Goal: Communication & Community: Answer question/provide support

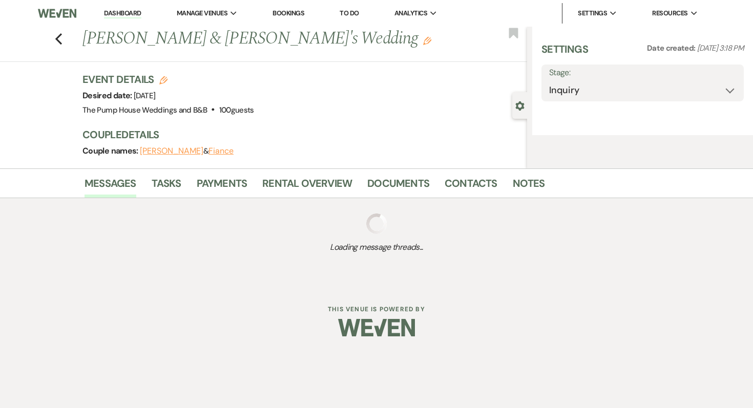
select select "5"
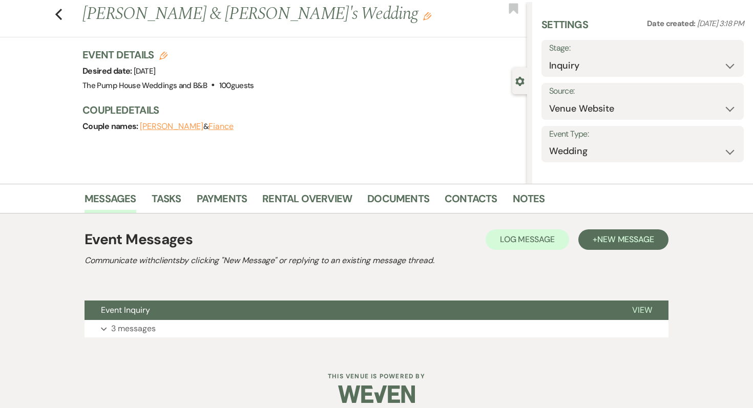
scroll to position [35, 0]
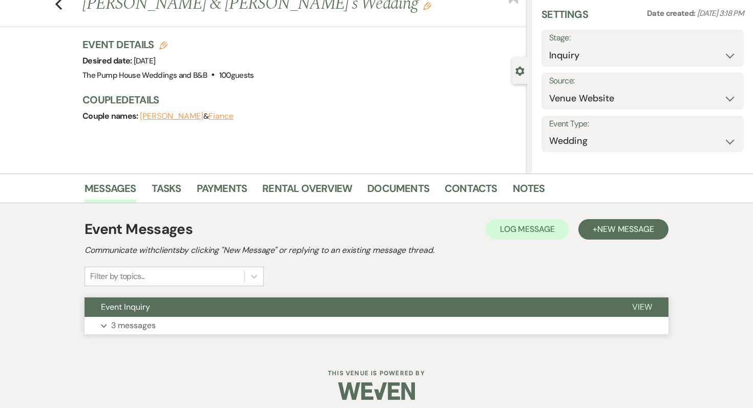
click at [135, 319] on p "3 messages" at bounding box center [133, 325] width 45 height 13
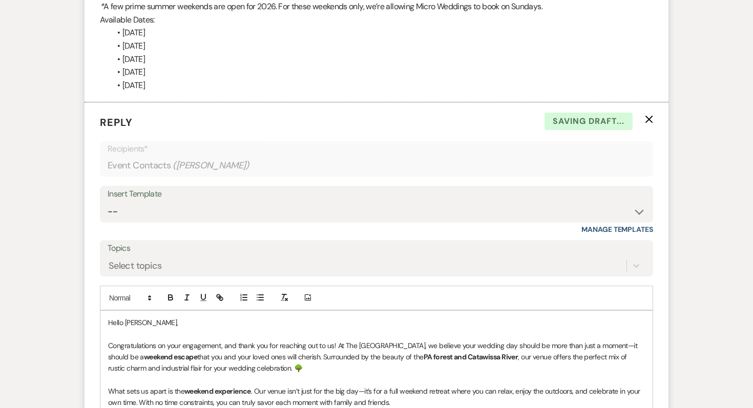
scroll to position [1545, 0]
click at [169, 208] on select "-- Weven Planning Portal Introduction (Booked Events) Initial Inquiry Response …" at bounding box center [377, 212] width 538 height 20
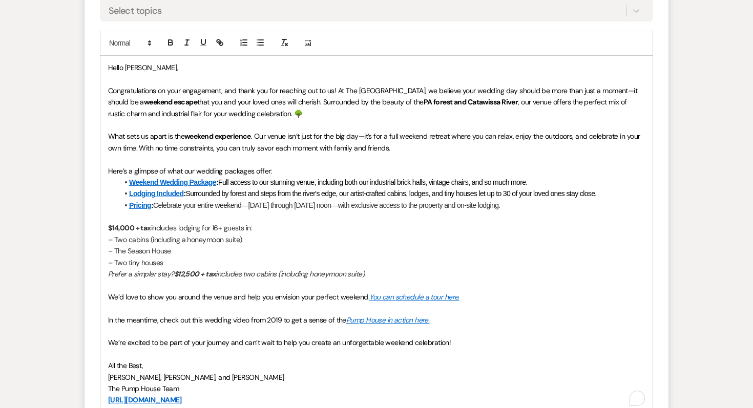
scroll to position [1828, 0]
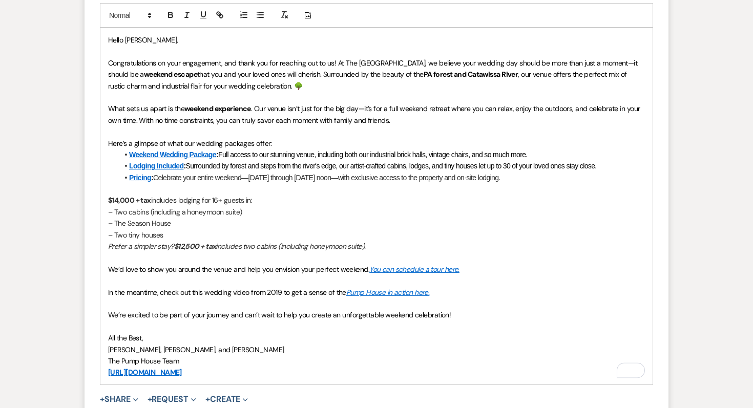
drag, startPoint x: 108, startPoint y: 192, endPoint x: 258, endPoint y: 380, distance: 240.4
click at [258, 380] on div "Hello [PERSON_NAME], Congratulations on your engagement, and thank you for reac…" at bounding box center [376, 206] width 552 height 357
copy div "Loremipsumdolor si amet consectetu, adi elits doe tem incididu utl et do! Ma Al…"
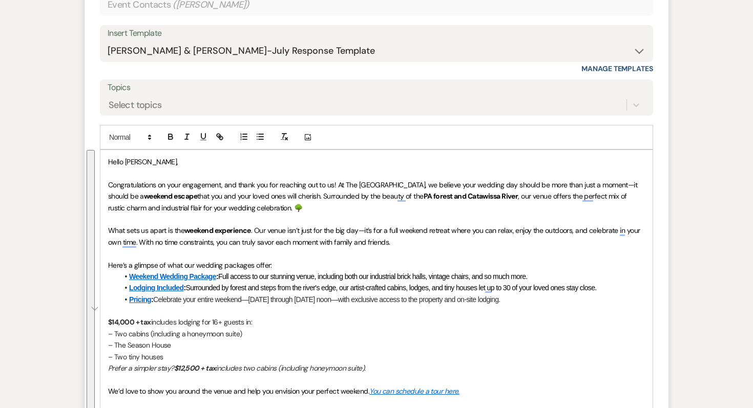
scroll to position [1687, 0]
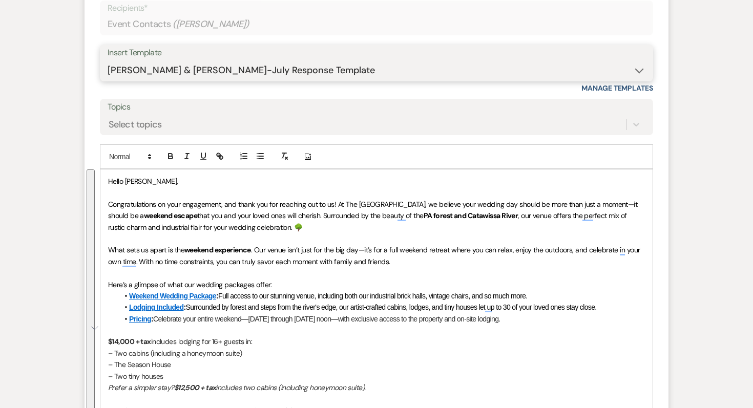
click at [200, 60] on select "-- Weven Planning Portal Introduction (Booked Events) Initial Inquiry Response …" at bounding box center [377, 70] width 538 height 20
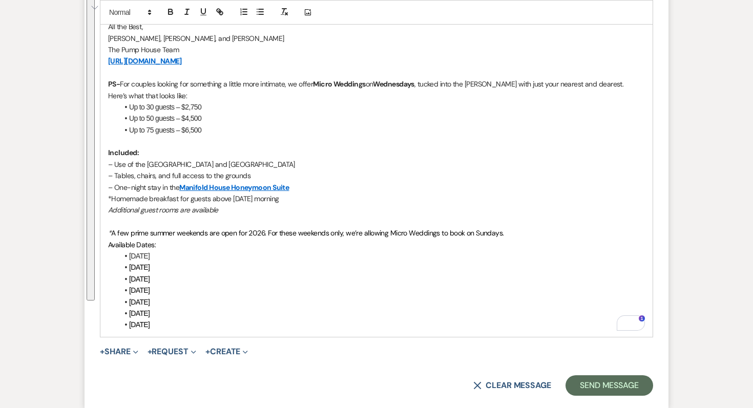
scroll to position [2140, 0]
drag, startPoint x: 107, startPoint y: 204, endPoint x: 251, endPoint y: 328, distance: 189.7
click at [251, 328] on div "Hello [PERSON_NAME], Congratulations on your engagement, and thank you for reac…" at bounding box center [376, 26] width 552 height 621
copy div "Loremipsumdolor si amet consectetu, adi elits doe tem incididu utl et do! Ma Al…"
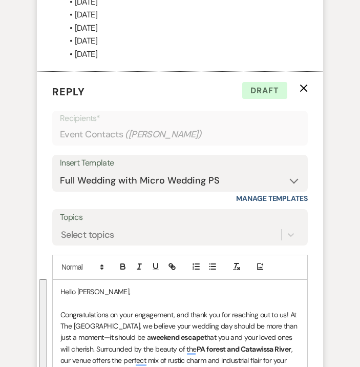
scroll to position [2166, 0]
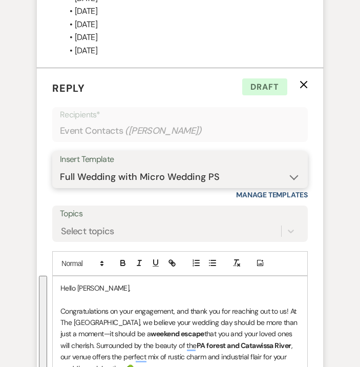
click at [121, 167] on select "-- Weven Planning Portal Introduction (Booked Events) Initial Inquiry Response …" at bounding box center [180, 177] width 240 height 20
select select "5732"
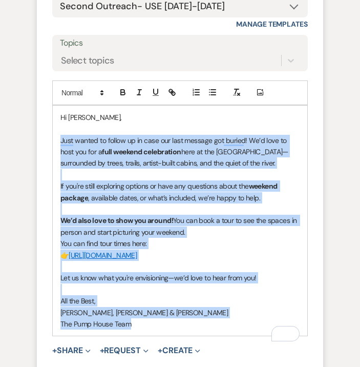
scroll to position [2356, 0]
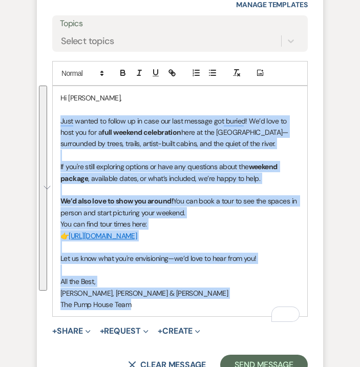
drag, startPoint x: 61, startPoint y: 290, endPoint x: 156, endPoint y: 318, distance: 99.6
click at [156, 318] on form "Reply X Saving draft... Recipients* Event Contacts ( [PERSON_NAME] ) Insert Tem…" at bounding box center [180, 133] width 286 height 510
copy div "Just wanted to follow up in case our last message got buried! We’d love to host…"
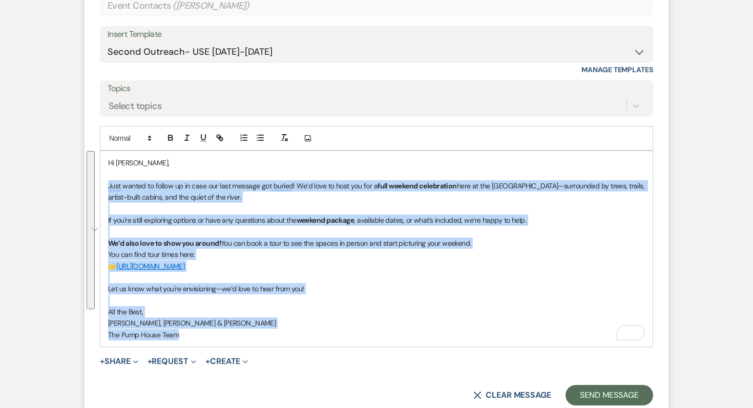
scroll to position [1707, 0]
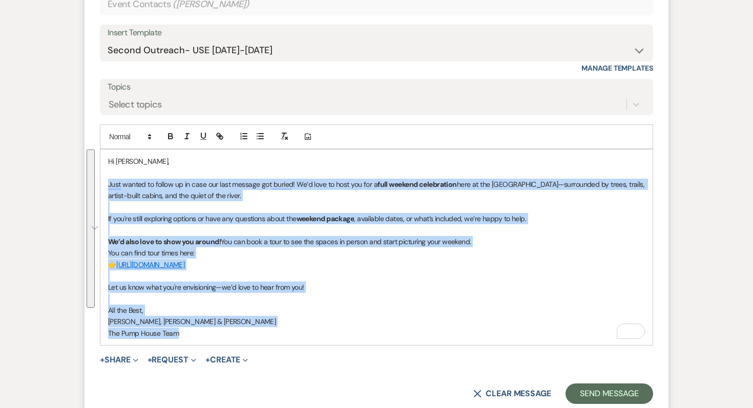
copy div "Just wanted to follow up in case our last message got buried! We’d love to host…"
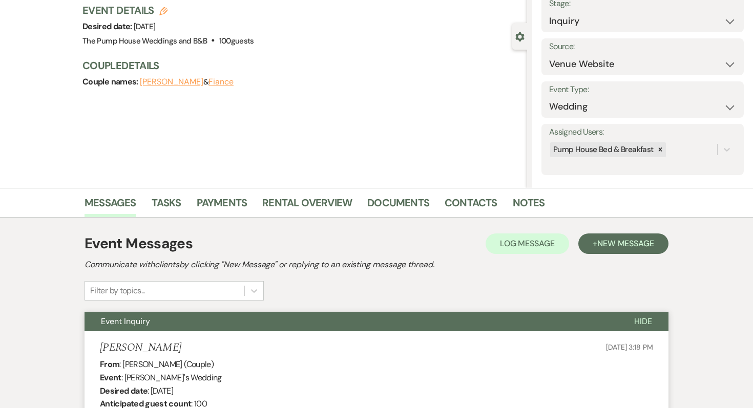
scroll to position [0, 0]
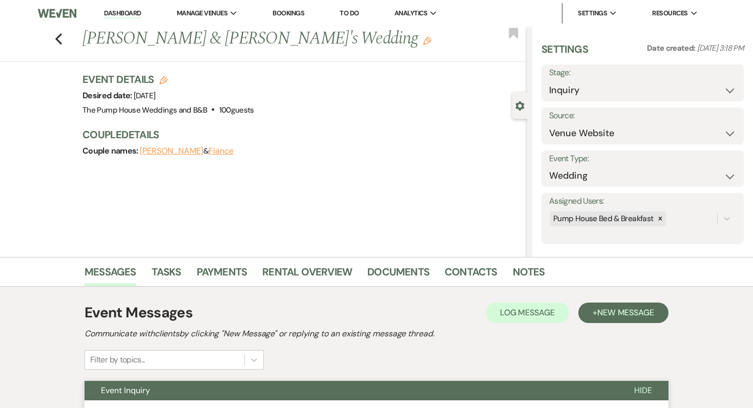
click at [124, 16] on link "Dashboard" at bounding box center [122, 14] width 37 height 10
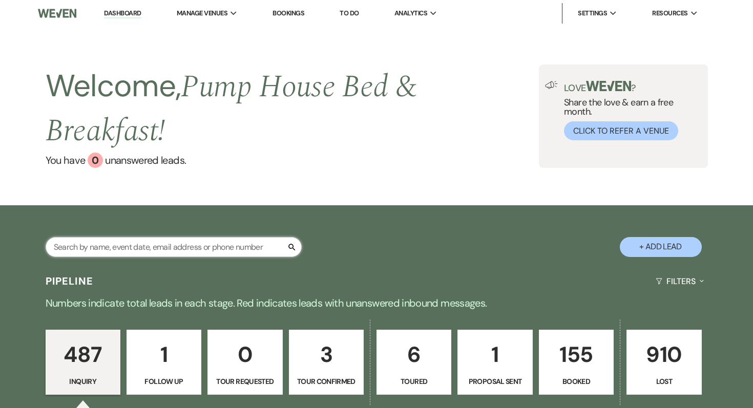
click at [138, 247] on input "text" at bounding box center [174, 247] width 256 height 20
type input "[PERSON_NAME]"
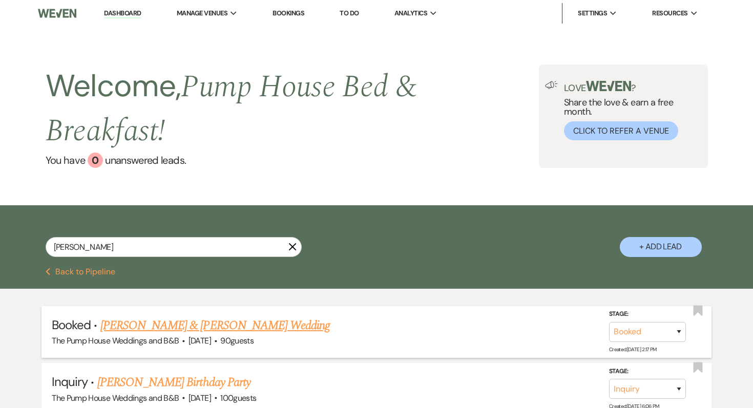
click at [184, 323] on link "[PERSON_NAME] & [PERSON_NAME] Wedding" at bounding box center [215, 326] width 230 height 18
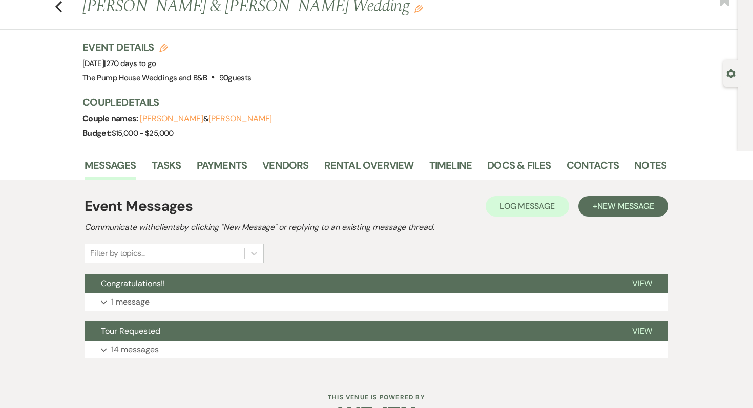
scroll to position [64, 0]
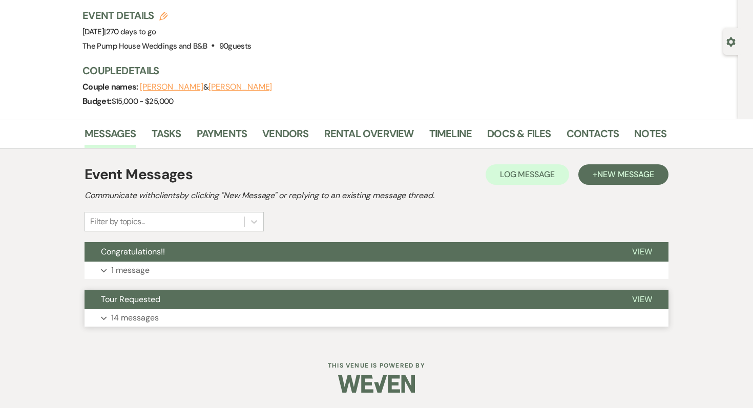
click at [145, 318] on p "14 messages" at bounding box center [135, 318] width 48 height 13
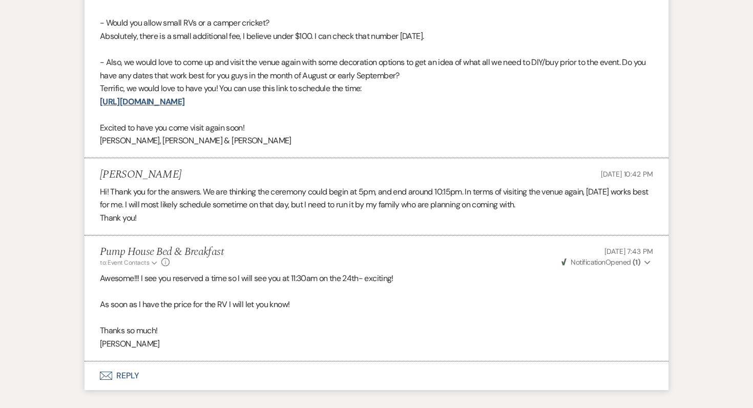
scroll to position [3027, 0]
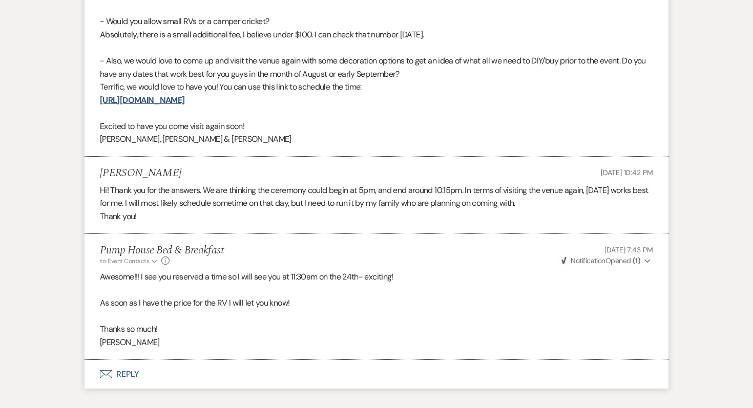
click at [121, 372] on button "Envelope Reply" at bounding box center [377, 374] width 584 height 29
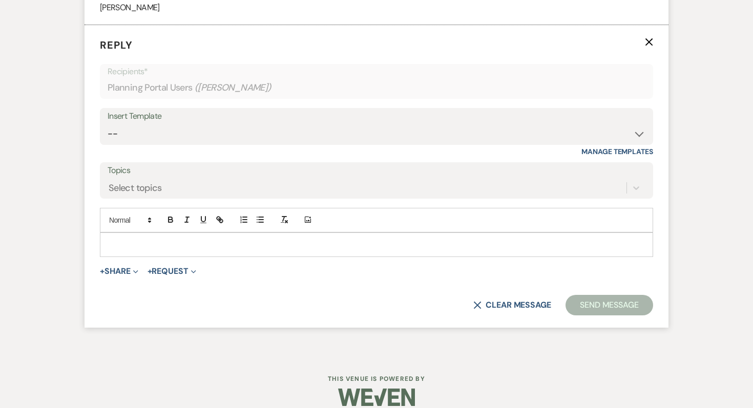
scroll to position [3376, 0]
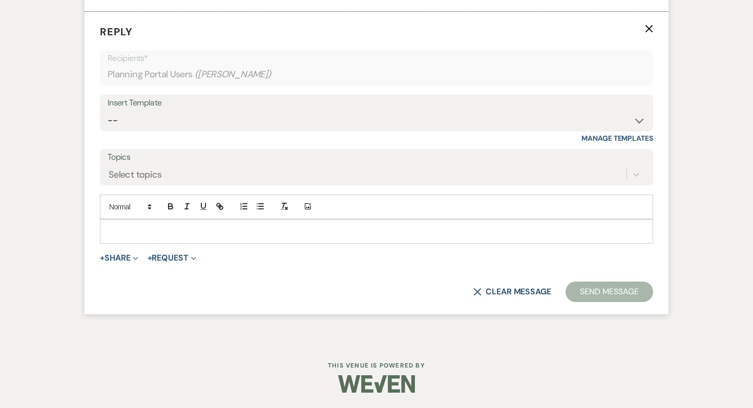
click at [131, 230] on p at bounding box center [376, 231] width 537 height 11
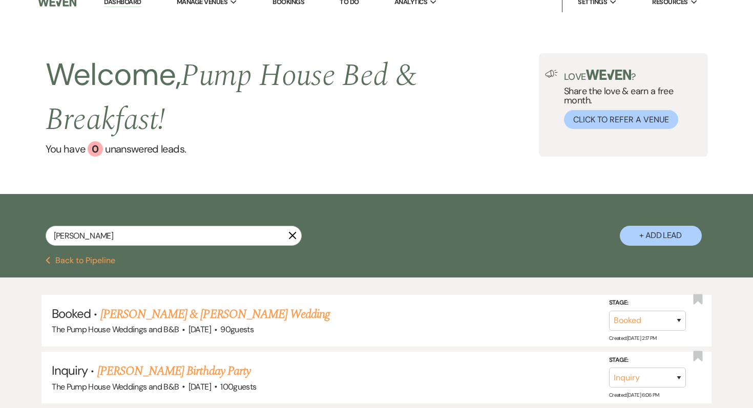
scroll to position [10, 0]
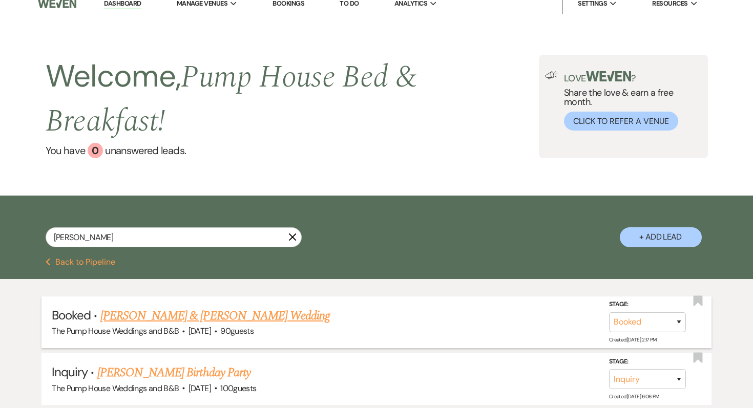
click at [170, 310] on link "[PERSON_NAME] & [PERSON_NAME] Wedding" at bounding box center [215, 316] width 230 height 18
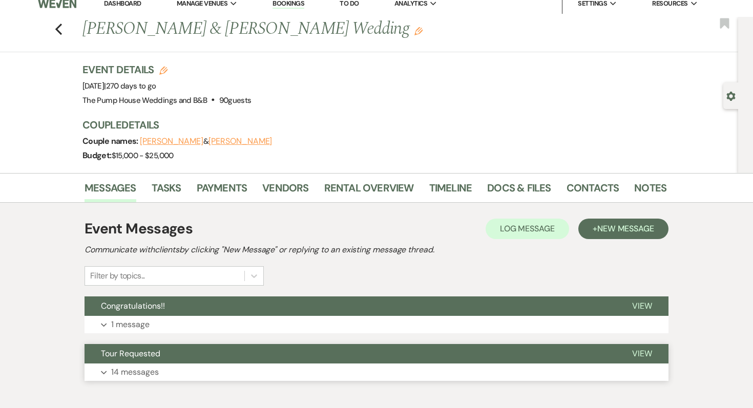
click at [147, 364] on button "Expand 14 messages" at bounding box center [377, 372] width 584 height 17
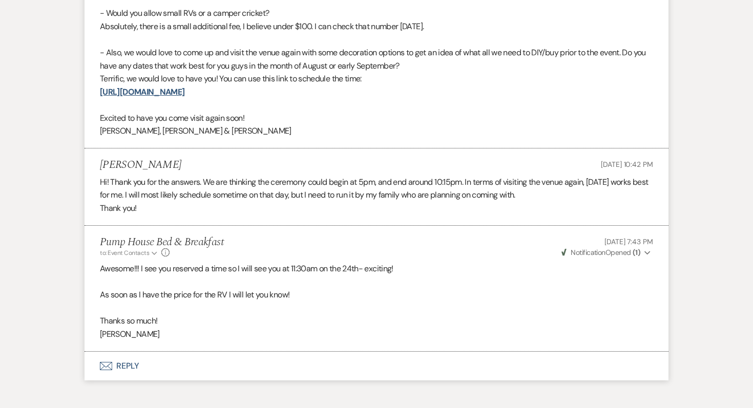
scroll to position [3089, 0]
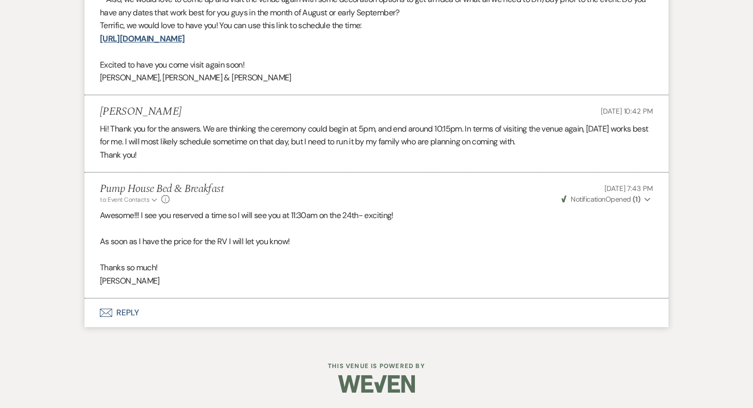
click at [133, 314] on button "Envelope Reply" at bounding box center [377, 313] width 584 height 29
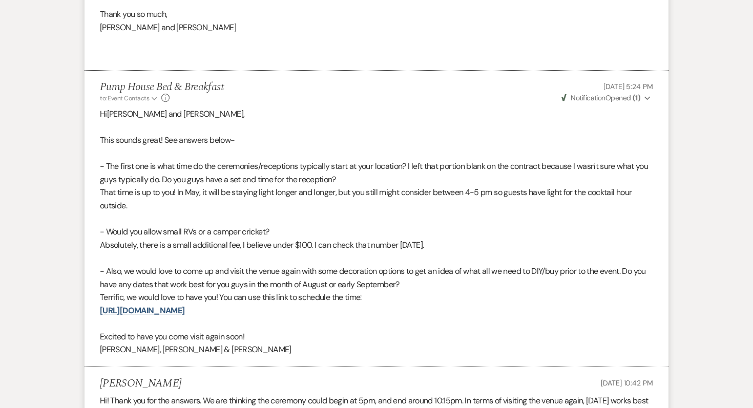
scroll to position [2816, 0]
drag, startPoint x: 183, startPoint y: 114, endPoint x: 99, endPoint y: 111, distance: 83.6
click at [100, 111] on p "Hi [PERSON_NAME] and [PERSON_NAME]," at bounding box center [377, 115] width 554 height 13
copy p "Hi [PERSON_NAME] and [PERSON_NAME],"
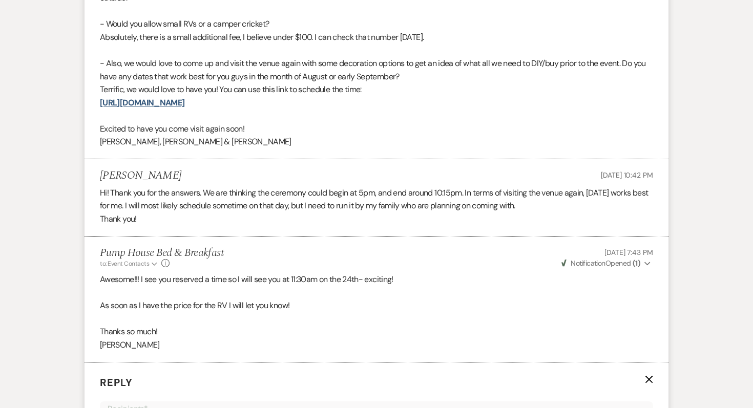
scroll to position [3376, 0]
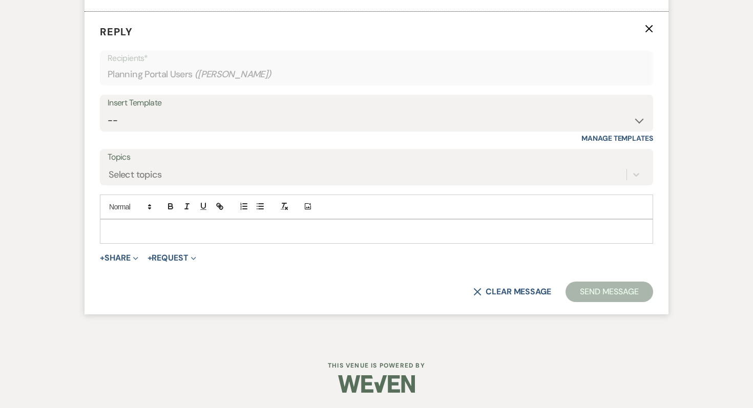
click at [151, 230] on p at bounding box center [376, 231] width 537 height 11
paste div "To enrich screen reader interactions, please activate Accessibility in Grammarl…"
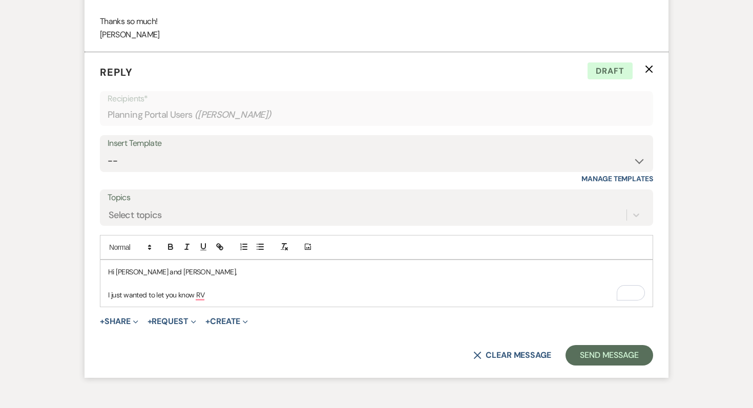
scroll to position [3399, 0]
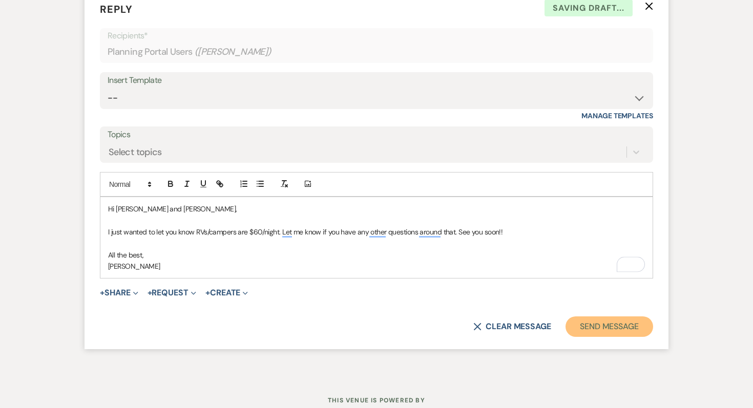
click at [581, 324] on button "Send Message" at bounding box center [610, 327] width 88 height 21
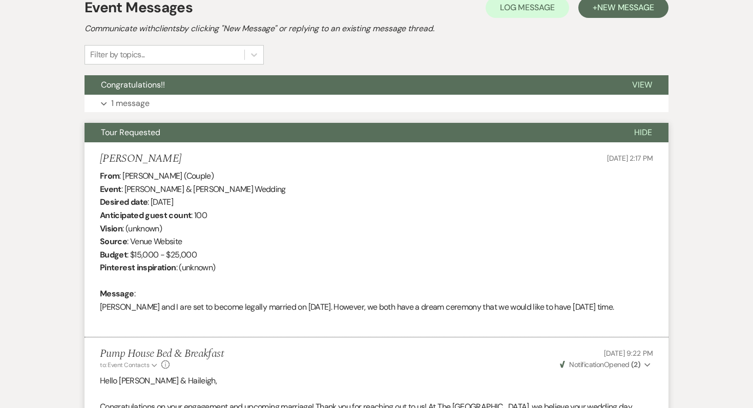
scroll to position [0, 0]
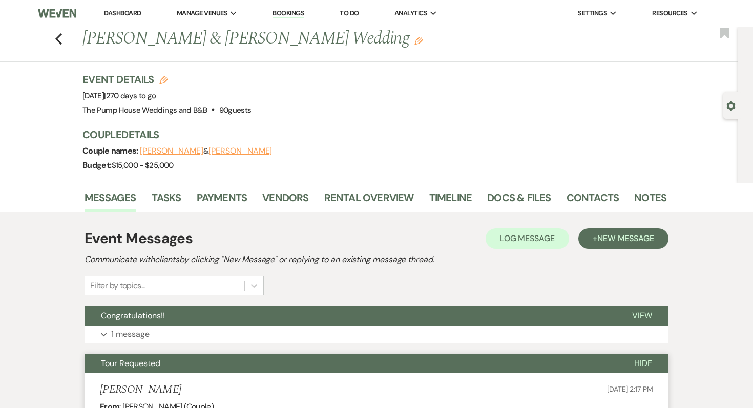
click at [111, 15] on link "Dashboard" at bounding box center [122, 13] width 37 height 9
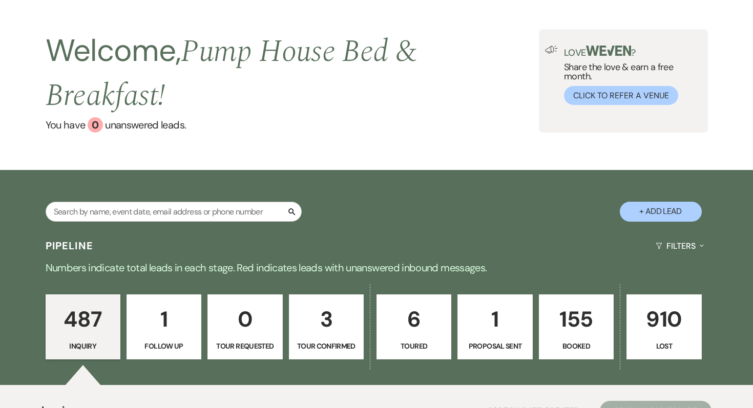
scroll to position [38, 0]
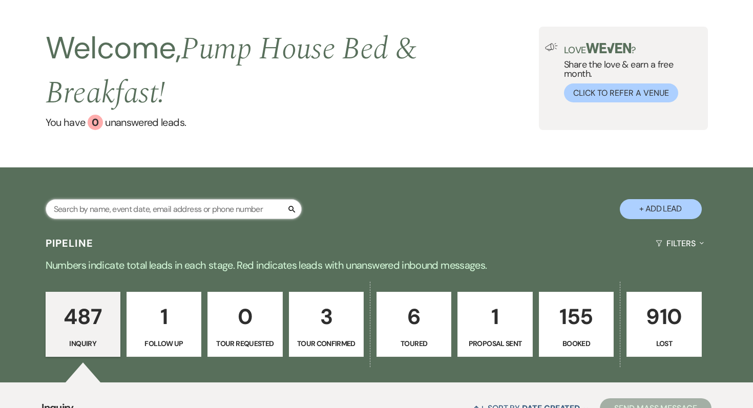
click at [199, 213] on input "text" at bounding box center [174, 209] width 256 height 20
type input "kayla"
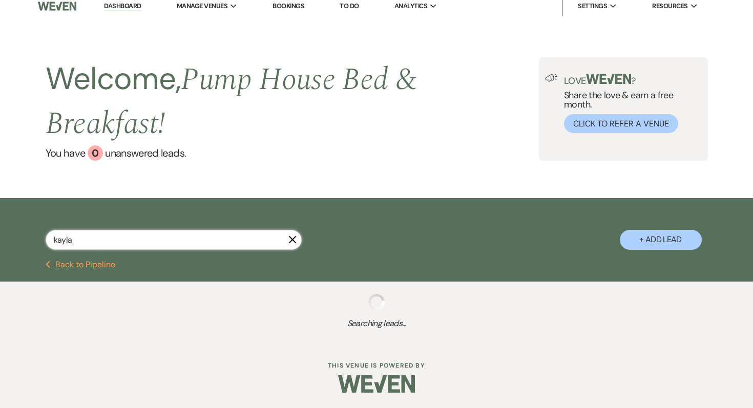
select select "8"
select select "5"
select select "8"
select select "5"
select select "8"
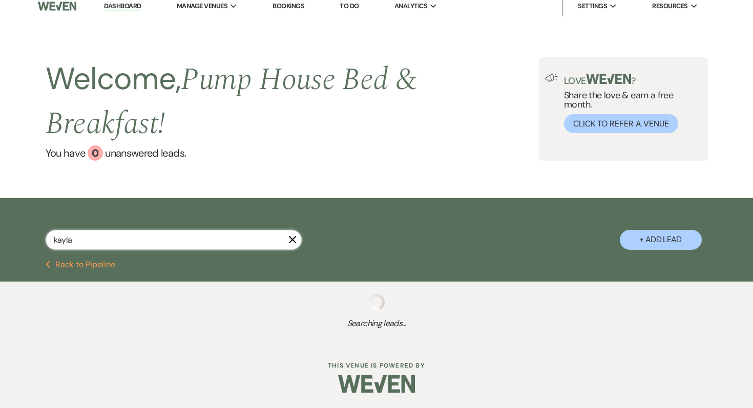
select select "8"
select select "6"
select select "8"
select select "5"
select select "8"
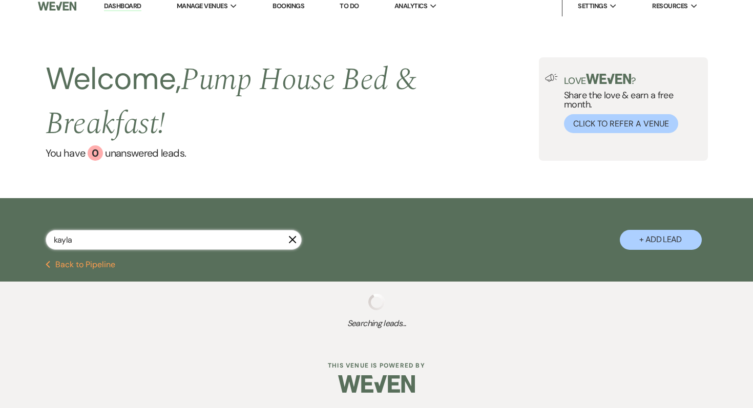
select select "8"
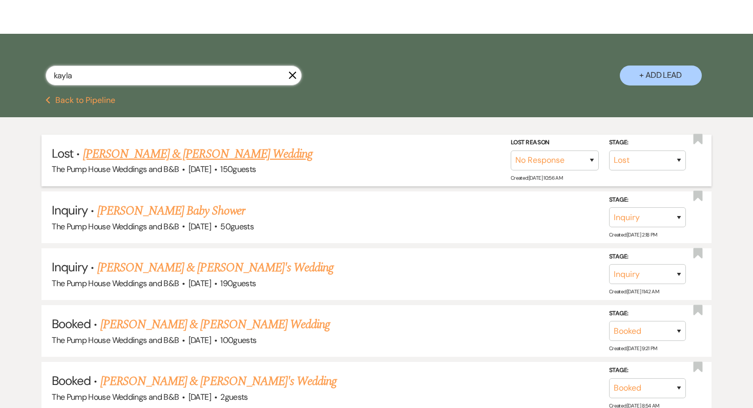
scroll to position [189, 0]
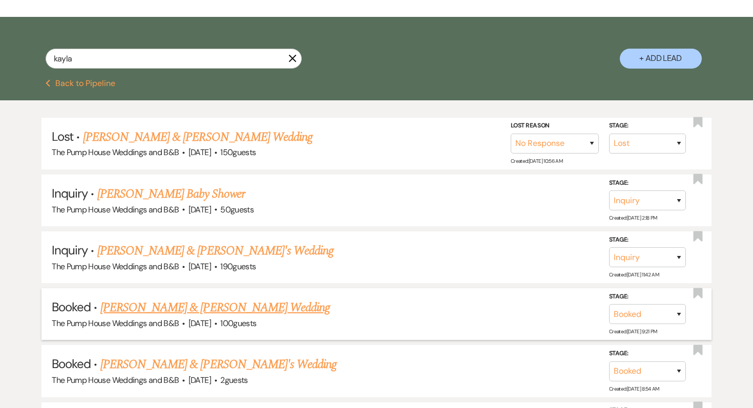
click at [233, 310] on link "[PERSON_NAME] & [PERSON_NAME] Wedding" at bounding box center [215, 308] width 230 height 18
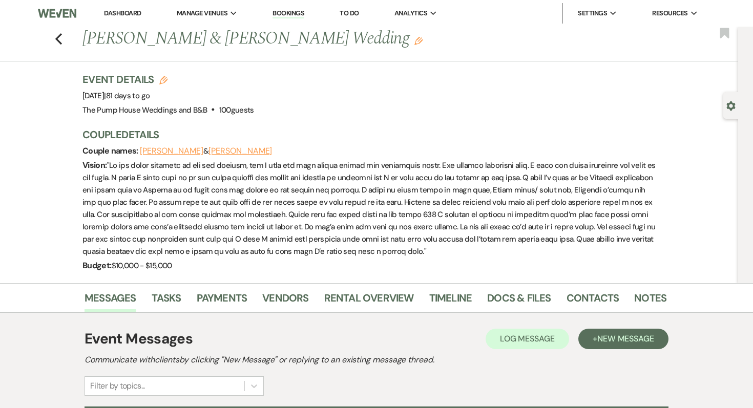
scroll to position [165, 0]
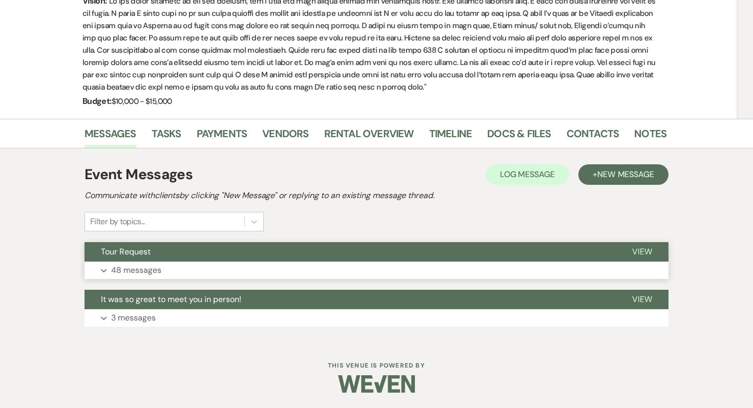
click at [145, 270] on p "48 messages" at bounding box center [136, 270] width 50 height 13
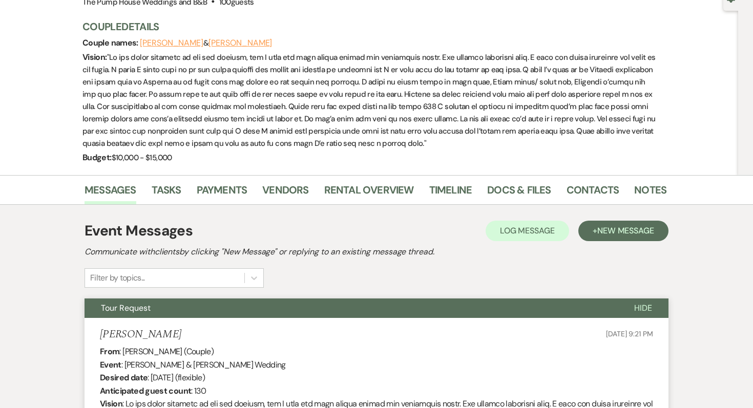
scroll to position [109, 0]
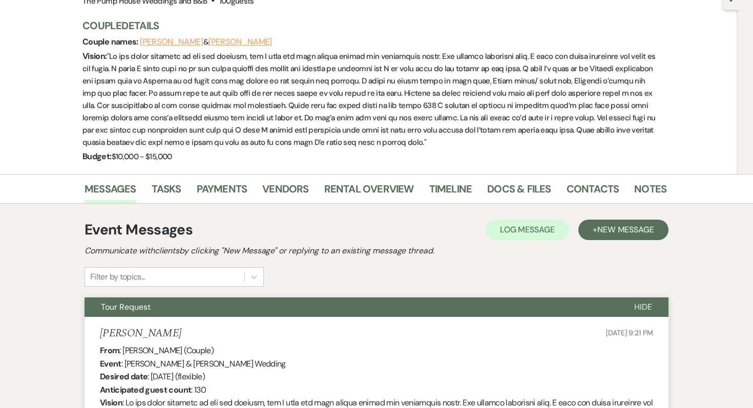
click at [650, 305] on span "Hide" at bounding box center [644, 307] width 18 height 11
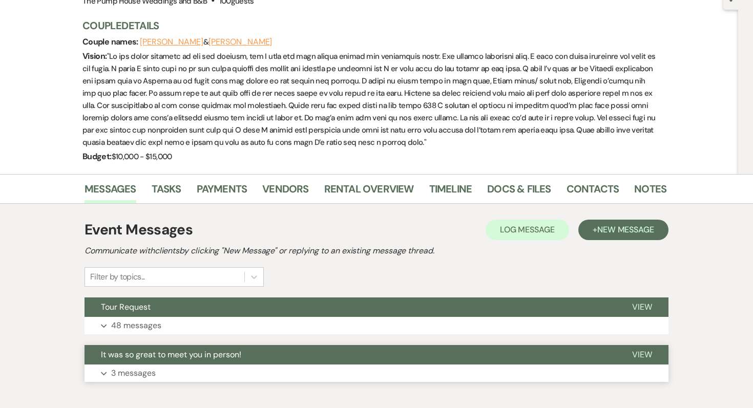
click at [131, 373] on p "3 messages" at bounding box center [133, 373] width 45 height 13
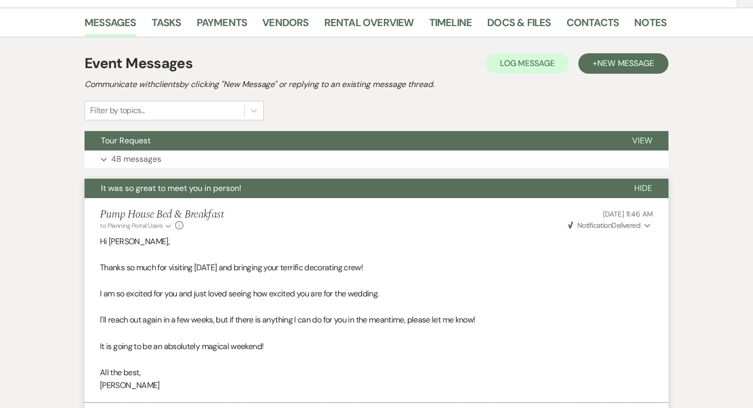
scroll to position [0, 0]
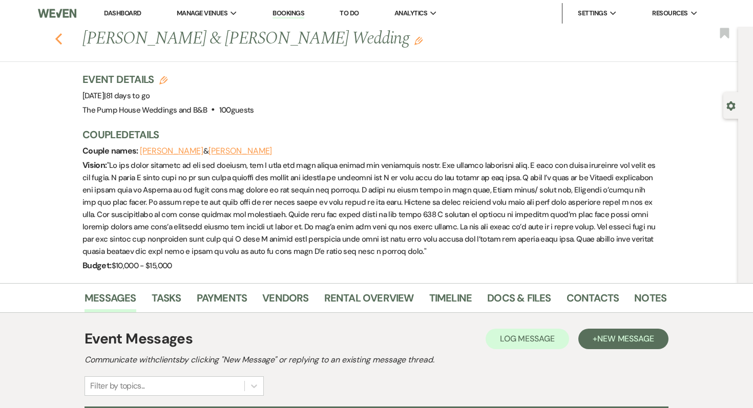
click at [57, 40] on use "button" at bounding box center [58, 38] width 7 height 11
select select "8"
select select "5"
select select "8"
select select "5"
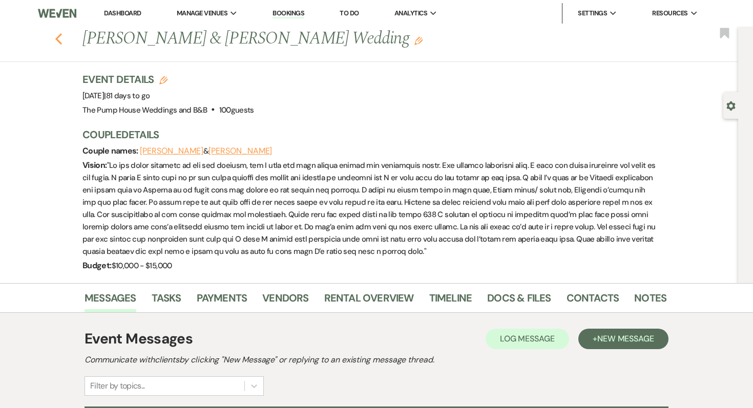
select select "8"
select select "6"
select select "8"
select select "5"
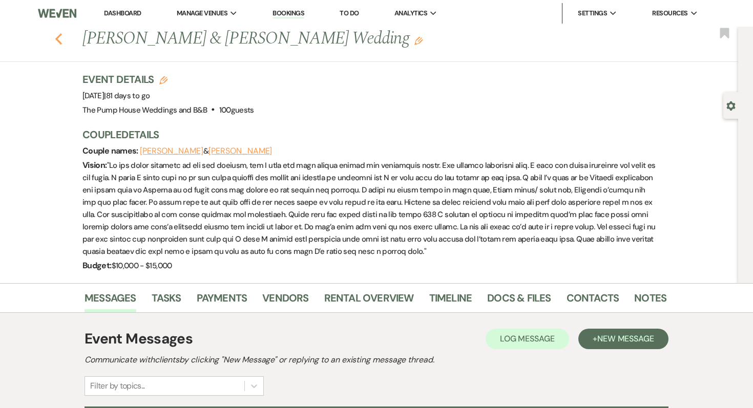
select select "8"
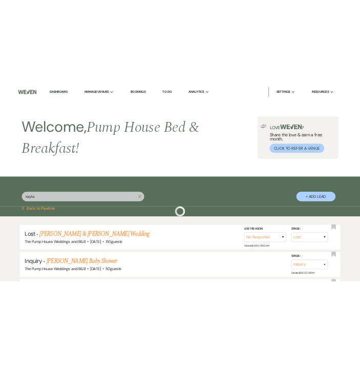
scroll to position [189, 0]
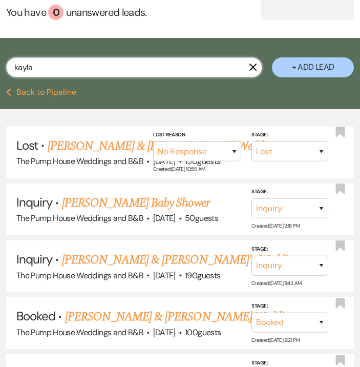
click at [56, 68] on input "kayla" at bounding box center [134, 67] width 256 height 20
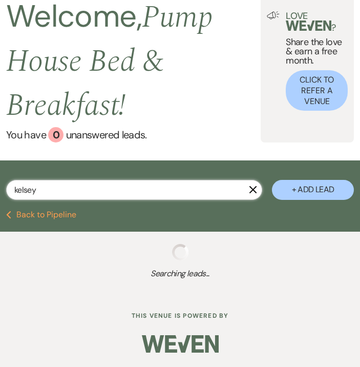
type input "kelsey"
select select "8"
select select "5"
select select "8"
select select "5"
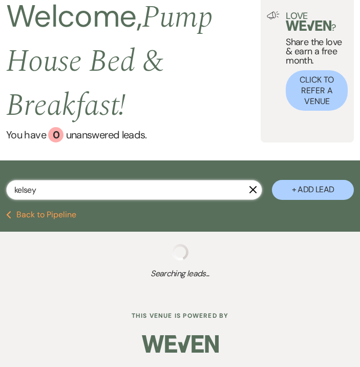
select select "8"
select select "6"
select select "8"
select select "5"
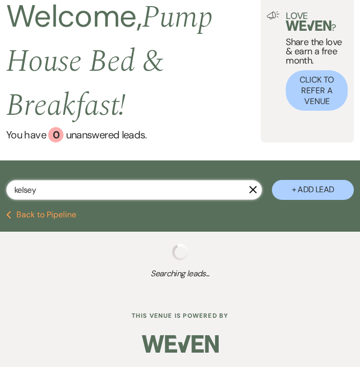
select select "8"
select select "5"
select select "8"
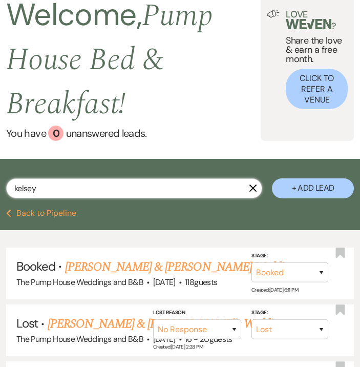
scroll to position [189, 0]
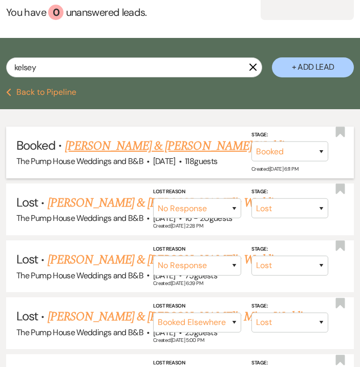
click at [100, 152] on link "[PERSON_NAME] & [PERSON_NAME] Wedding" at bounding box center [180, 146] width 230 height 18
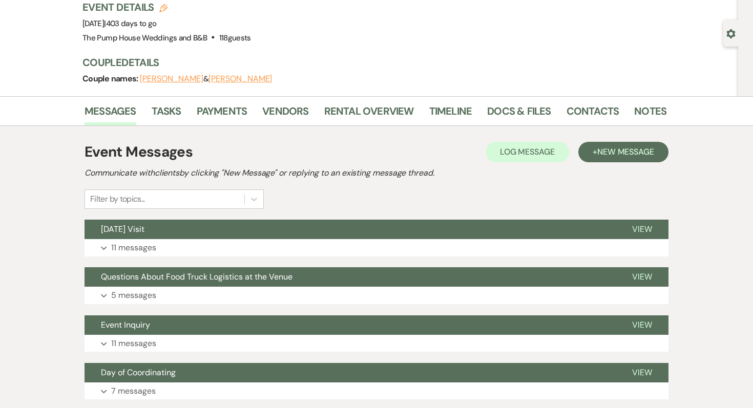
scroll to position [240, 0]
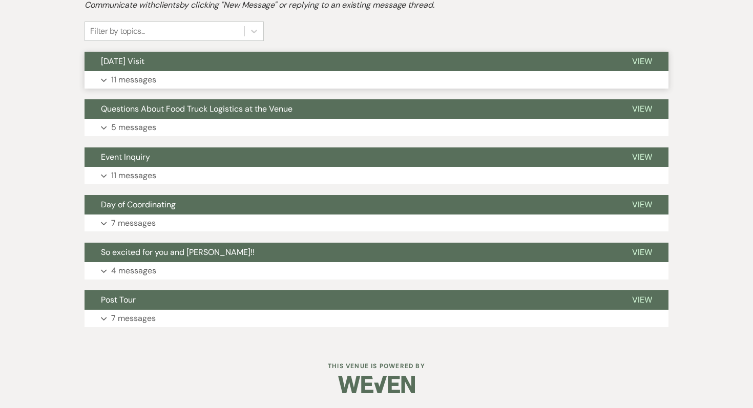
click at [129, 71] on button "Expand 11 messages" at bounding box center [377, 79] width 584 height 17
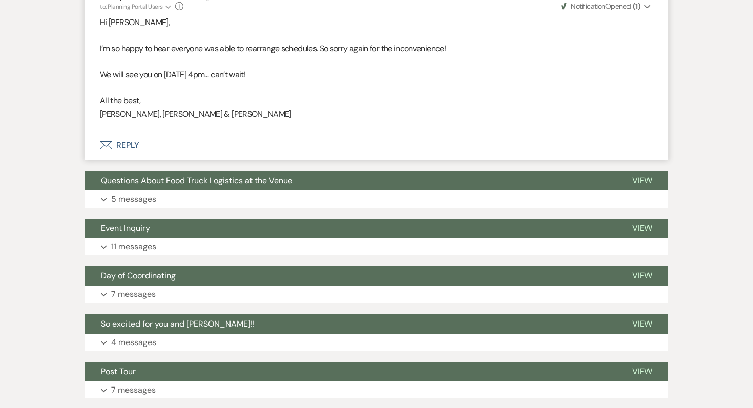
scroll to position [1916, 0]
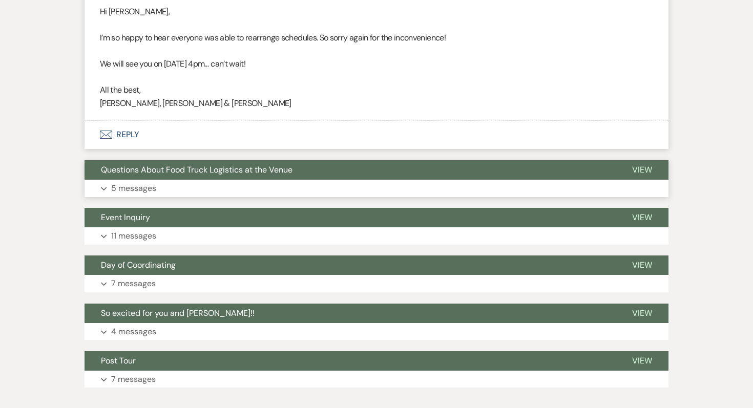
click at [148, 182] on p "5 messages" at bounding box center [133, 188] width 45 height 13
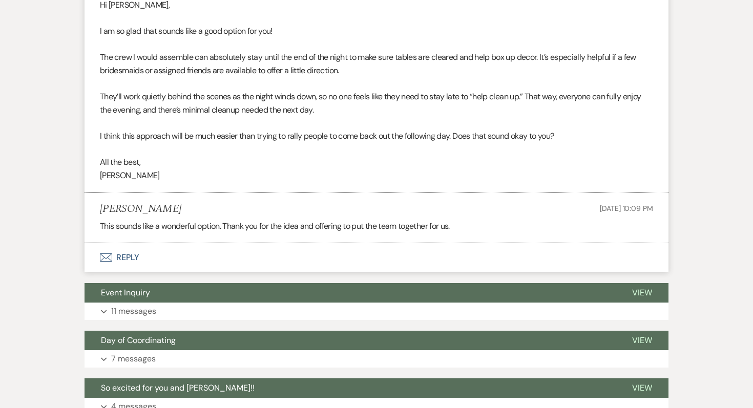
scroll to position [3324, 0]
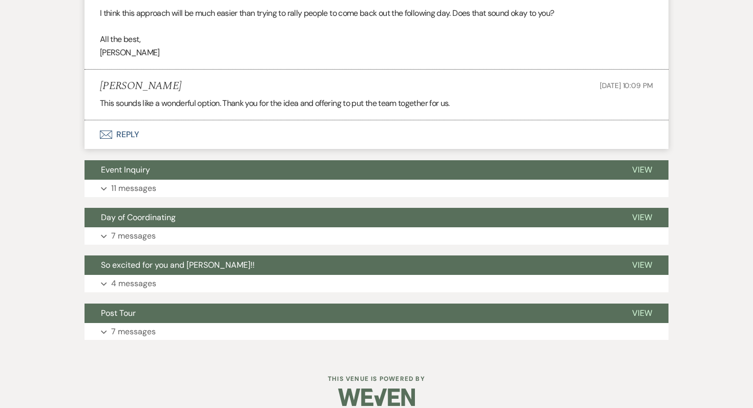
click at [131, 122] on button "Envelope Reply" at bounding box center [377, 134] width 584 height 29
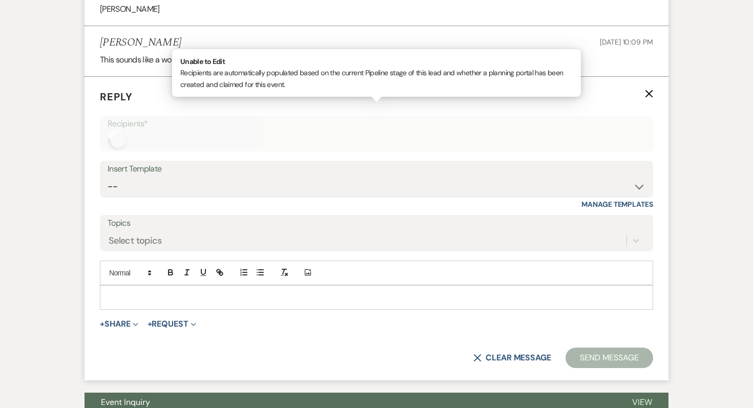
scroll to position [3379, 0]
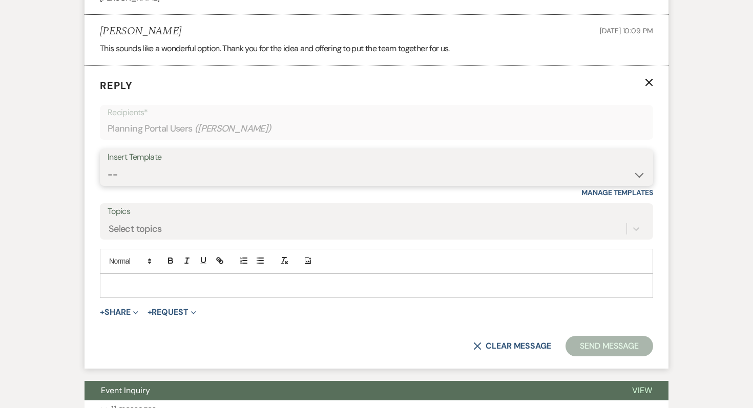
click at [129, 165] on select "-- Weven Planning Portal Introduction (Booked Events) Initial Inquiry Response …" at bounding box center [377, 175] width 538 height 20
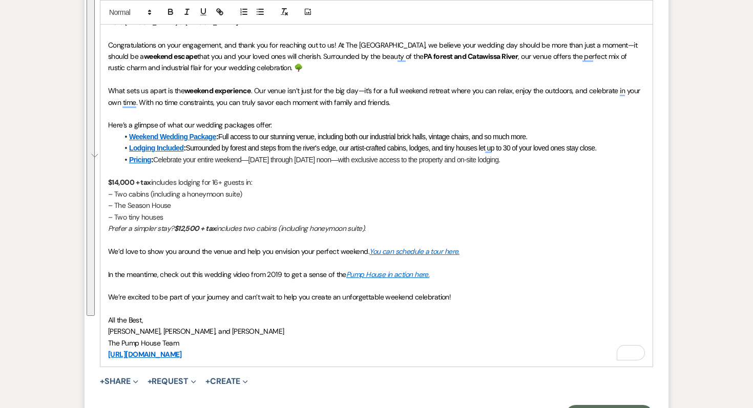
scroll to position [3654, 0]
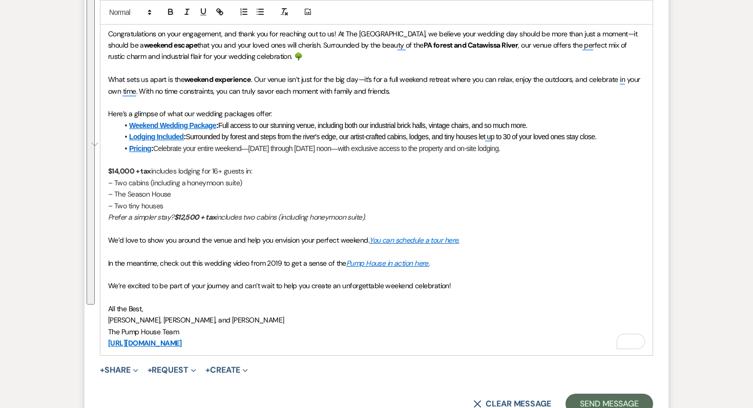
drag, startPoint x: 109, startPoint y: 294, endPoint x: 325, endPoint y: 334, distance: 220.5
click at [325, 334] on div "Hello [PERSON_NAME] & [PERSON_NAME], Congratulations on your engagement, and th…" at bounding box center [376, 177] width 552 height 357
copy div "Loremipsumdolor si amet consectetu, adi elits doe tem incididu utl et do! Ma Al…"
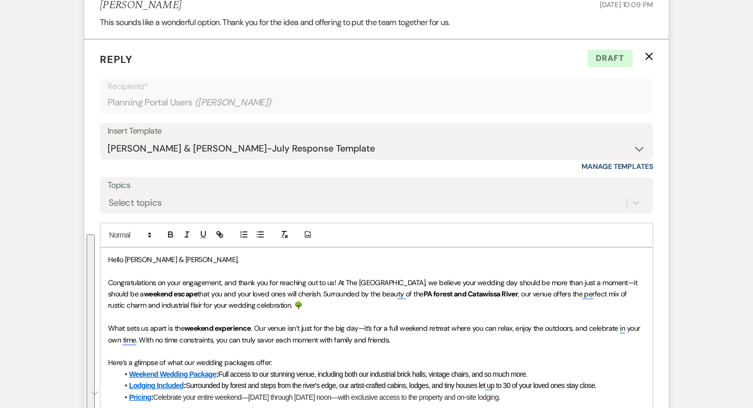
scroll to position [3406, 0]
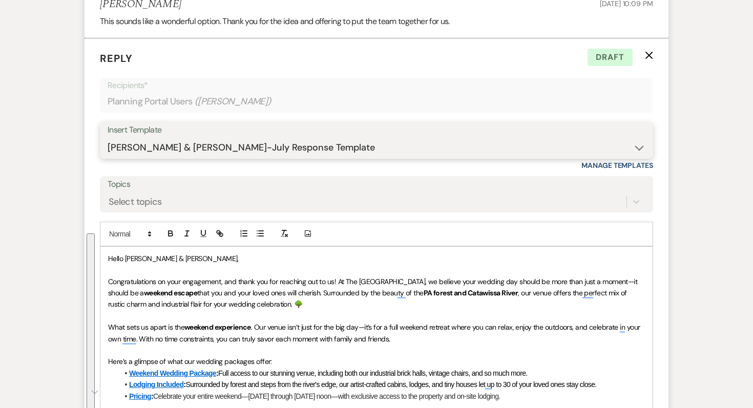
click at [227, 138] on select "-- Weven Planning Portal Introduction (Booked Events) Initial Inquiry Response …" at bounding box center [377, 148] width 538 height 20
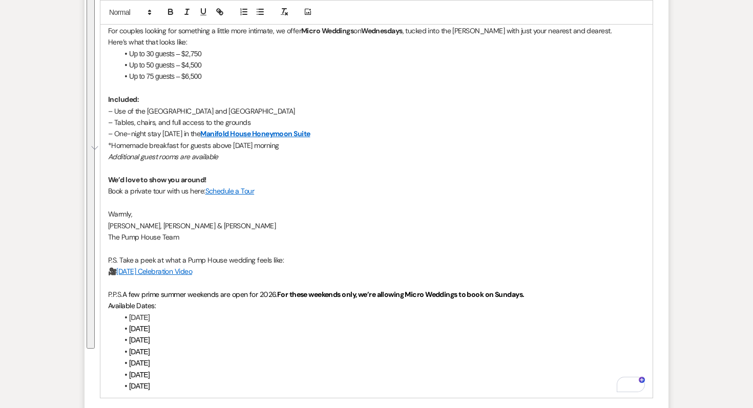
scroll to position [3717, 0]
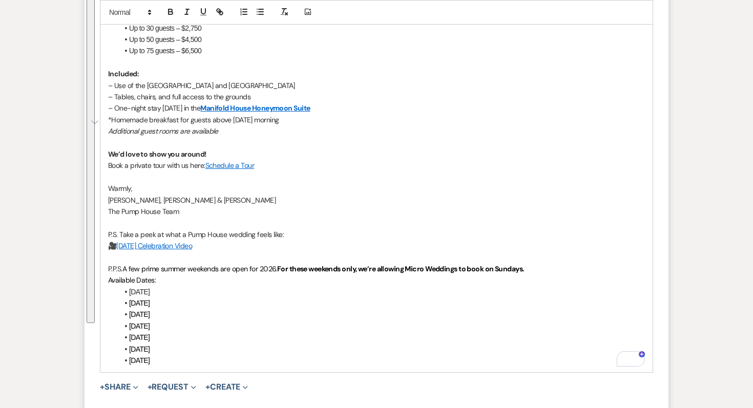
drag, startPoint x: 106, startPoint y: 178, endPoint x: 226, endPoint y: 349, distance: 207.9
click at [226, 349] on div "Hello [PERSON_NAME] & [PERSON_NAME], Congratulations on your engagement! We’re …" at bounding box center [376, 154] width 552 height 437
copy div "Loremipsumdolor si amet consectetu! Ad’el se doeiu tem incid ut. L Etdo Magna a…"
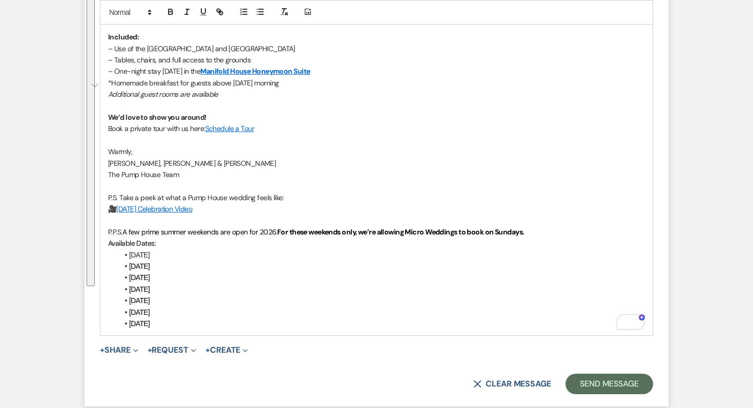
scroll to position [3762, 0]
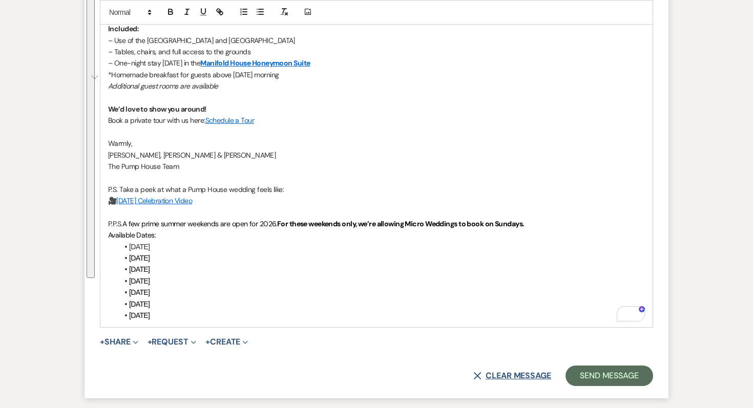
click at [517, 372] on button "X Clear message" at bounding box center [513, 376] width 78 height 8
select select "0"
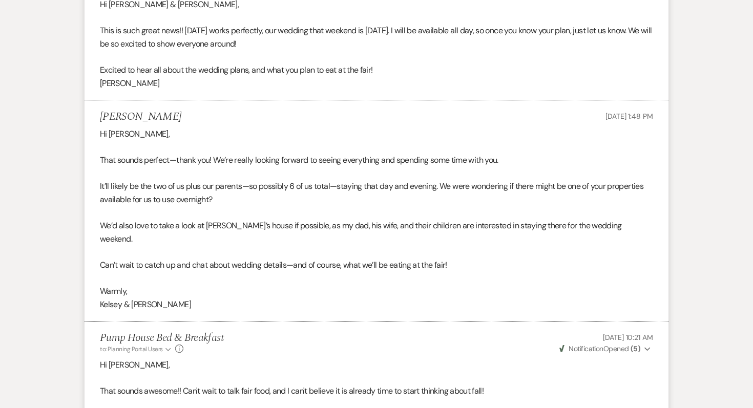
scroll to position [0, 0]
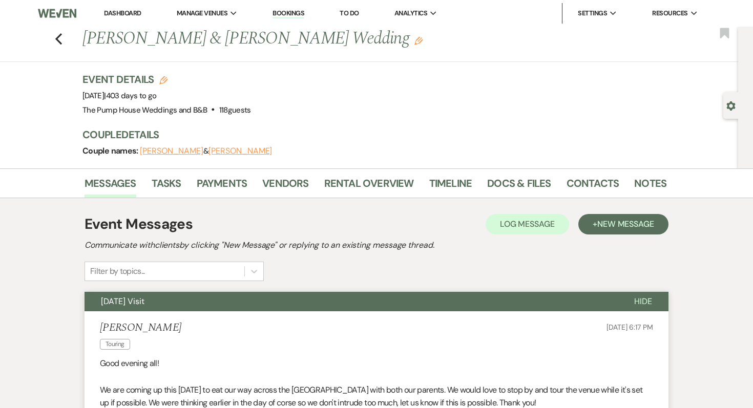
click at [114, 11] on link "Dashboard" at bounding box center [122, 13] width 37 height 9
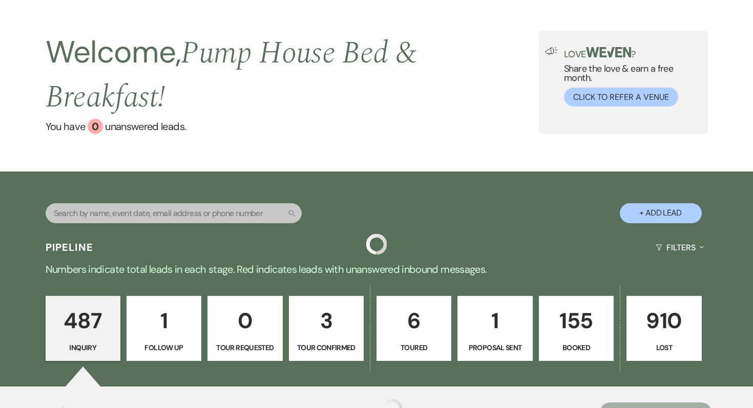
scroll to position [104, 0]
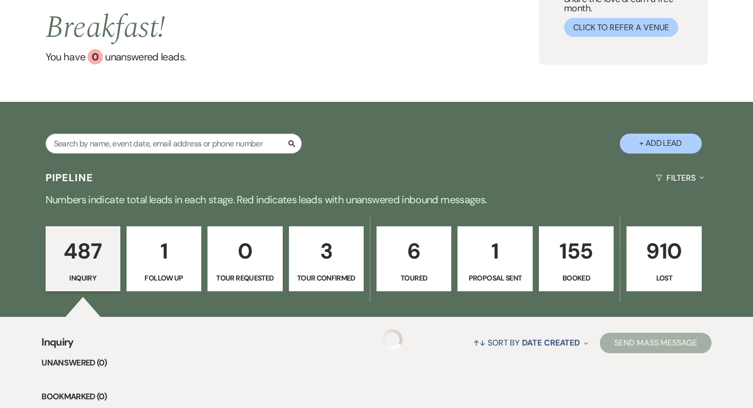
click at [340, 263] on p "3" at bounding box center [327, 251] width 62 height 34
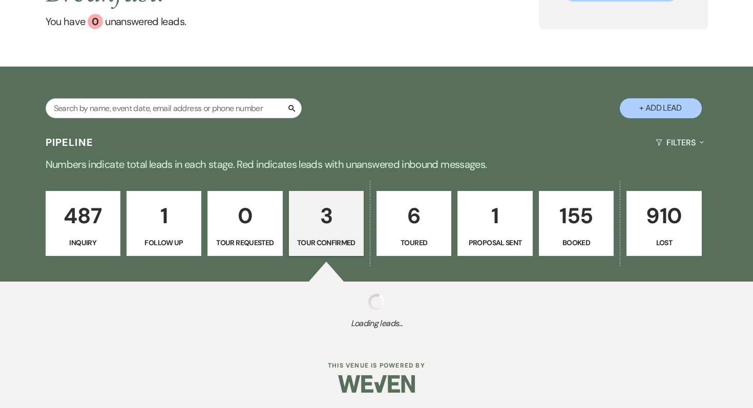
select select "4"
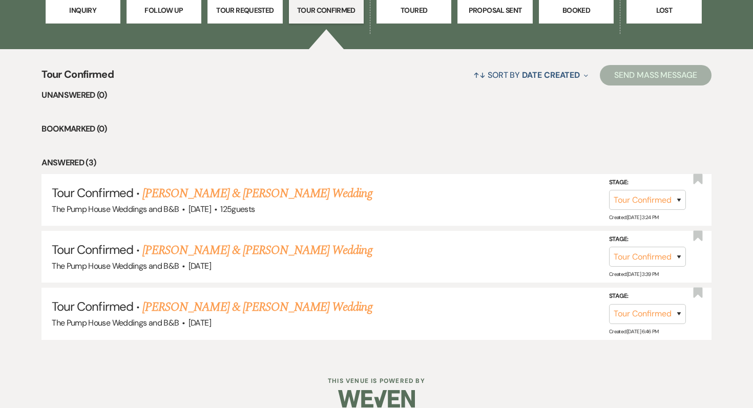
scroll to position [373, 0]
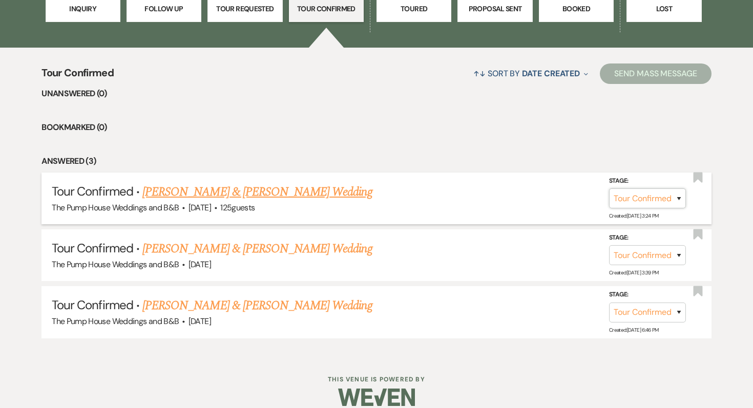
click at [638, 202] on select "Inquiry Follow Up Tour Requested Tour Confirmed Toured Proposal Sent Booked Lost" at bounding box center [647, 199] width 77 height 20
select select "5"
click at [685, 197] on button "Save" at bounding box center [665, 198] width 51 height 21
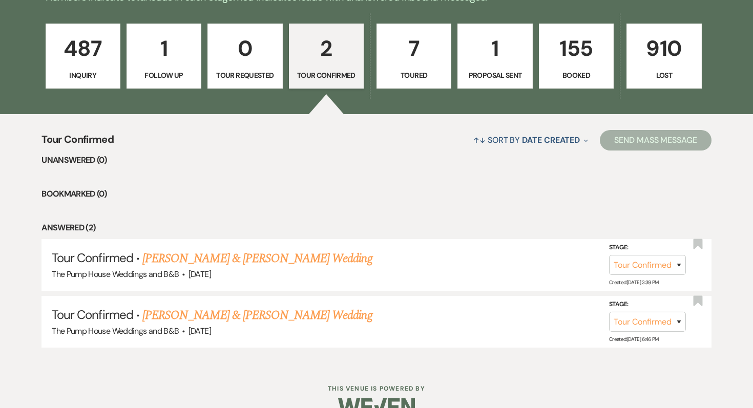
click at [411, 86] on link "7 Toured" at bounding box center [414, 57] width 75 height 66
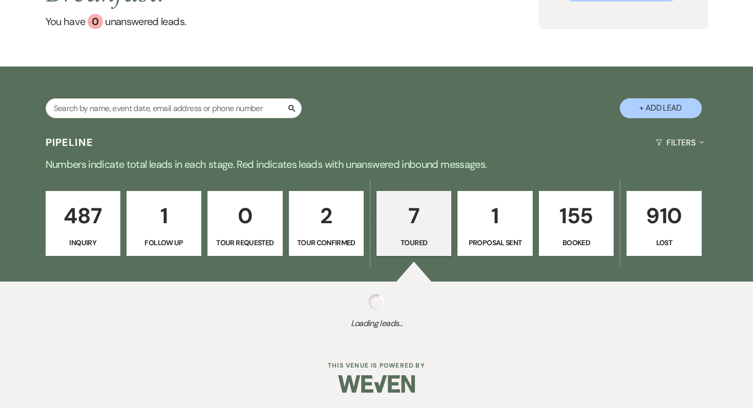
select select "5"
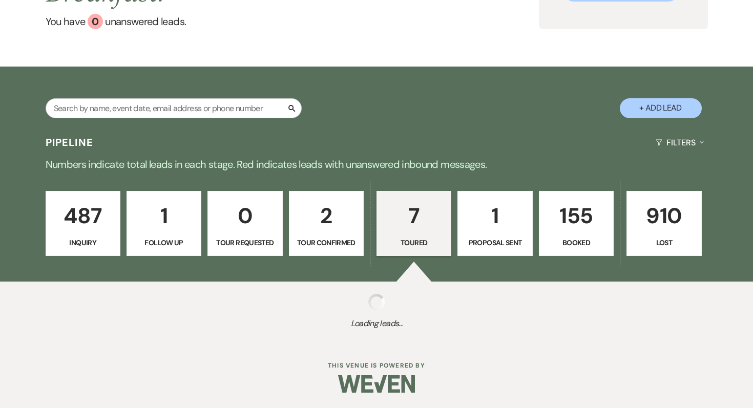
select select "5"
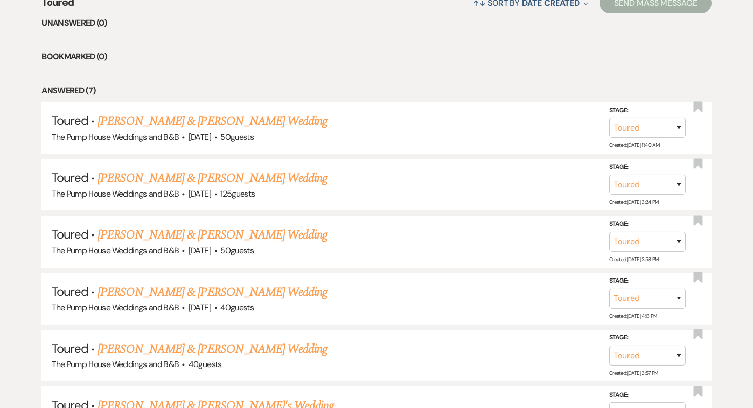
scroll to position [445, 0]
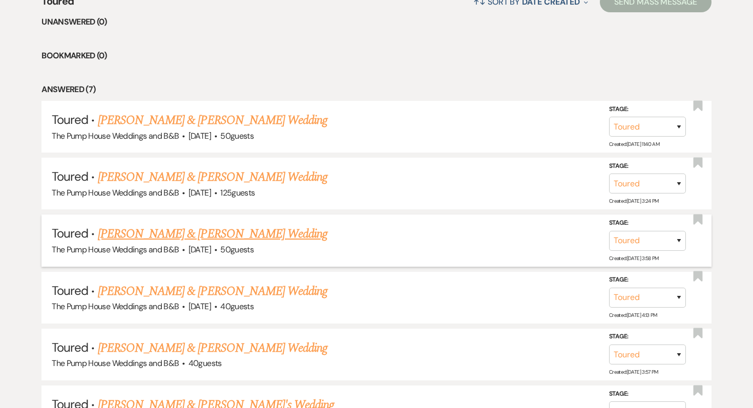
click at [238, 230] on link "[PERSON_NAME] & [PERSON_NAME] Wedding" at bounding box center [213, 234] width 230 height 18
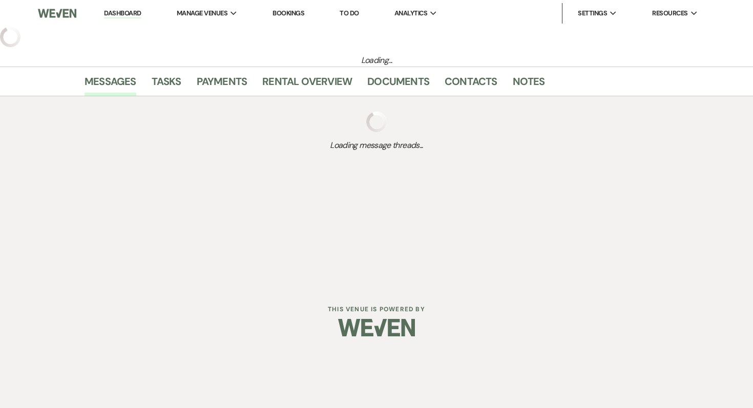
select select "5"
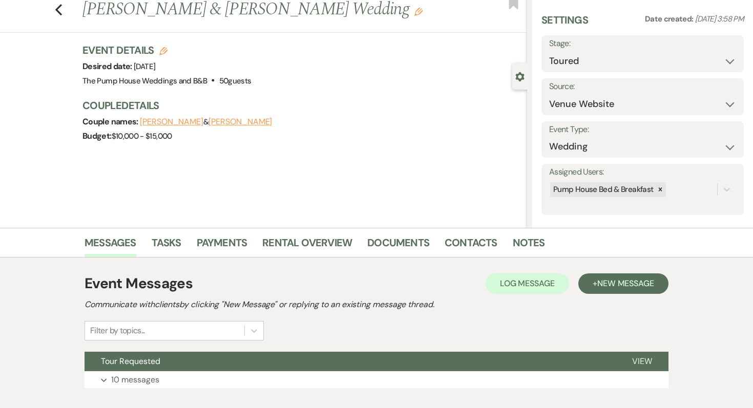
scroll to position [91, 0]
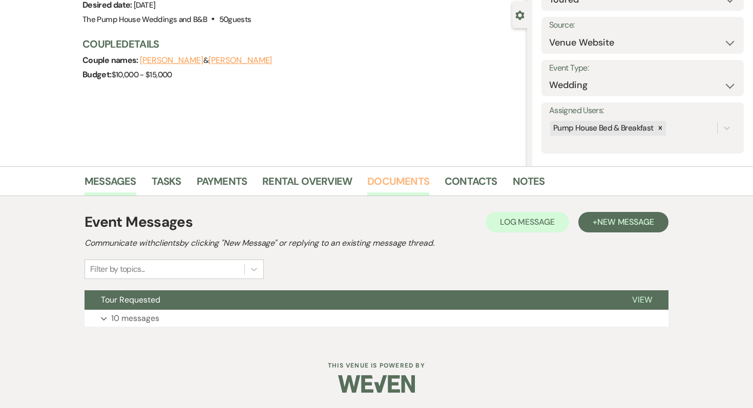
click at [404, 188] on link "Documents" at bounding box center [398, 184] width 62 height 23
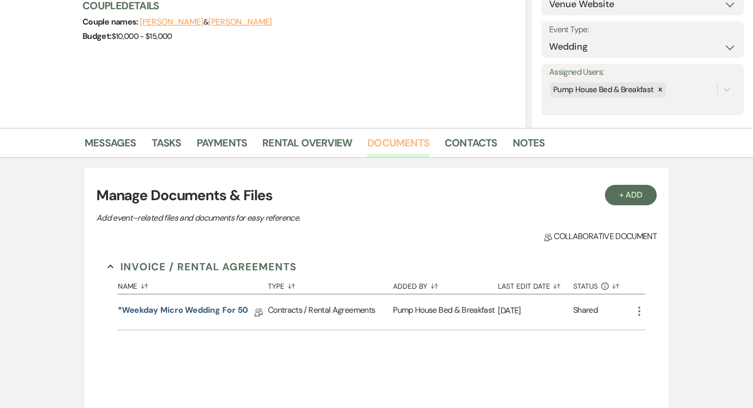
scroll to position [149, 0]
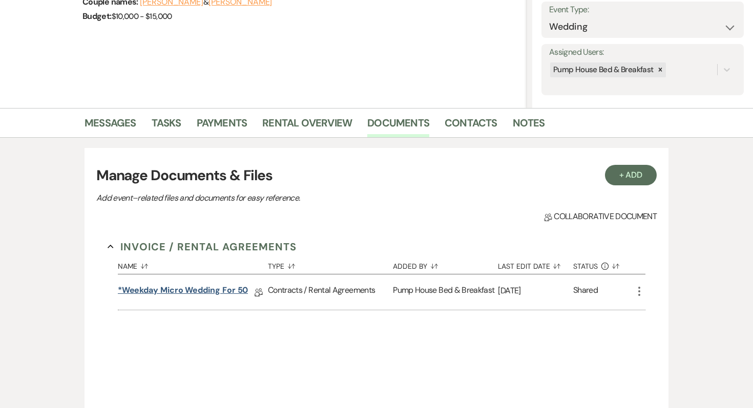
click at [208, 288] on link "*Weekday Micro Wedding for 50" at bounding box center [183, 292] width 131 height 16
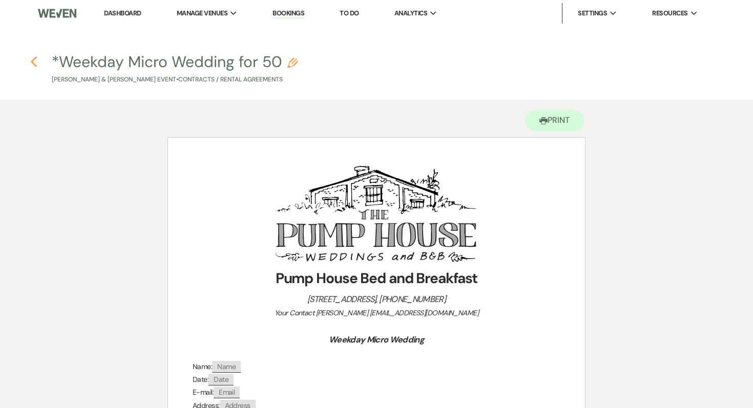
click at [37, 60] on icon "Previous" at bounding box center [34, 62] width 8 height 12
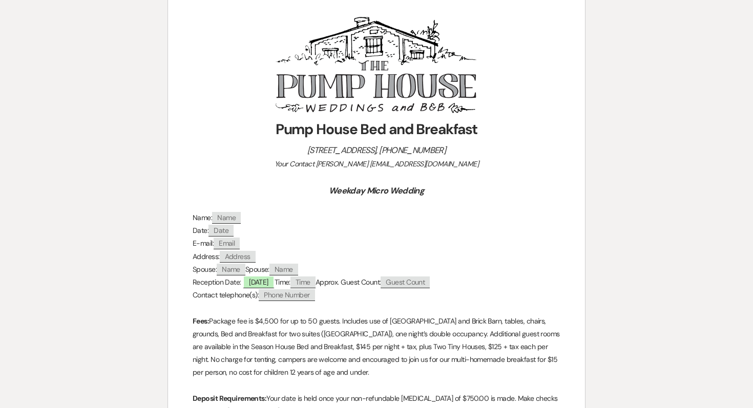
select select "5"
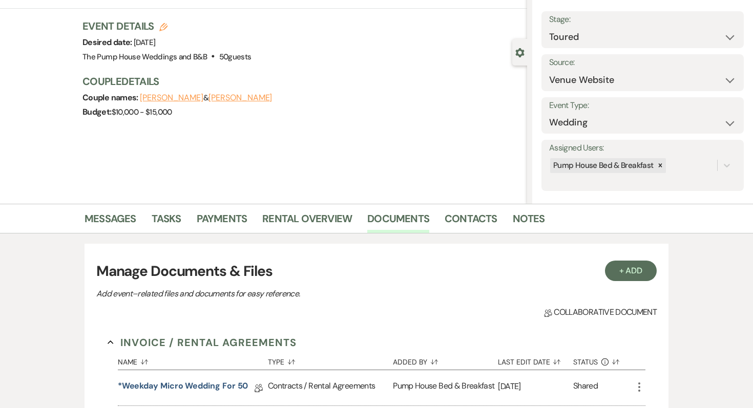
scroll to position [29, 0]
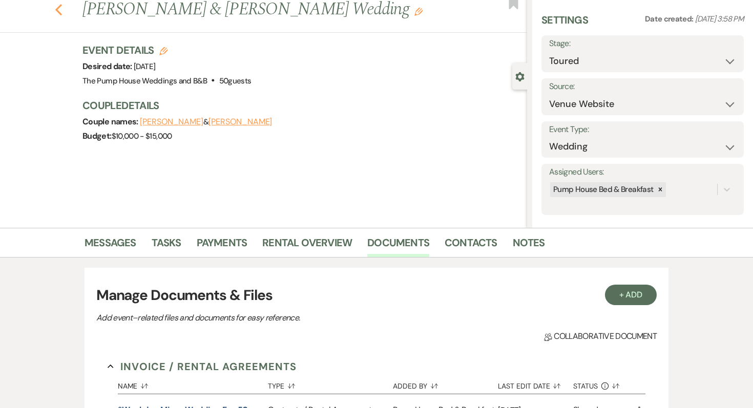
click at [61, 11] on icon "Previous" at bounding box center [59, 10] width 8 height 12
select select "5"
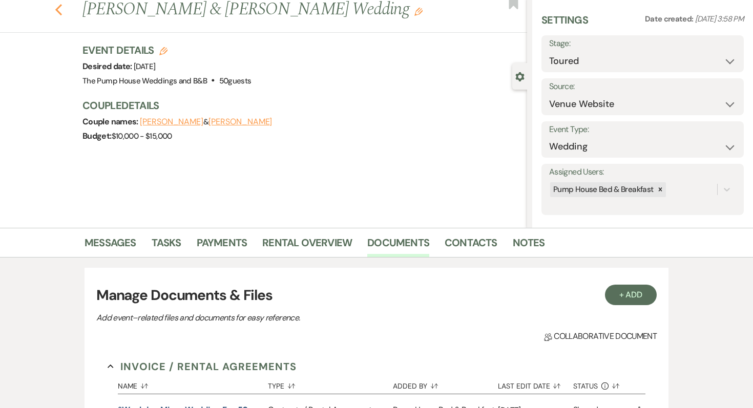
select select "5"
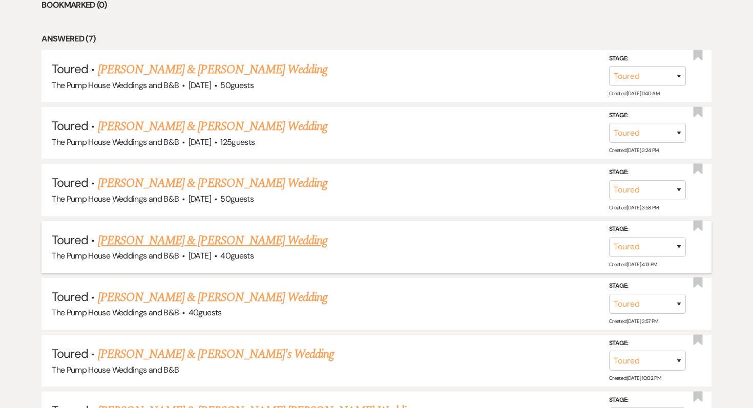
scroll to position [479, 0]
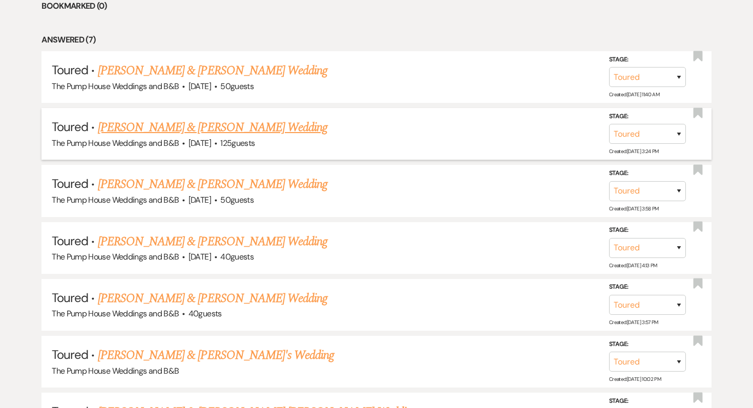
click at [249, 124] on link "[PERSON_NAME] & [PERSON_NAME] Wedding" at bounding box center [213, 127] width 230 height 18
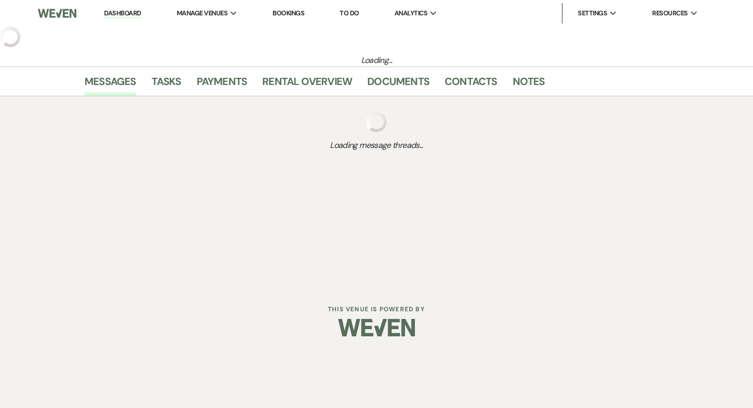
select select "5"
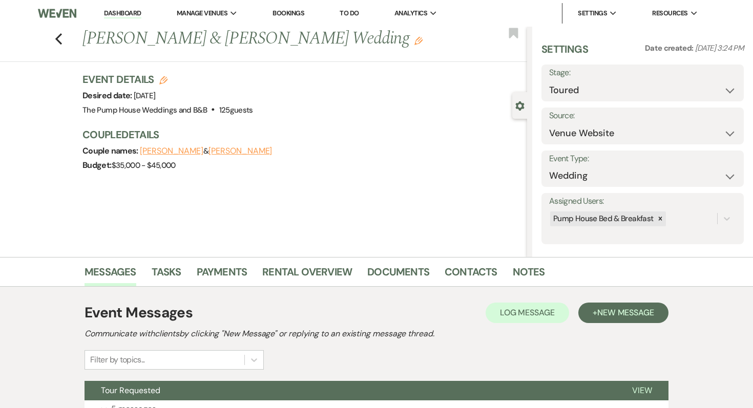
scroll to position [91, 0]
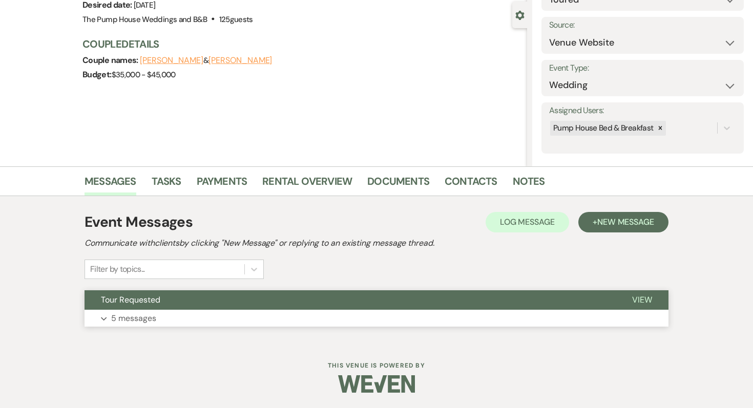
click at [141, 310] on button "Expand 5 messages" at bounding box center [377, 318] width 584 height 17
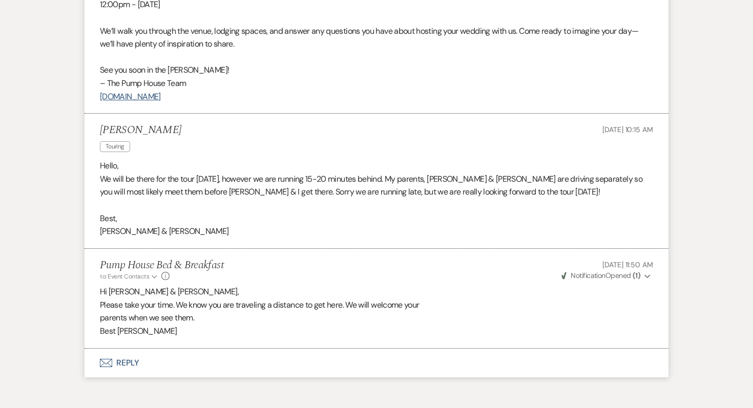
scroll to position [1243, 0]
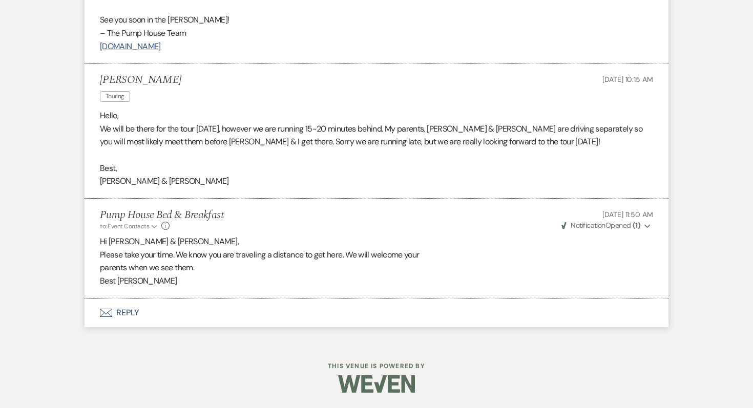
click at [131, 313] on button "Envelope Reply" at bounding box center [377, 313] width 584 height 29
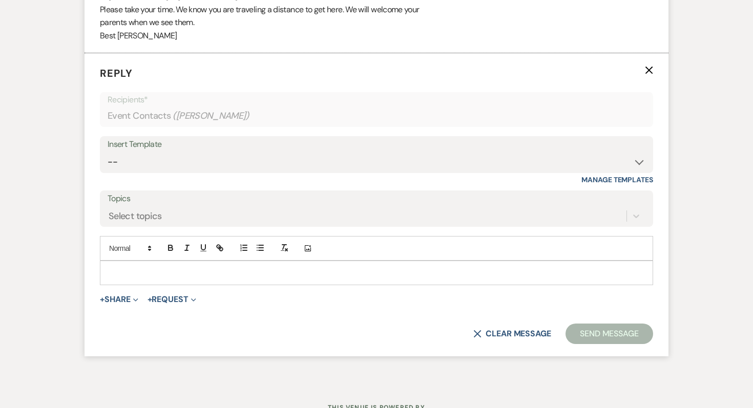
scroll to position [1489, 0]
click at [188, 156] on select "-- Weven Planning Portal Introduction (Booked Events) Initial Inquiry Response …" at bounding box center [377, 162] width 538 height 20
select select "5919"
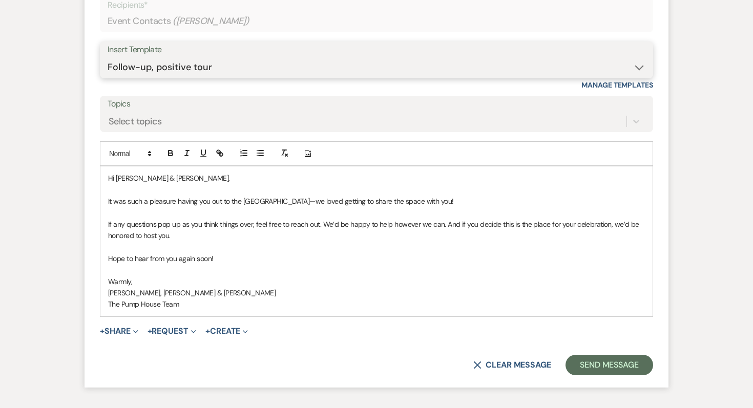
scroll to position [1589, 0]
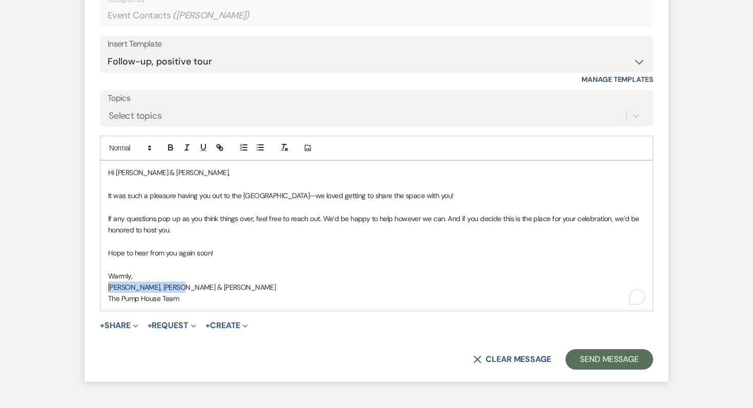
drag, startPoint x: 191, startPoint y: 290, endPoint x: 106, endPoint y: 292, distance: 84.6
click at [106, 292] on div "Hi [PERSON_NAME] & [PERSON_NAME], It was such a pleasure having you out to the …" at bounding box center [376, 236] width 552 height 150
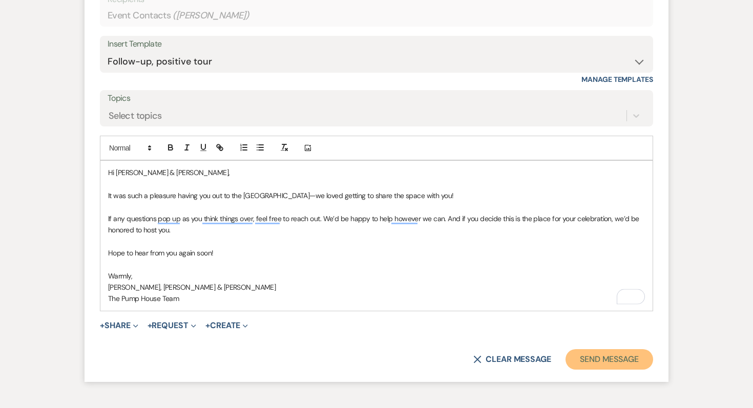
click at [595, 369] on button "Send Message" at bounding box center [610, 360] width 88 height 21
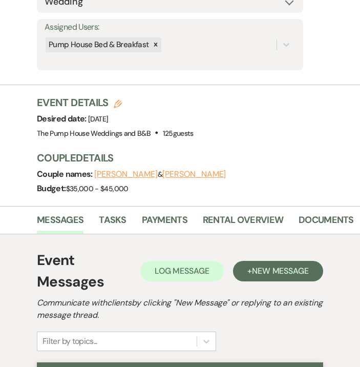
scroll to position [0, 0]
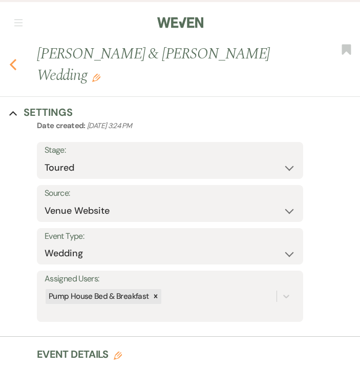
click at [12, 66] on use "button" at bounding box center [13, 64] width 7 height 11
select select "5"
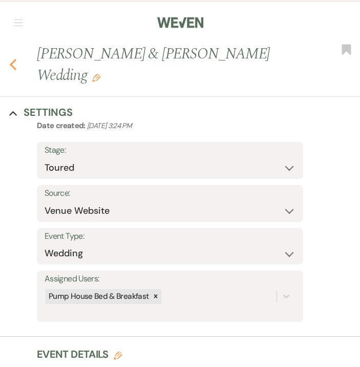
select select "5"
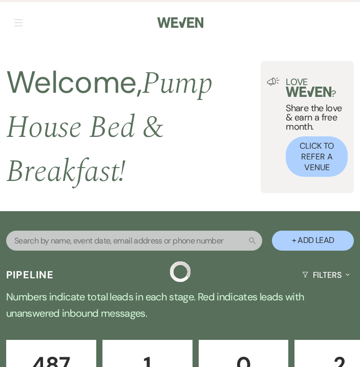
scroll to position [479, 0]
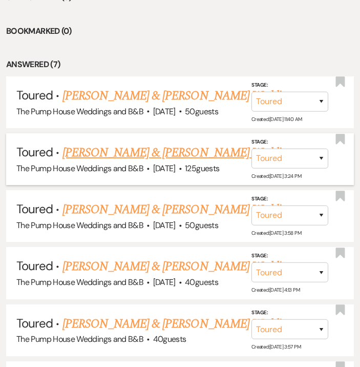
click at [126, 155] on link "[PERSON_NAME] & [PERSON_NAME] Wedding" at bounding box center [178, 153] width 230 height 18
select select "5"
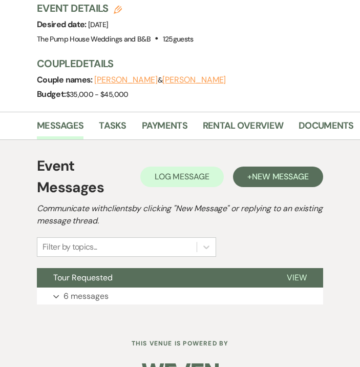
scroll to position [374, 0]
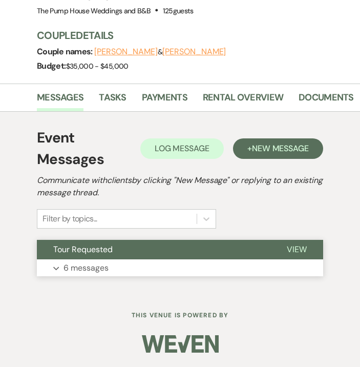
click at [89, 267] on p "6 messages" at bounding box center [86, 267] width 45 height 13
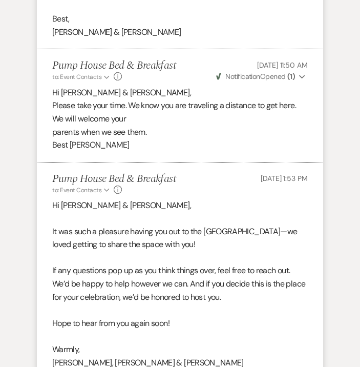
scroll to position [2047, 0]
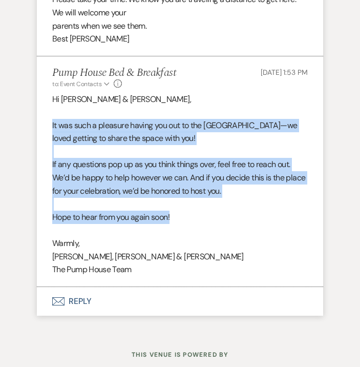
drag, startPoint x: 180, startPoint y: 180, endPoint x: 38, endPoint y: 83, distance: 171.7
click at [38, 83] on li "Pump House Bed & Breakfast to: Event Contacts Expand Info [DATE] 1:53 PM Hi [PE…" at bounding box center [180, 171] width 286 height 231
copy div "It was such a pleasure having you out to the [GEOGRAPHIC_DATA]—we loved getting…"
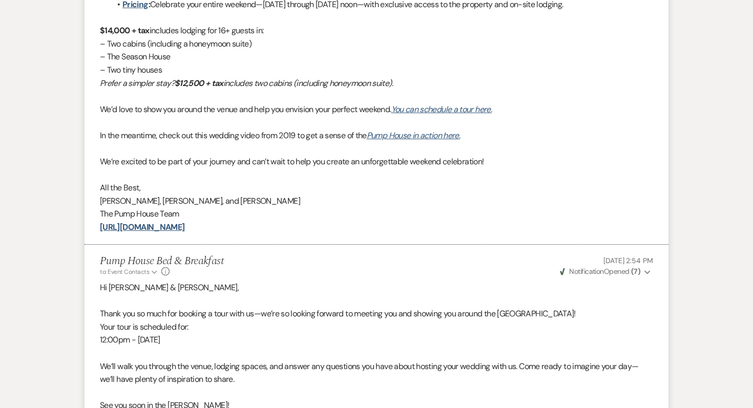
scroll to position [797, 0]
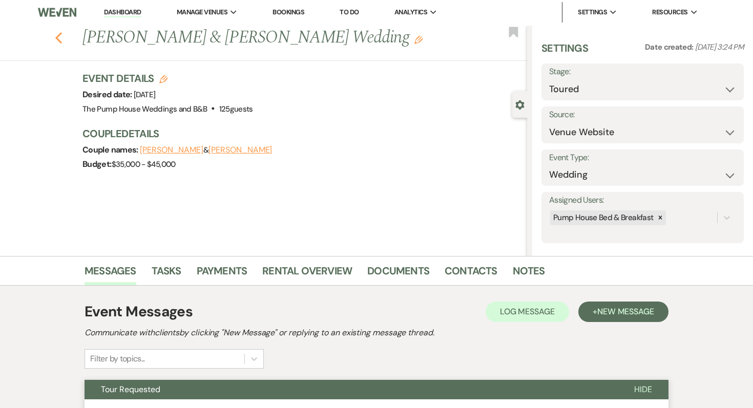
click at [55, 39] on icon "Previous" at bounding box center [59, 38] width 8 height 12
select select "5"
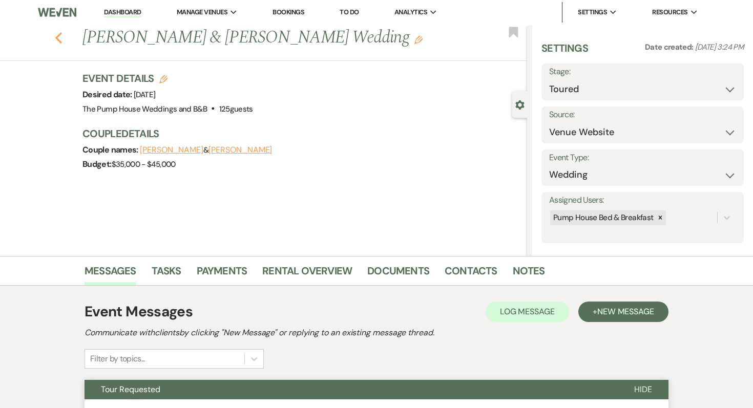
select select "5"
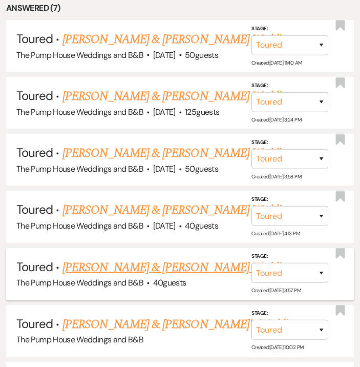
scroll to position [538, 0]
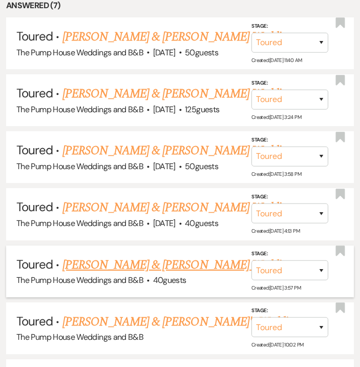
click at [214, 263] on link "[PERSON_NAME] & [PERSON_NAME] Wedding" at bounding box center [178, 265] width 230 height 18
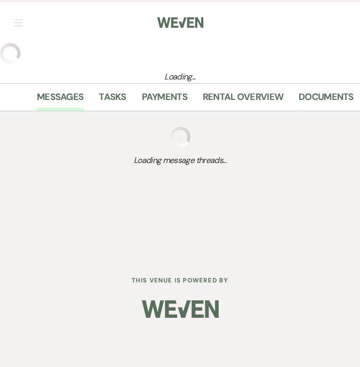
select select "5"
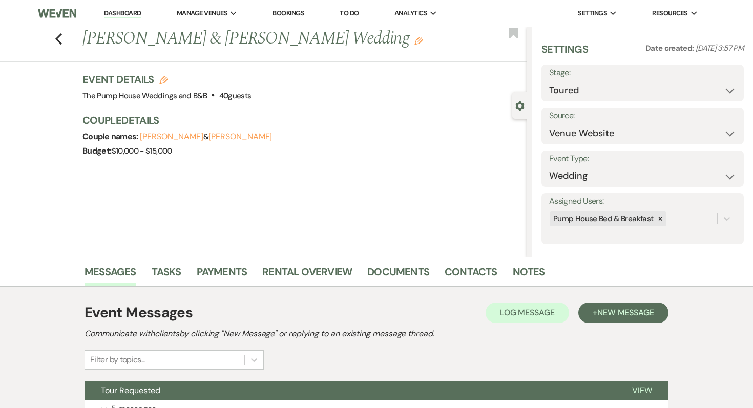
scroll to position [91, 0]
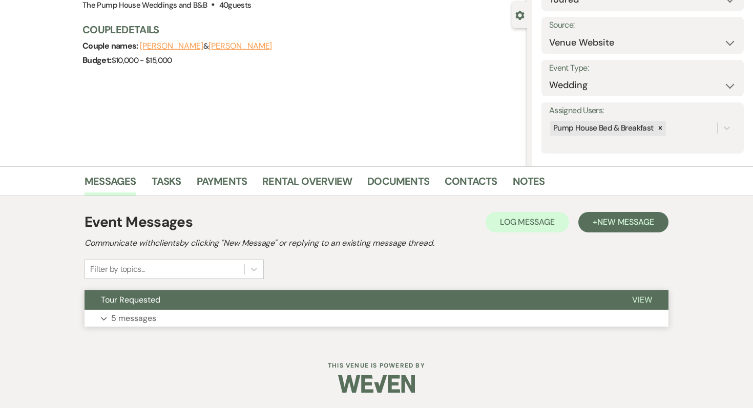
click at [154, 316] on p "5 messages" at bounding box center [133, 318] width 45 height 13
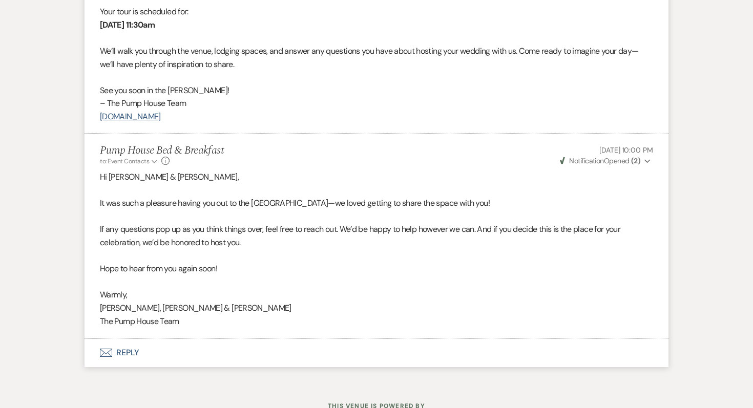
scroll to position [1536, 0]
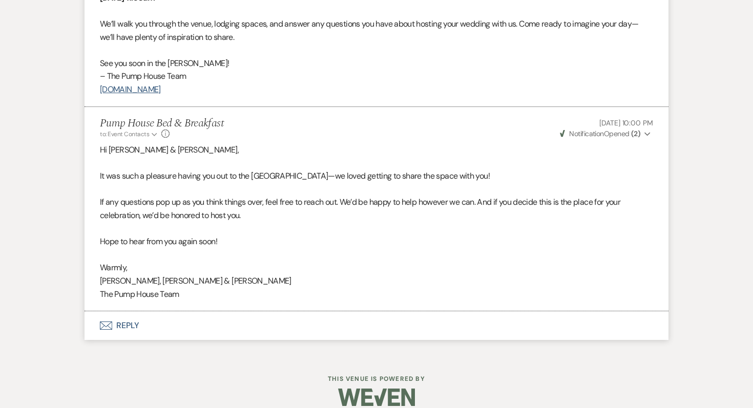
click at [129, 312] on button "Envelope Reply" at bounding box center [377, 326] width 584 height 29
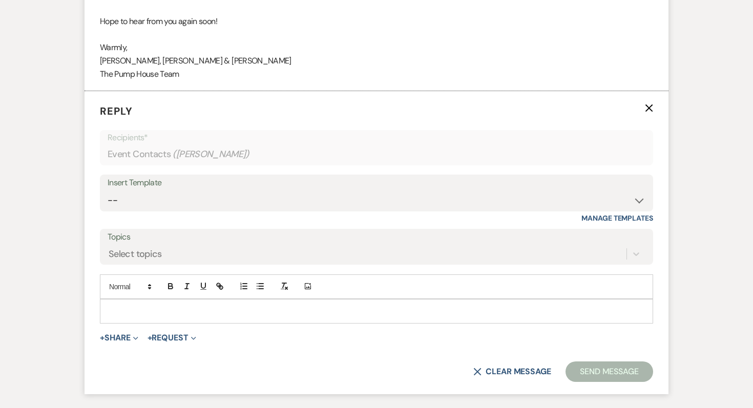
scroll to position [1782, 0]
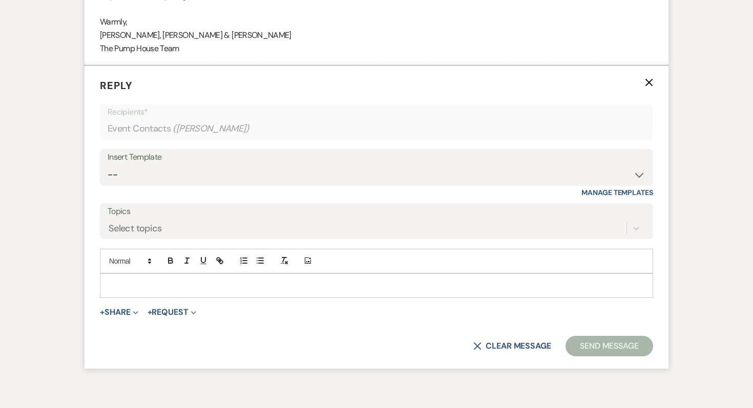
click at [119, 280] on p at bounding box center [376, 285] width 537 height 11
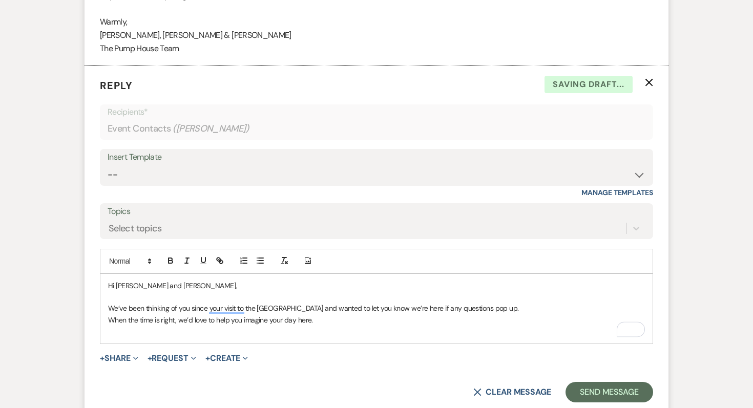
click at [497, 303] on p "We’ve been thinking of you since your visit to the [GEOGRAPHIC_DATA] and wanted…" at bounding box center [376, 308] width 537 height 11
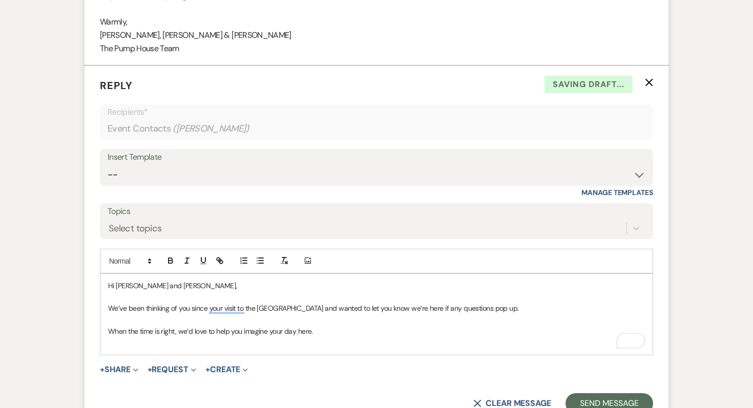
scroll to position [1754, 0]
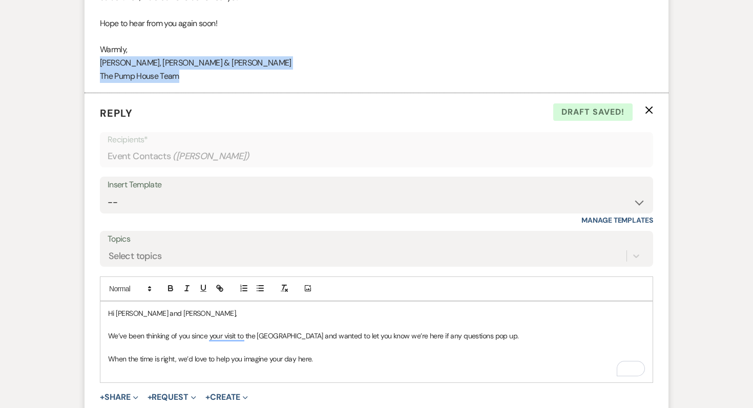
drag, startPoint x: 196, startPoint y: 60, endPoint x: 96, endPoint y: 52, distance: 100.3
copy div "[PERSON_NAME], [PERSON_NAME] & [PERSON_NAME] The Pump House Team"
click at [340, 354] on p "When the time is right, we’d love to help you imagine your day here." at bounding box center [376, 359] width 537 height 11
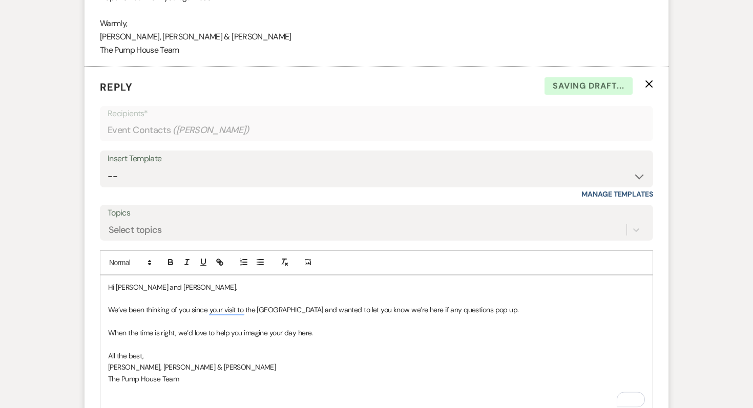
scroll to position [1782, 0]
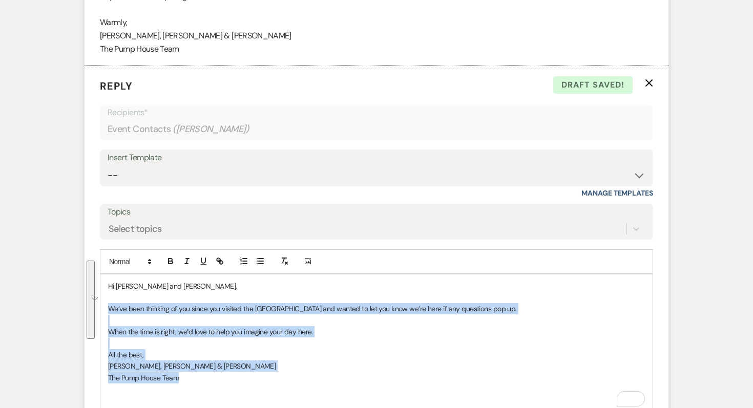
drag, startPoint x: 193, startPoint y: 367, endPoint x: 102, endPoint y: 292, distance: 118.3
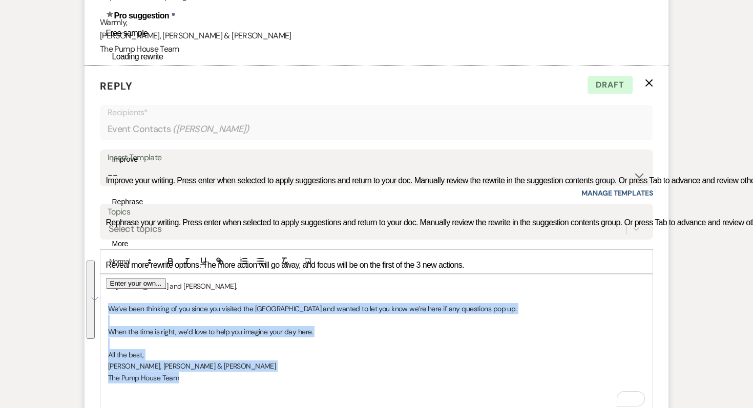
copy div "We’ve been thinking of you since you visited the [GEOGRAPHIC_DATA] and wanted t…"
click at [275, 361] on p "[PERSON_NAME], [PERSON_NAME] & [PERSON_NAME]" at bounding box center [376, 366] width 537 height 11
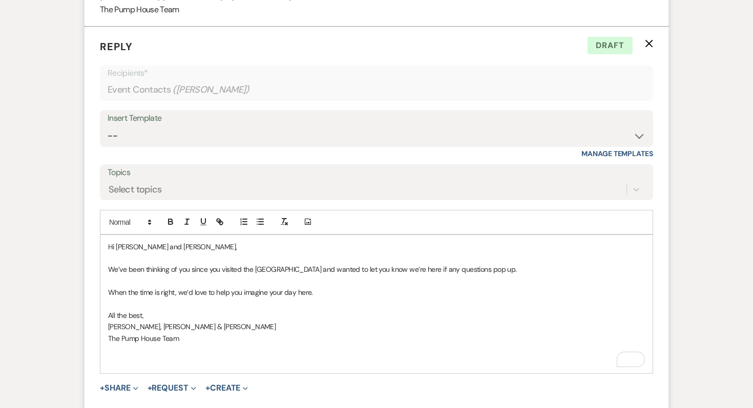
scroll to position [1845, 0]
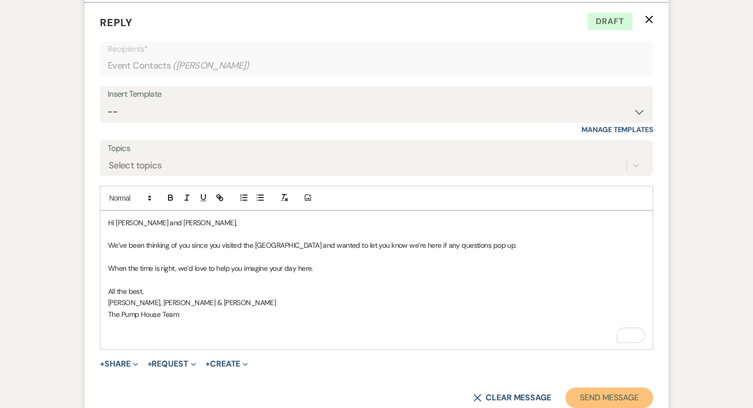
click at [617, 388] on button "Send Message" at bounding box center [610, 398] width 88 height 21
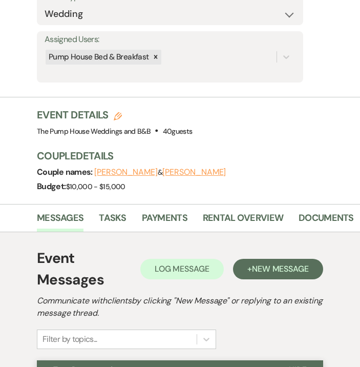
scroll to position [0, 0]
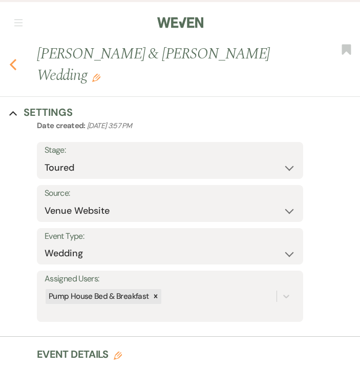
click at [14, 64] on icon "Previous" at bounding box center [13, 64] width 8 height 12
select select "5"
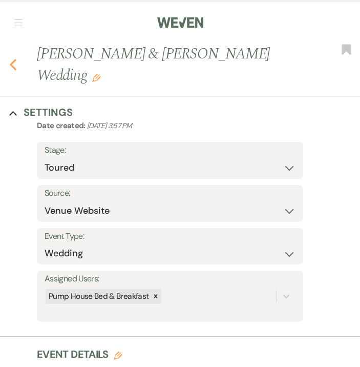
select select "5"
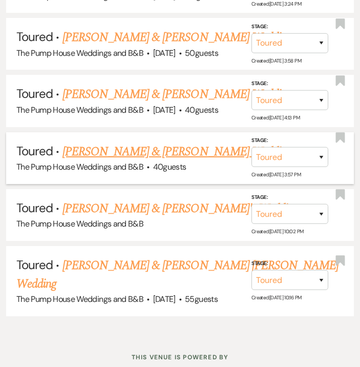
scroll to position [669, 0]
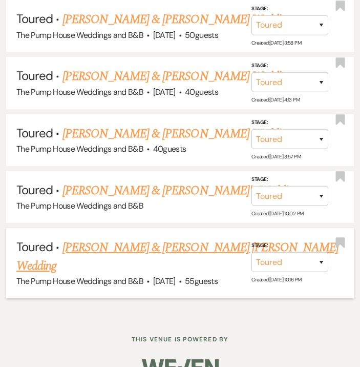
click at [173, 243] on link "[PERSON_NAME] & [PERSON_NAME] [PERSON_NAME] Wedding" at bounding box center [177, 256] width 322 height 37
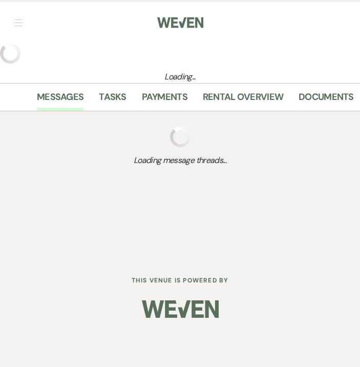
select select "5"
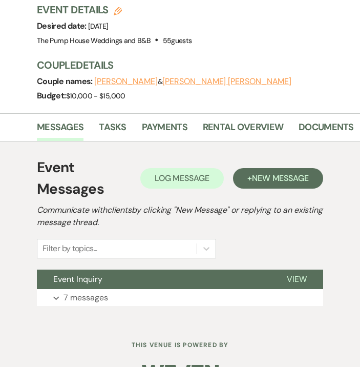
scroll to position [348, 0]
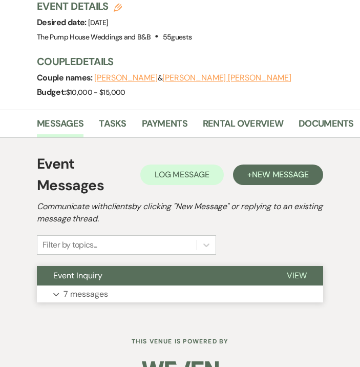
click at [82, 288] on p "7 messages" at bounding box center [86, 294] width 45 height 13
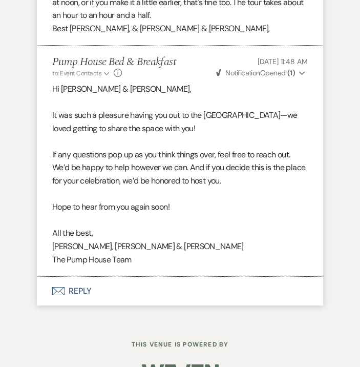
scroll to position [2408, 0]
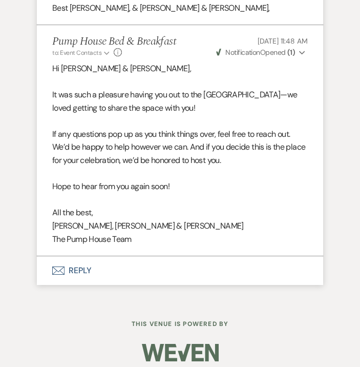
click at [81, 261] on button "Envelope Reply" at bounding box center [180, 270] width 286 height 29
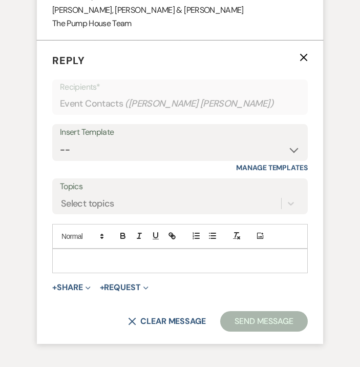
scroll to position [2624, 0]
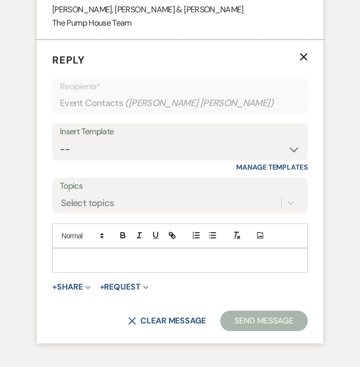
click at [81, 256] on p at bounding box center [179, 260] width 239 height 11
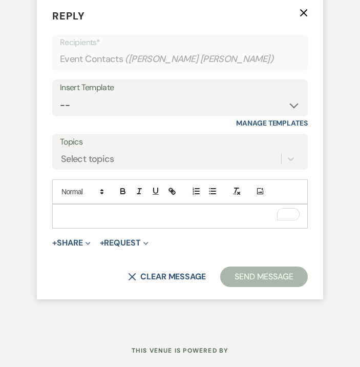
scroll to position [2695, 0]
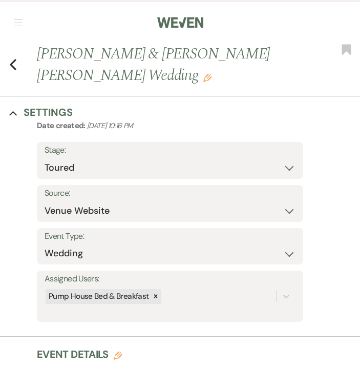
select select "5"
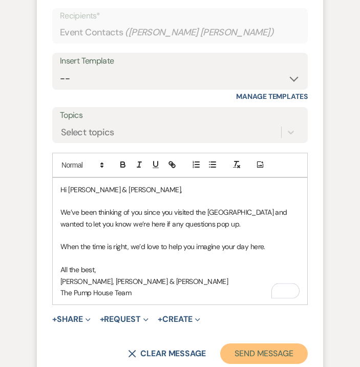
click at [270, 347] on button "Send Message" at bounding box center [264, 353] width 88 height 21
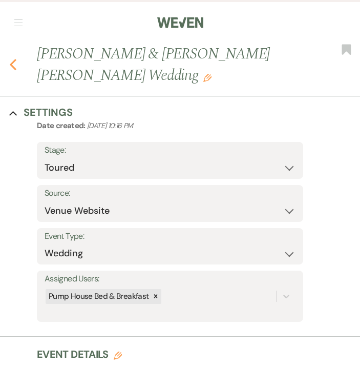
click at [15, 58] on icon "Previous" at bounding box center [13, 64] width 8 height 12
select select "5"
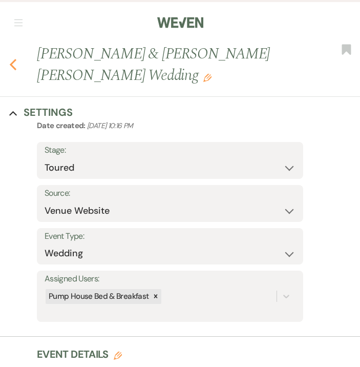
select select "5"
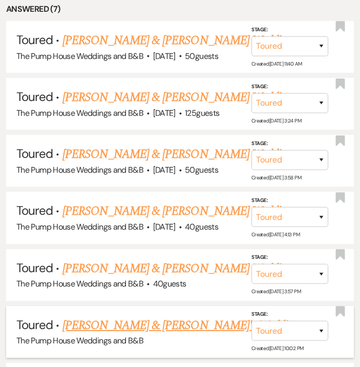
scroll to position [531, 0]
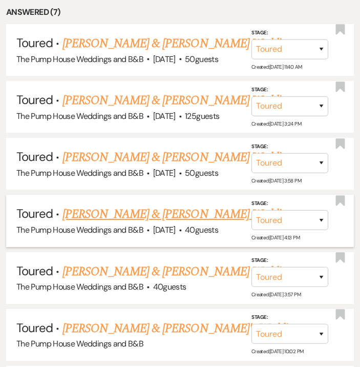
click at [185, 218] on link "[PERSON_NAME] & [PERSON_NAME] Wedding" at bounding box center [178, 214] width 230 height 18
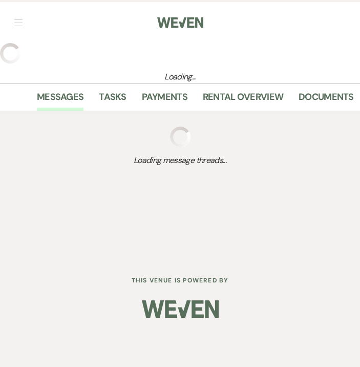
select select "5"
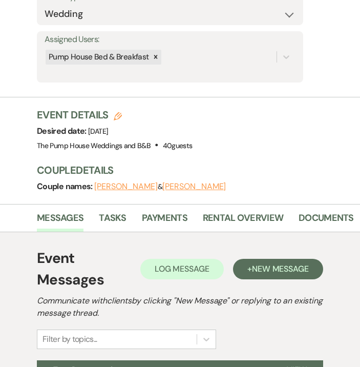
scroll to position [360, 0]
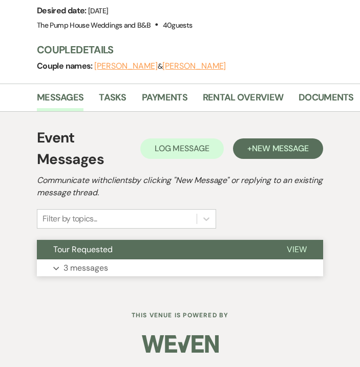
click at [104, 267] on p "3 messages" at bounding box center [86, 267] width 45 height 13
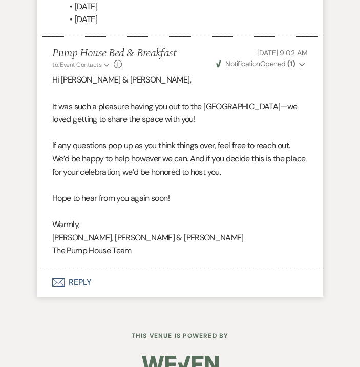
scroll to position [1488, 0]
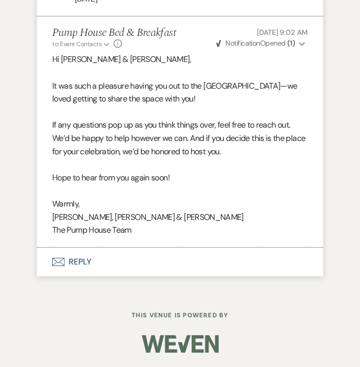
click at [74, 263] on button "Envelope Reply" at bounding box center [180, 262] width 286 height 29
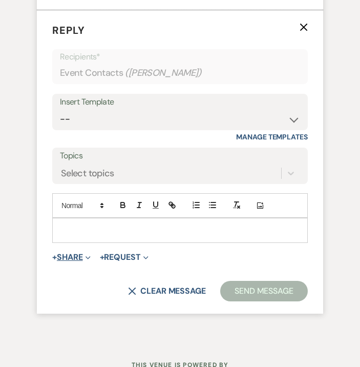
scroll to position [1704, 0]
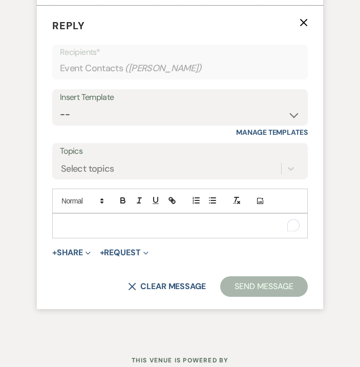
click at [84, 231] on p "To enrich screen reader interactions, please activate Accessibility in Grammarl…" at bounding box center [179, 225] width 239 height 11
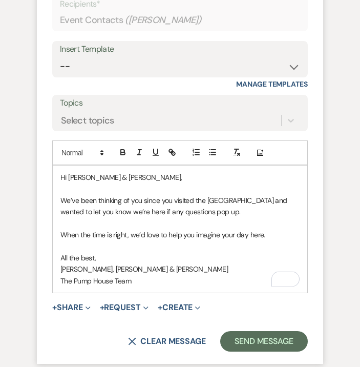
scroll to position [1762, 0]
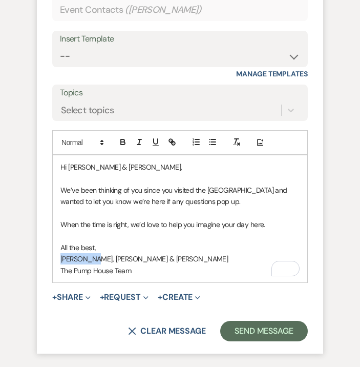
drag, startPoint x: 92, startPoint y: 285, endPoint x: 50, endPoint y: 287, distance: 42.1
click at [50, 287] on form "Reply X Draft saved! Recipients* Event Contacts ( Emily Bellanco ) Insert Templ…" at bounding box center [180, 150] width 286 height 406
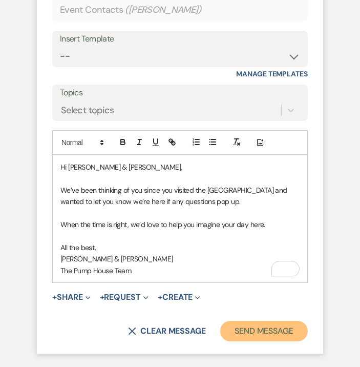
click at [238, 341] on button "Send Message" at bounding box center [264, 331] width 88 height 21
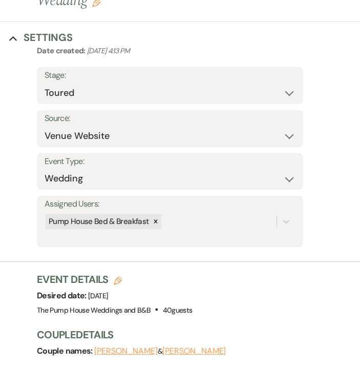
scroll to position [0, 0]
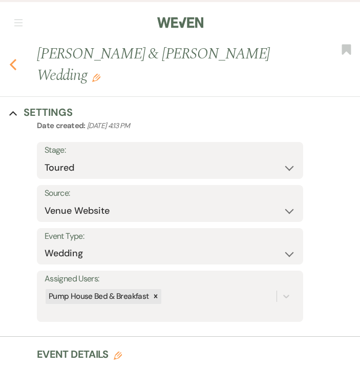
click at [12, 65] on use "button" at bounding box center [13, 64] width 7 height 11
select select "5"
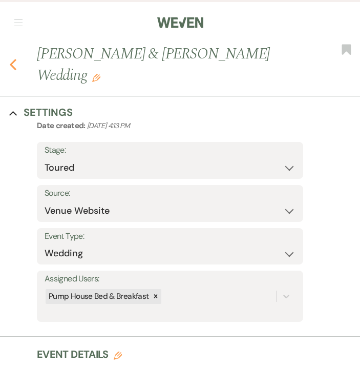
select select "5"
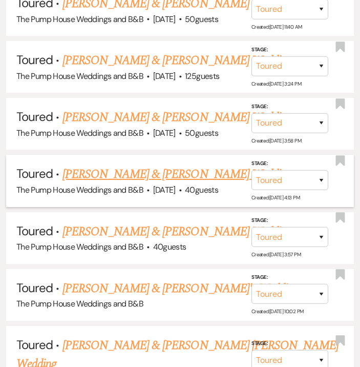
scroll to position [575, 0]
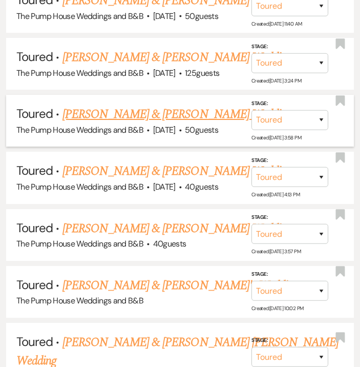
click at [159, 120] on link "[PERSON_NAME] & [PERSON_NAME] Wedding" at bounding box center [178, 114] width 230 height 18
select select "5"
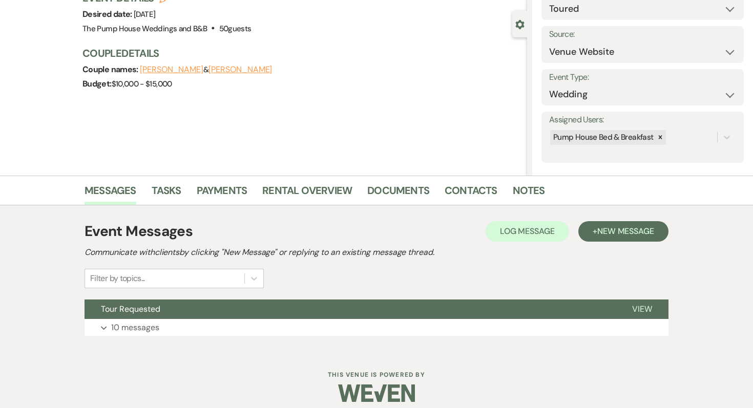
scroll to position [91, 0]
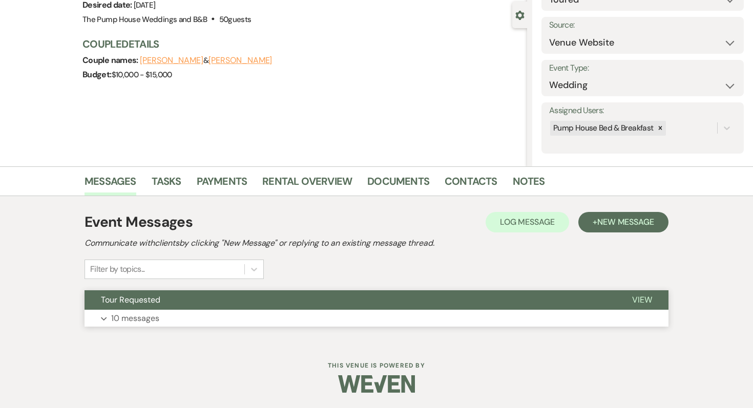
click at [141, 321] on p "10 messages" at bounding box center [135, 318] width 48 height 13
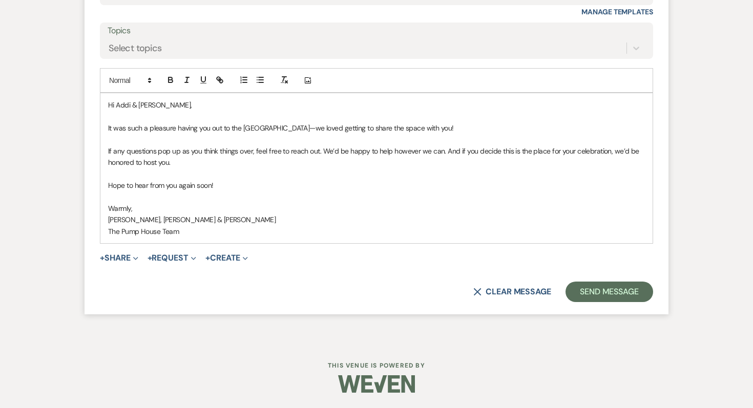
scroll to position [2880, 0]
click at [360, 293] on button "X Clear message" at bounding box center [513, 292] width 78 height 8
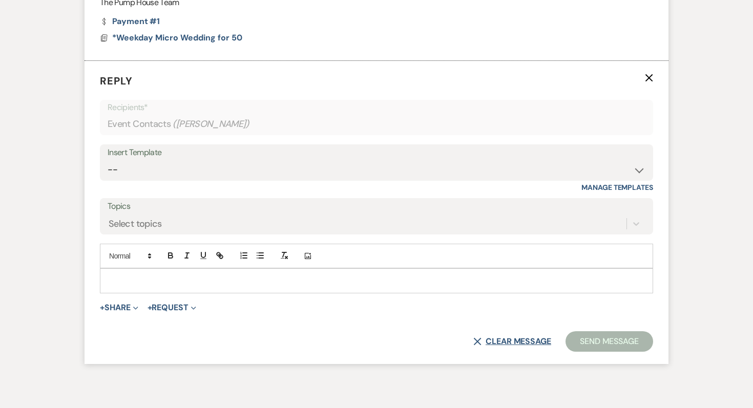
scroll to position [2691, 0]
click at [188, 179] on select "-- Weven Planning Portal Introduction (Booked Events) Initial Inquiry Response …" at bounding box center [377, 170] width 538 height 20
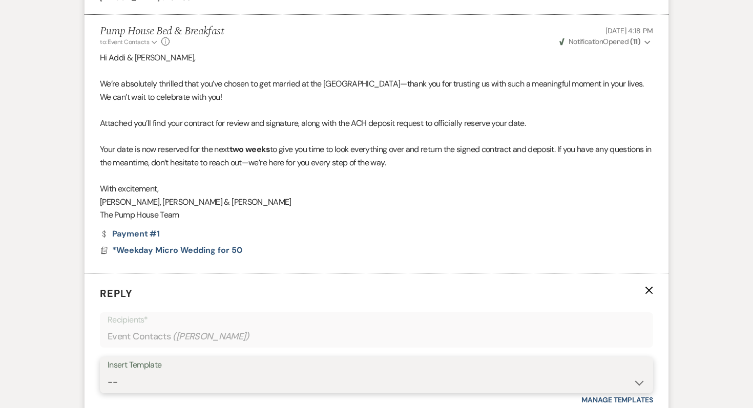
scroll to position [2475, 0]
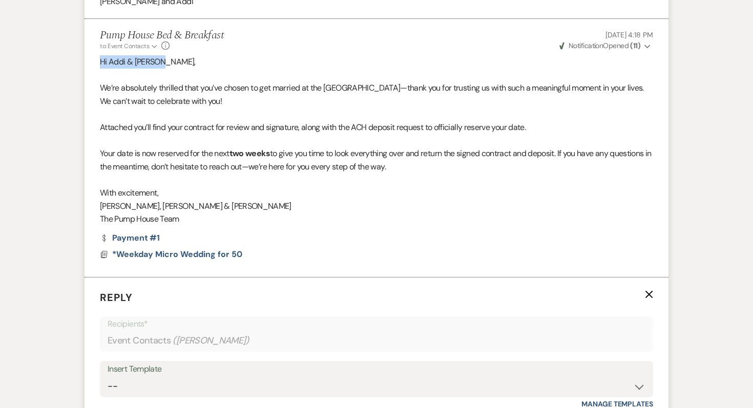
drag, startPoint x: 169, startPoint y: 75, endPoint x: 87, endPoint y: 79, distance: 82.6
click at [87, 79] on li "Pump House Bed & Breakfast to: Event Contacts Expand Info Aug 03, 2025, 4:18 PM…" at bounding box center [377, 148] width 584 height 259
copy p "Hi Addi & Audrey,"
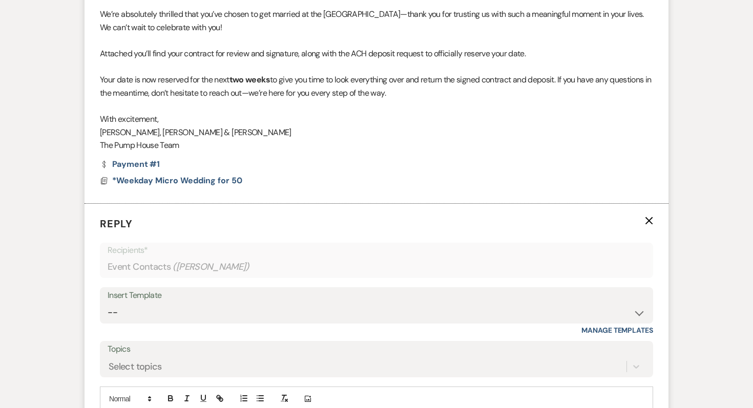
scroll to position [2650, 0]
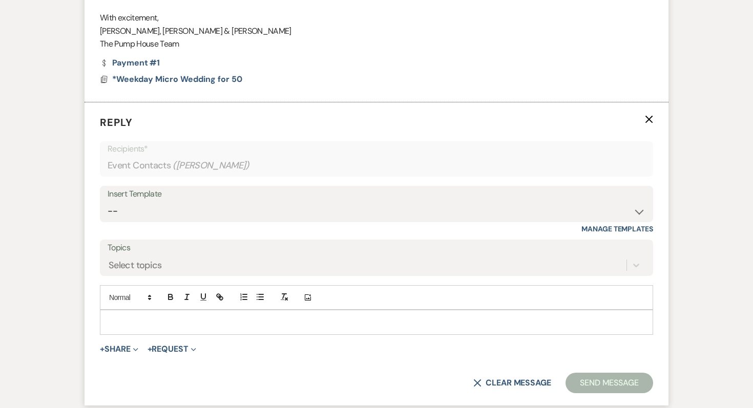
click at [116, 328] on div at bounding box center [376, 323] width 552 height 24
paste div "To enrich screen reader interactions, please activate Accessibility in Grammarl…"
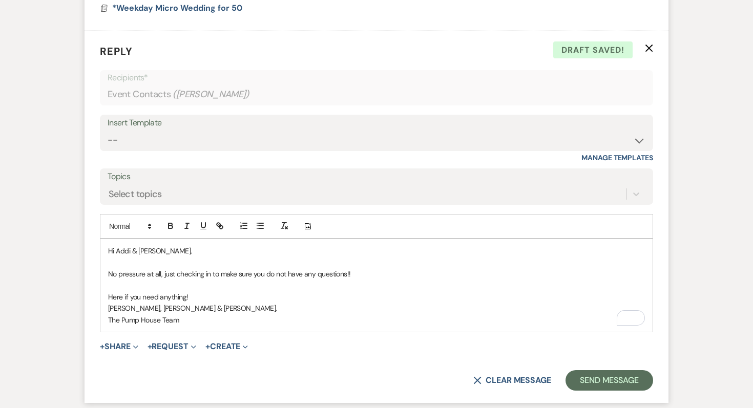
scroll to position [2723, 0]
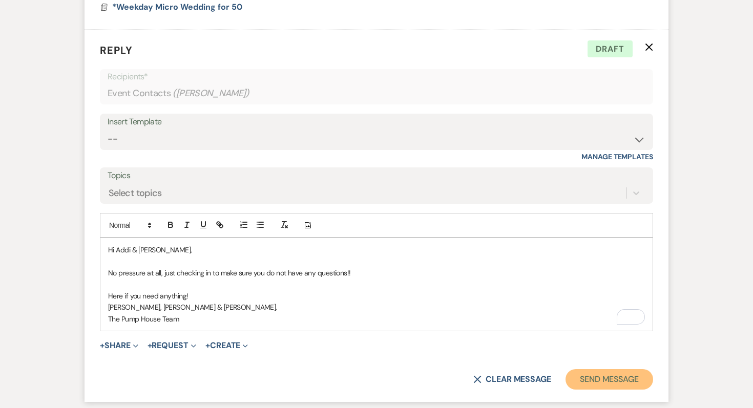
click at [360, 366] on button "Send Message" at bounding box center [610, 380] width 88 height 21
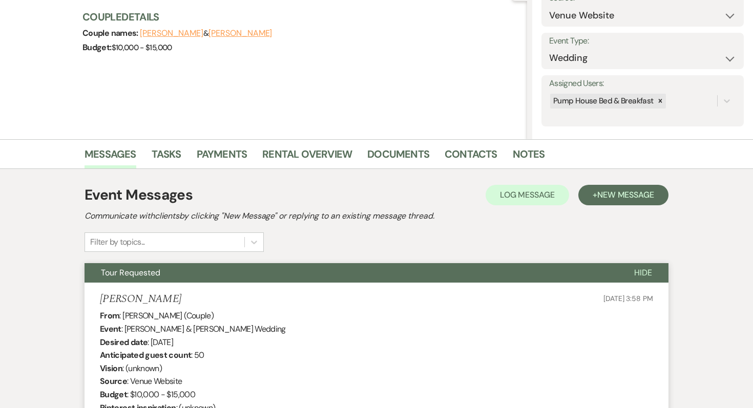
scroll to position [0, 0]
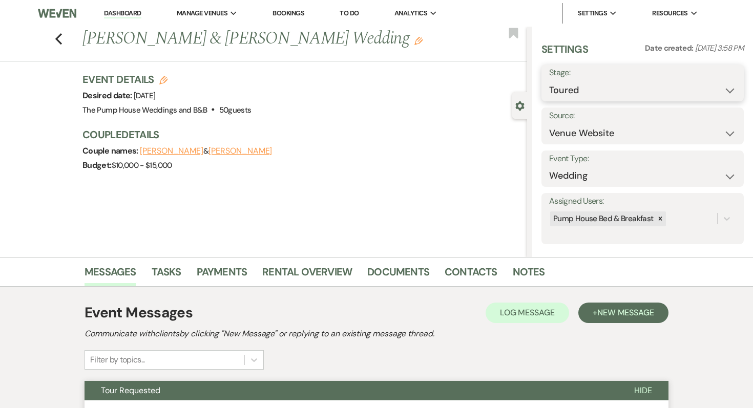
click at [360, 83] on select "Inquiry Follow Up Tour Requested Tour Confirmed Toured Proposal Sent Booked Lost" at bounding box center [642, 90] width 187 height 20
select select "6"
click at [360, 78] on button "Save" at bounding box center [724, 83] width 42 height 21
click at [58, 40] on use "button" at bounding box center [58, 38] width 7 height 11
select select "5"
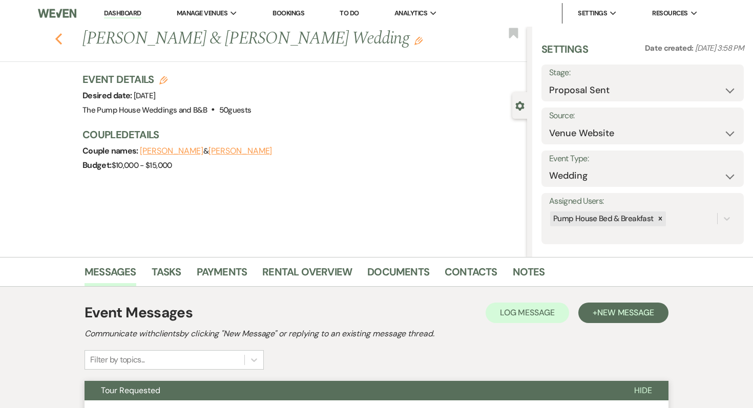
select select "5"
select select "6"
select select "5"
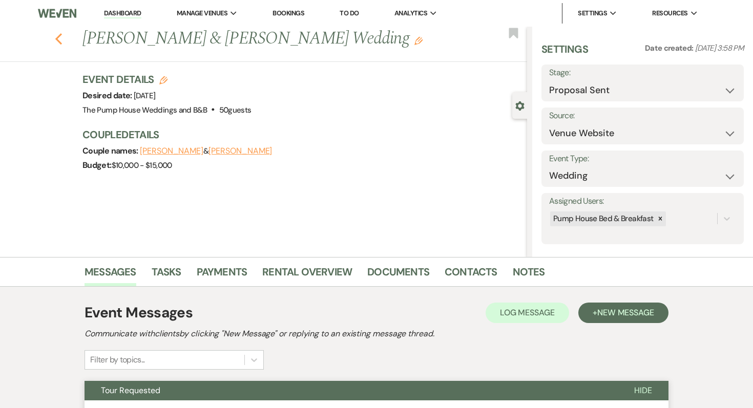
select select "5"
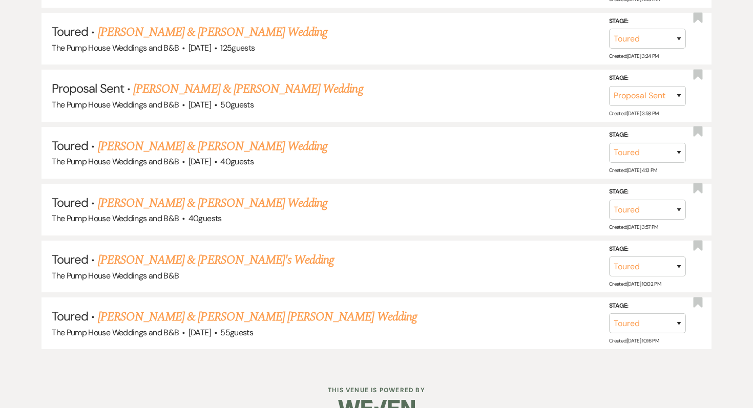
scroll to position [540, 0]
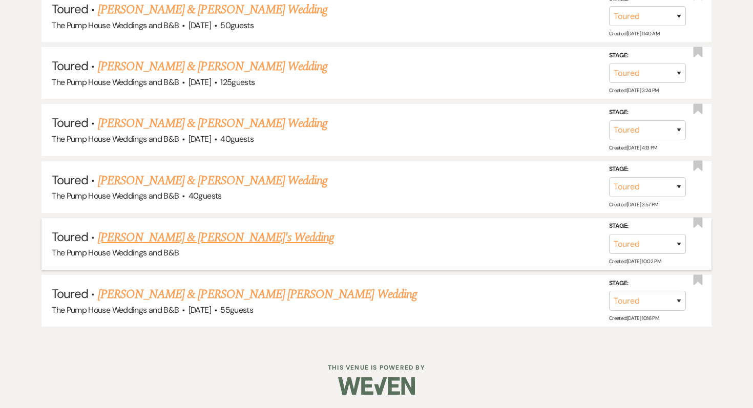
click at [194, 240] on link "[PERSON_NAME] & [PERSON_NAME]'s Wedding" at bounding box center [216, 238] width 237 height 18
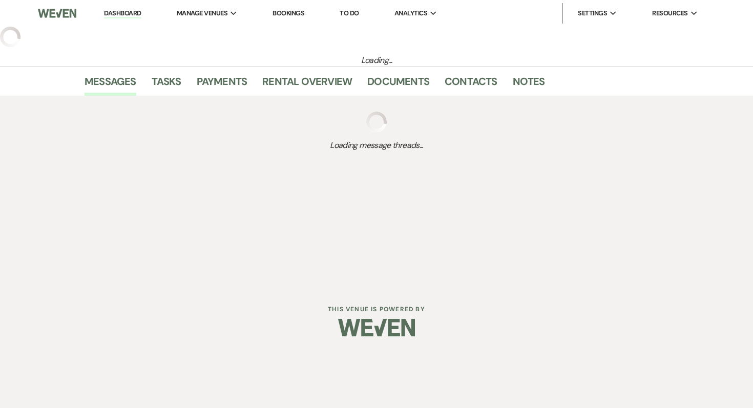
select select "5"
select select "22"
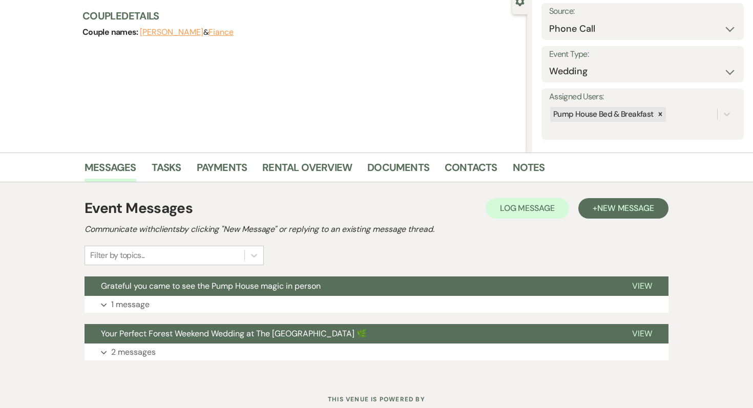
scroll to position [138, 0]
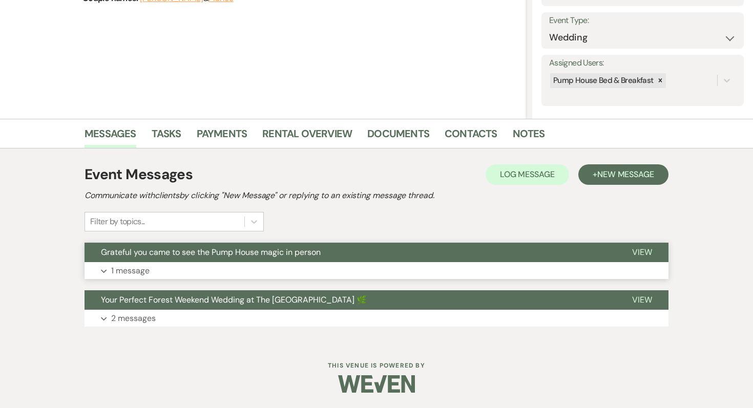
click at [141, 271] on p "1 message" at bounding box center [130, 270] width 38 height 13
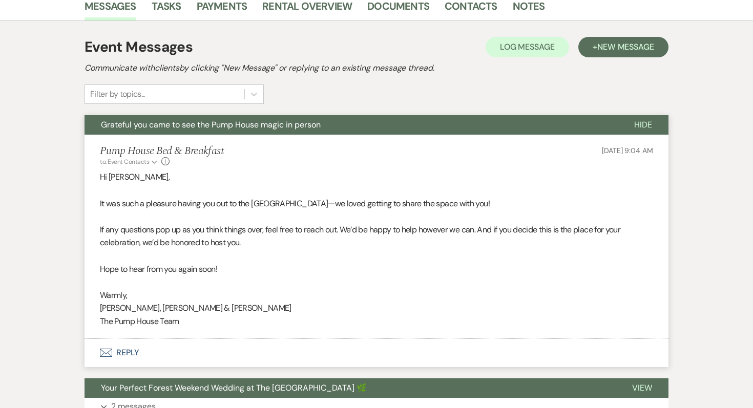
scroll to position [354, 0]
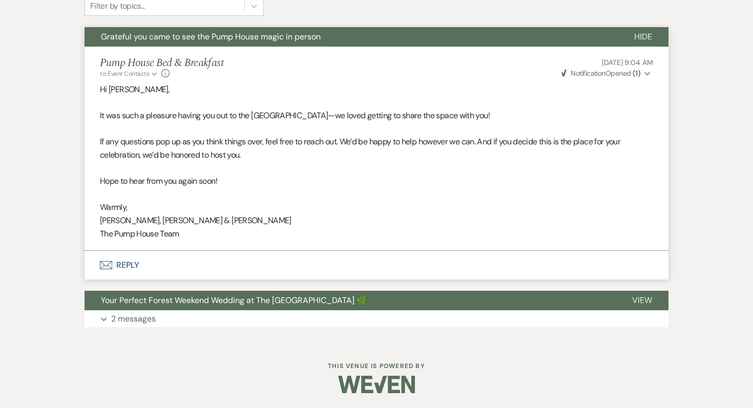
click at [139, 268] on button "Envelope Reply" at bounding box center [377, 265] width 584 height 29
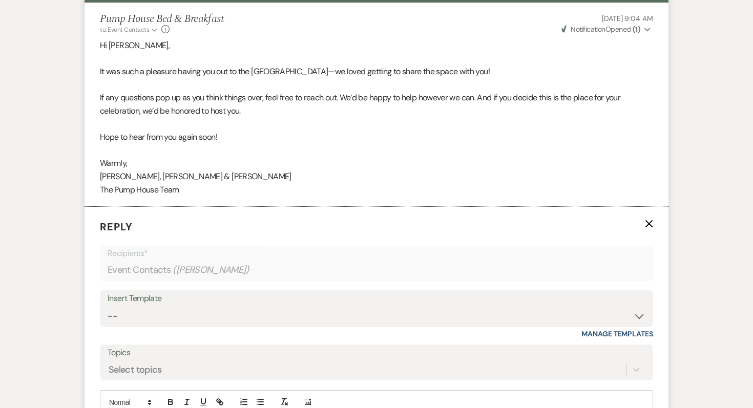
scroll to position [453, 0]
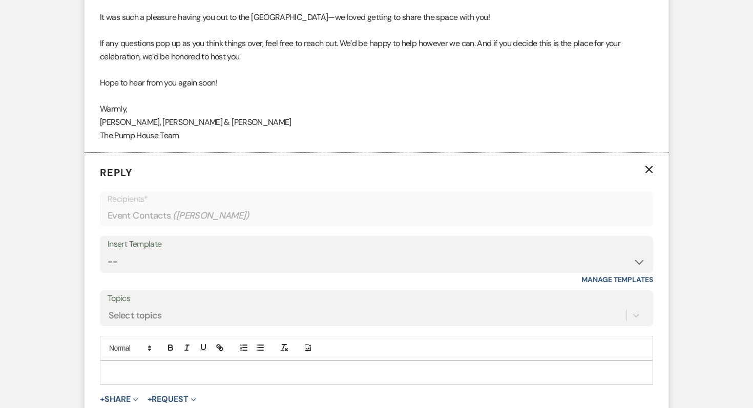
click at [124, 365] on div at bounding box center [376, 373] width 552 height 24
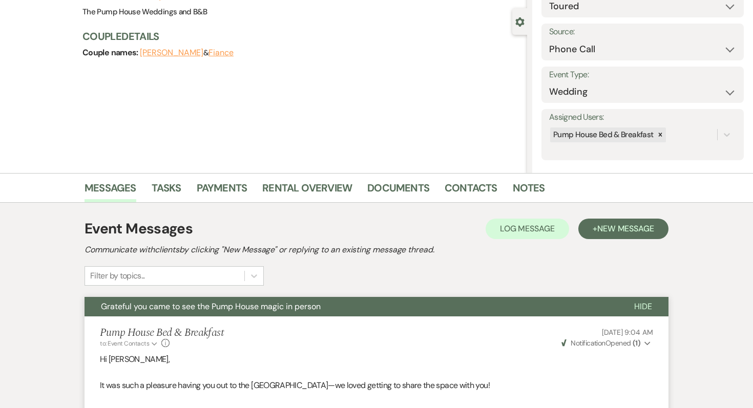
scroll to position [0, 0]
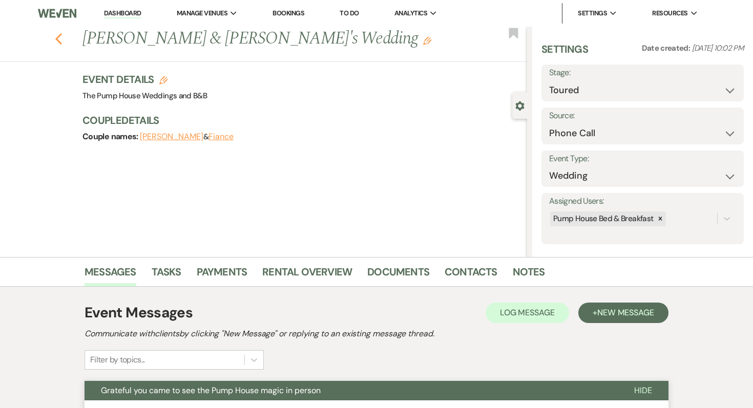
click at [58, 36] on use "button" at bounding box center [58, 38] width 7 height 11
select select "5"
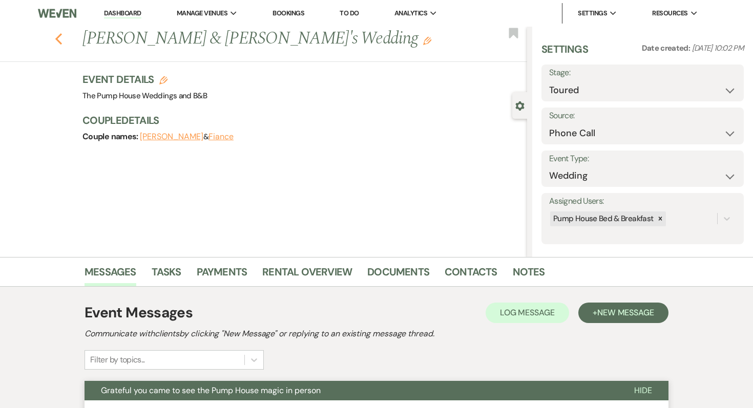
select select "5"
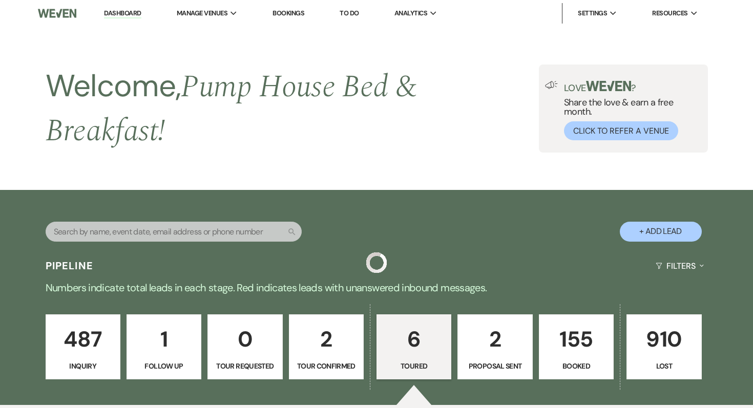
scroll to position [540, 0]
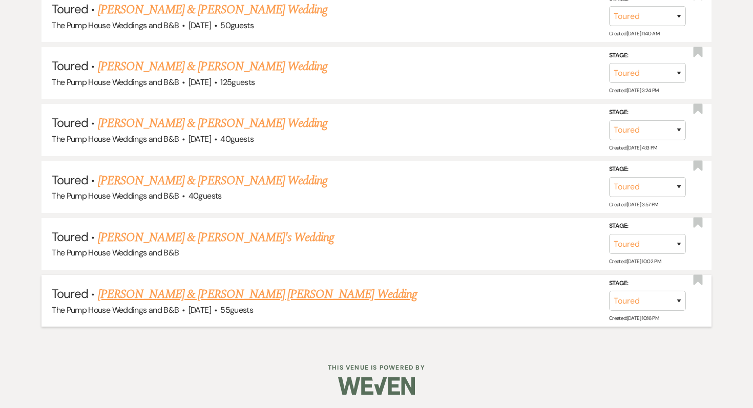
click at [206, 290] on link "[PERSON_NAME] & [PERSON_NAME] [PERSON_NAME] Wedding" at bounding box center [257, 294] width 319 height 18
select select "5"
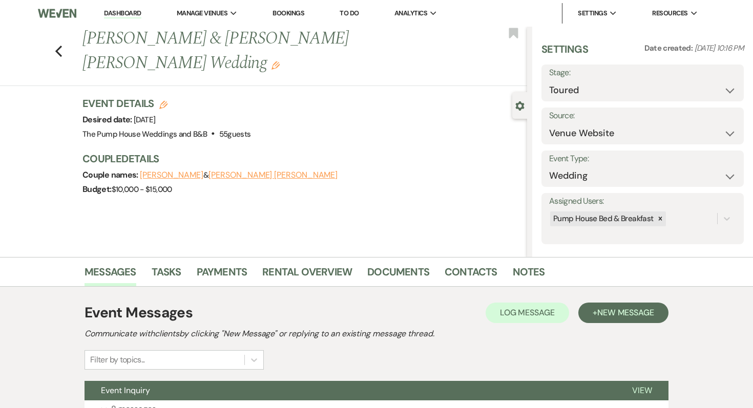
scroll to position [91, 0]
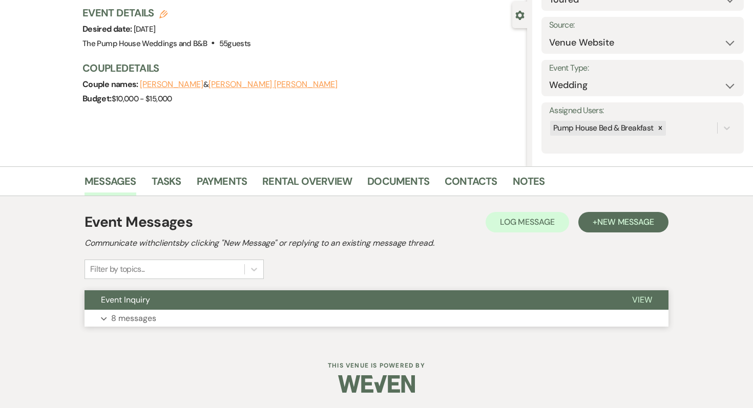
click at [133, 320] on p "8 messages" at bounding box center [133, 318] width 45 height 13
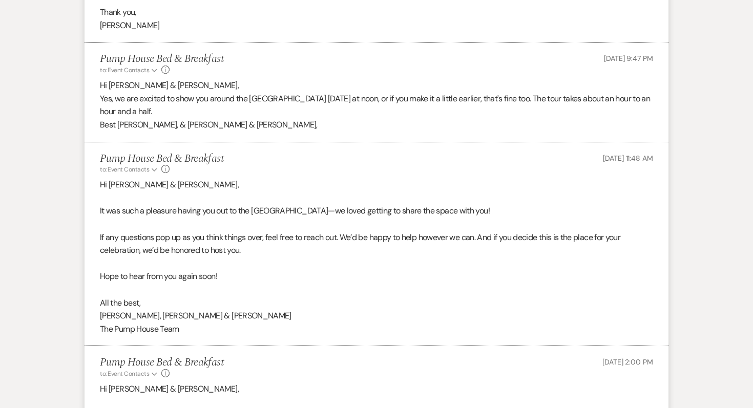
scroll to position [1981, 0]
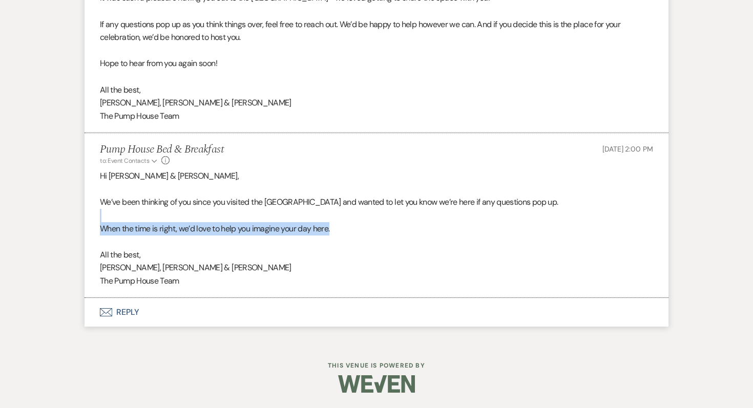
drag, startPoint x: 355, startPoint y: 231, endPoint x: 63, endPoint y: 211, distance: 293.3
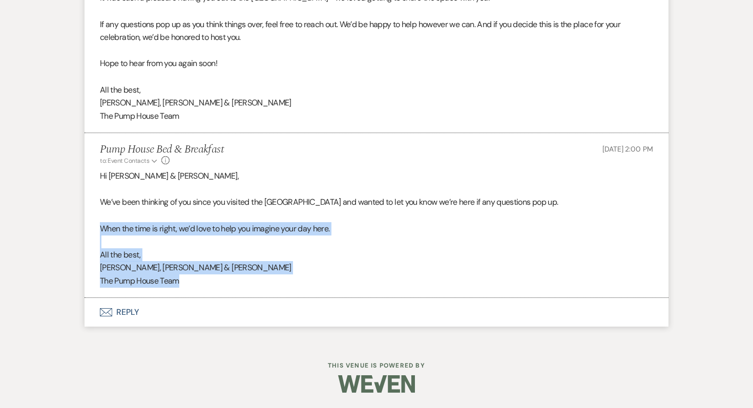
scroll to position [1983, 0]
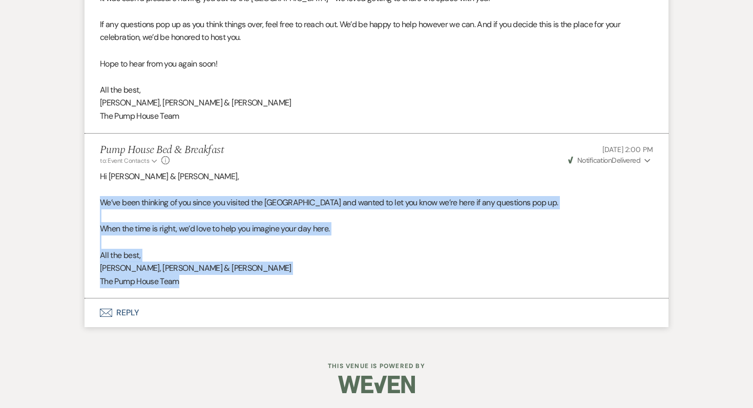
drag, startPoint x: 191, startPoint y: 283, endPoint x: 67, endPoint y: 206, distance: 146.2
copy div "We’ve been thinking of you since you visited the [GEOGRAPHIC_DATA] and wanted t…"
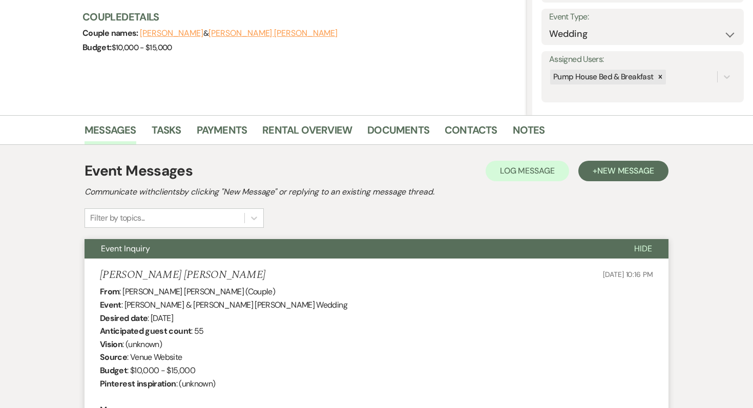
scroll to position [0, 0]
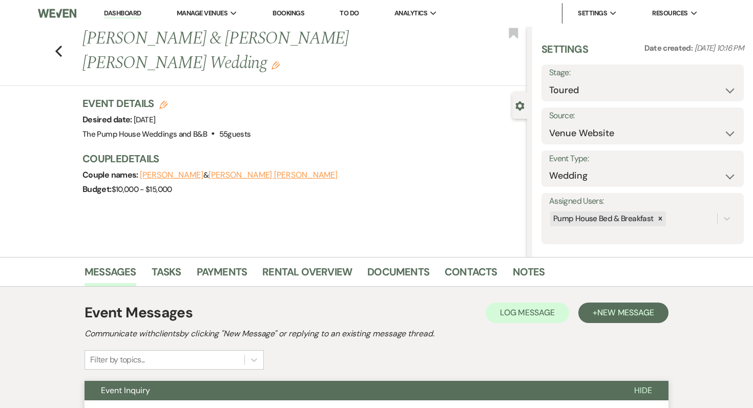
click at [66, 36] on div "Previous Kasey Smith & Connor Stone's Wedding Edit Bookmark" at bounding box center [261, 56] width 533 height 59
click at [59, 46] on use "button" at bounding box center [58, 51] width 7 height 11
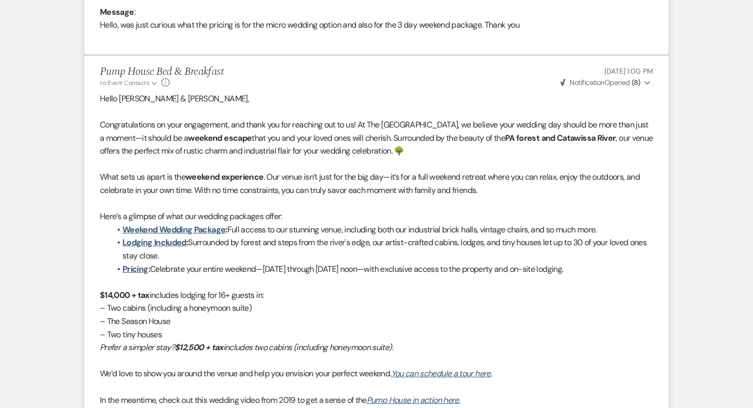
select select "5"
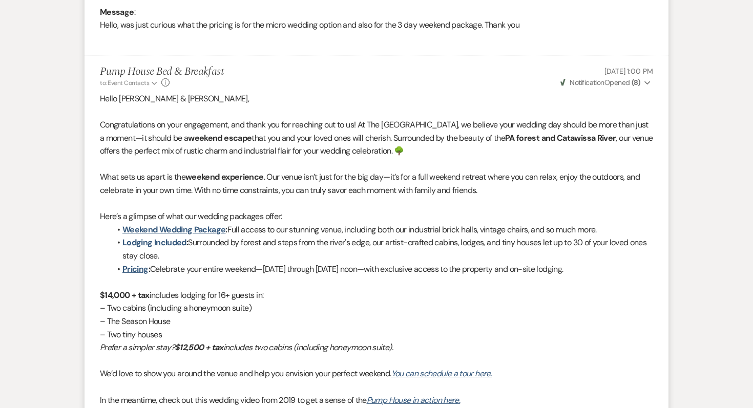
select select "5"
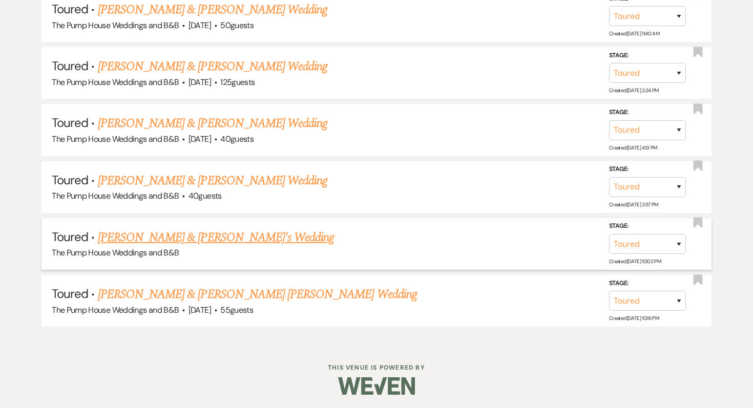
click at [157, 237] on link "[PERSON_NAME] & [PERSON_NAME]'s Wedding" at bounding box center [216, 238] width 237 height 18
select select "5"
select select "22"
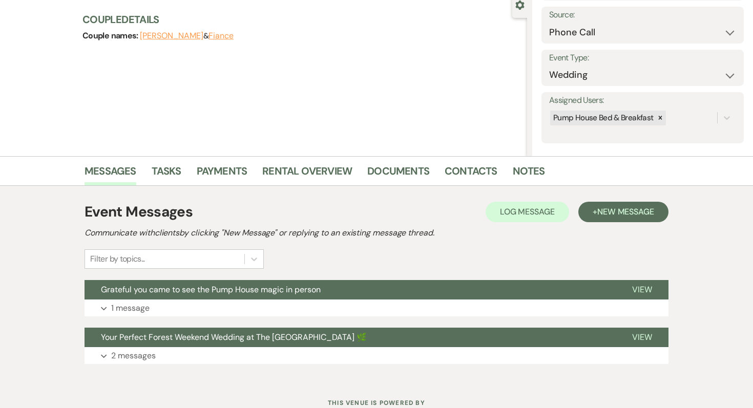
scroll to position [138, 0]
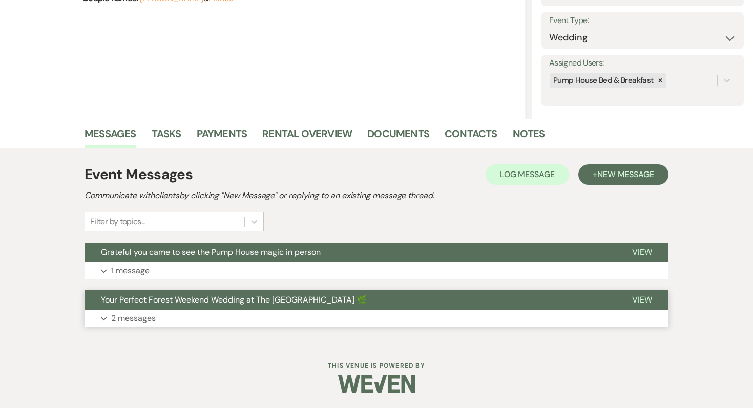
click at [145, 319] on p "2 messages" at bounding box center [133, 318] width 45 height 13
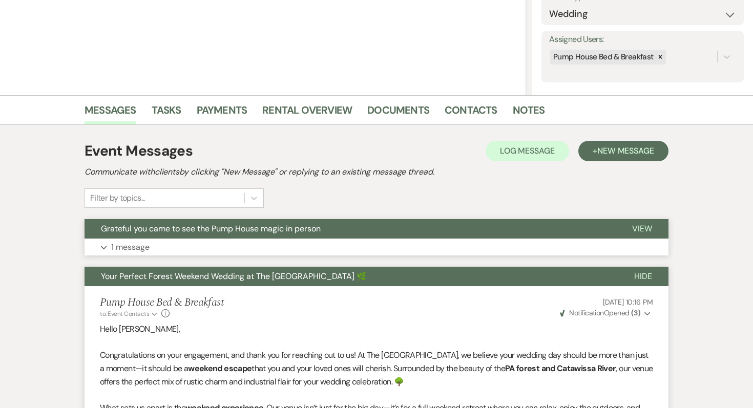
scroll to position [258, 0]
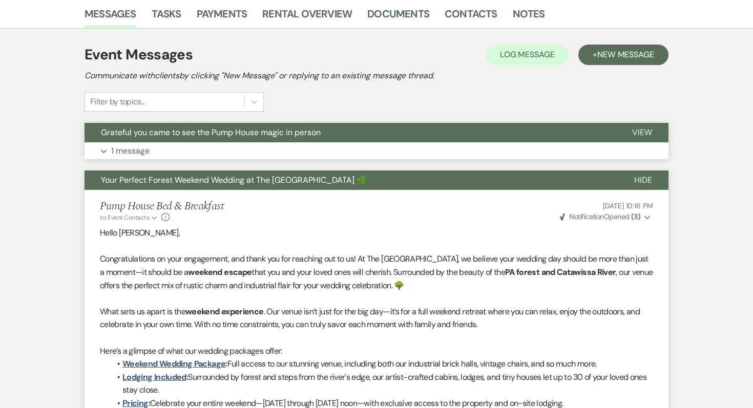
click at [120, 151] on p "1 message" at bounding box center [130, 151] width 38 height 13
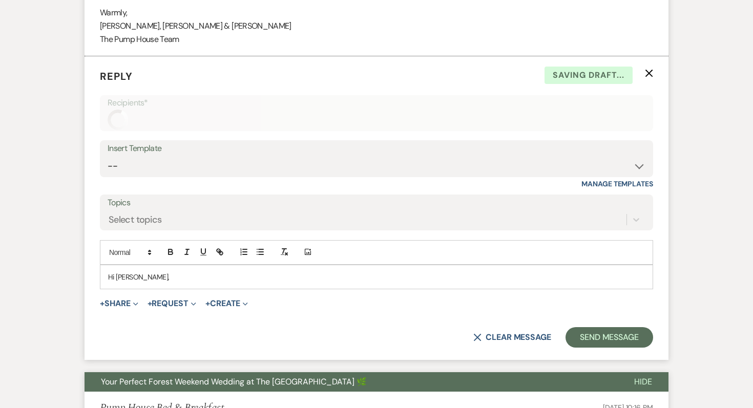
scroll to position [558, 0]
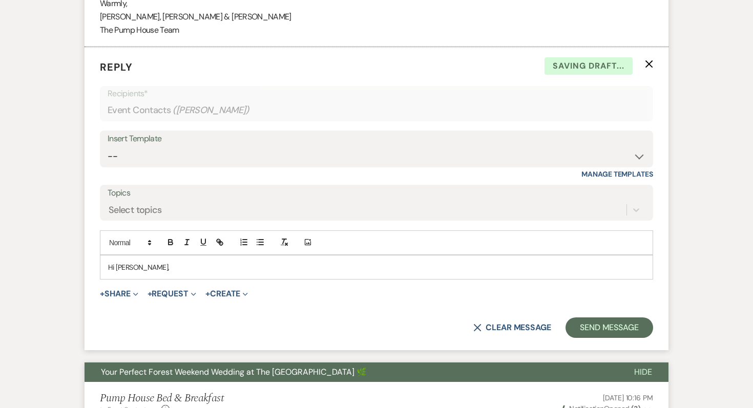
click at [145, 262] on p "Hi Kaley," at bounding box center [376, 267] width 537 height 11
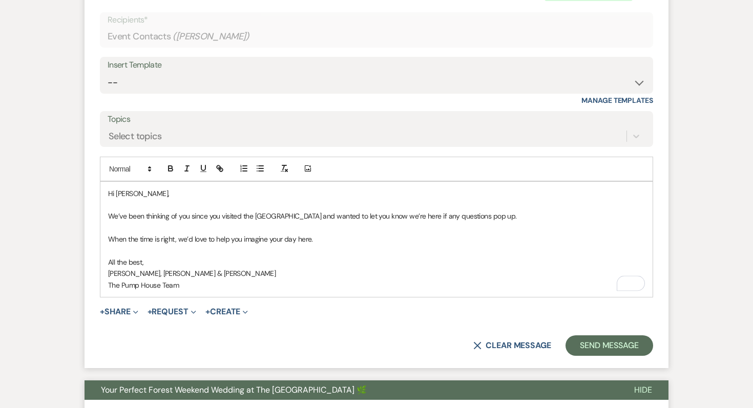
scroll to position [673, 0]
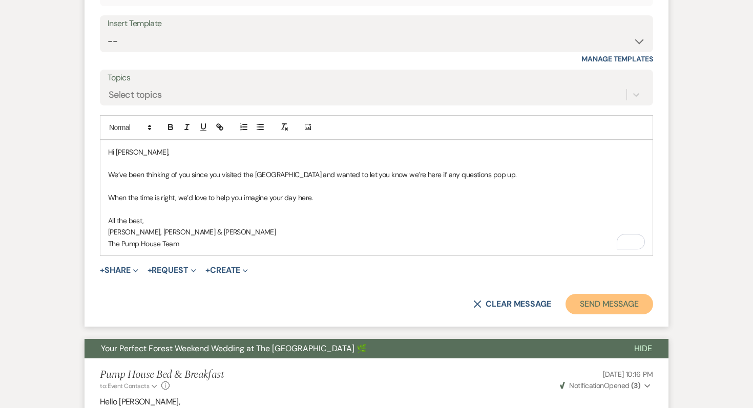
click at [360, 305] on button "Send Message" at bounding box center [610, 304] width 88 height 21
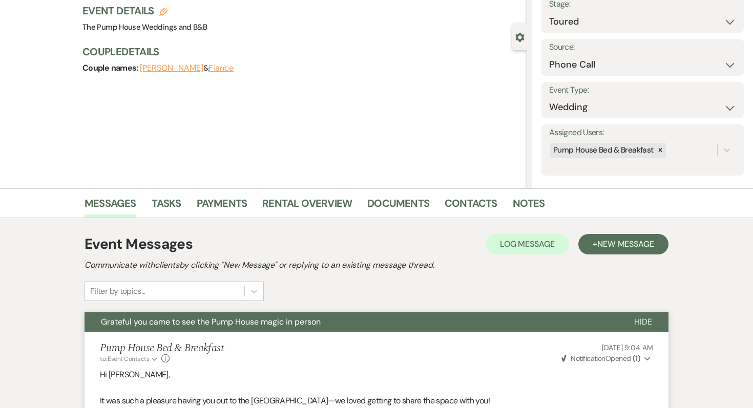
scroll to position [0, 0]
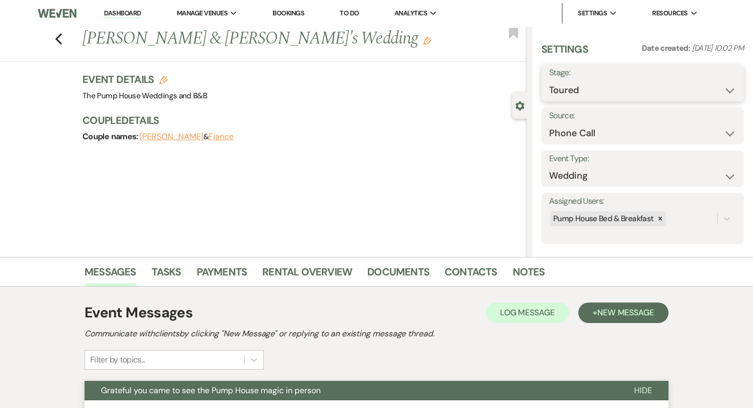
click at [360, 89] on select "Inquiry Follow Up Tour Requested Tour Confirmed Toured Proposal Sent Booked Lost" at bounding box center [642, 90] width 187 height 20
select select "8"
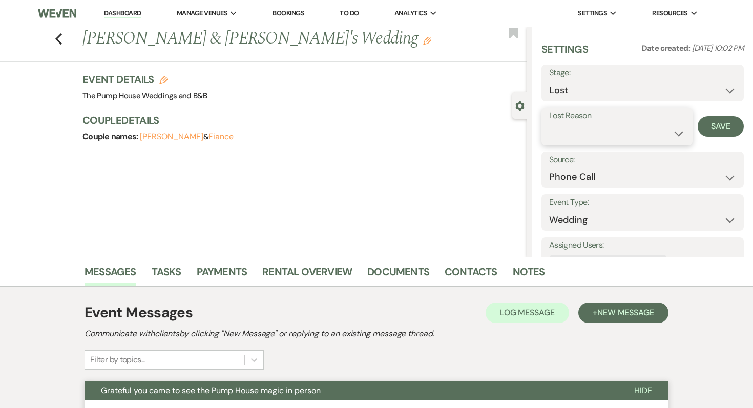
click at [360, 127] on select "Booked Elsewhere Budget Date Unavailable No Response Not a Good Match Capacity …" at bounding box center [617, 134] width 136 height 20
select select "5"
click at [360, 125] on button "Save" at bounding box center [721, 126] width 46 height 21
click at [60, 40] on icon "Previous" at bounding box center [59, 39] width 8 height 12
select select "5"
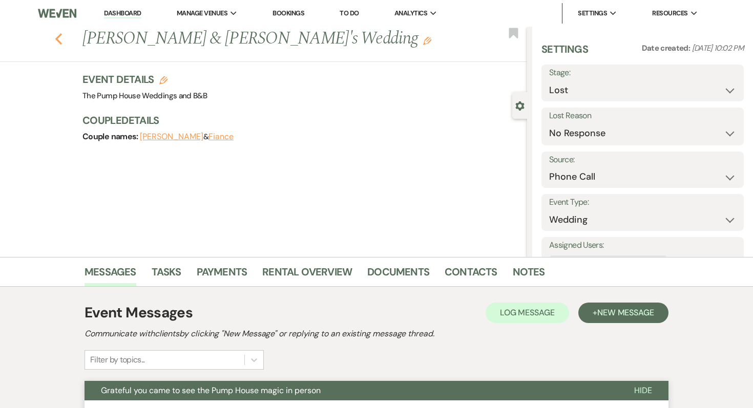
select select "5"
select select "8"
select select "5"
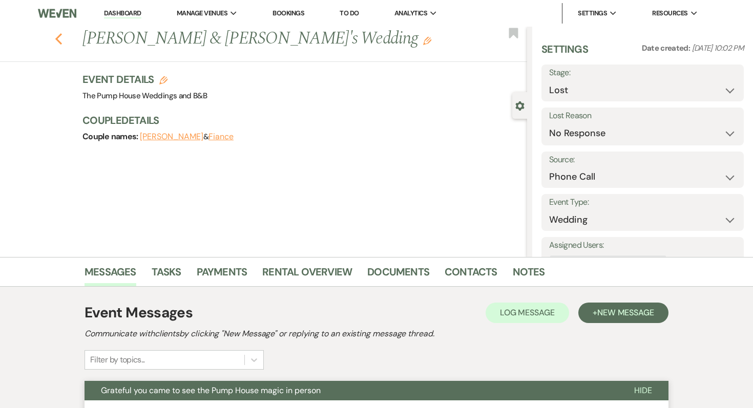
select select "5"
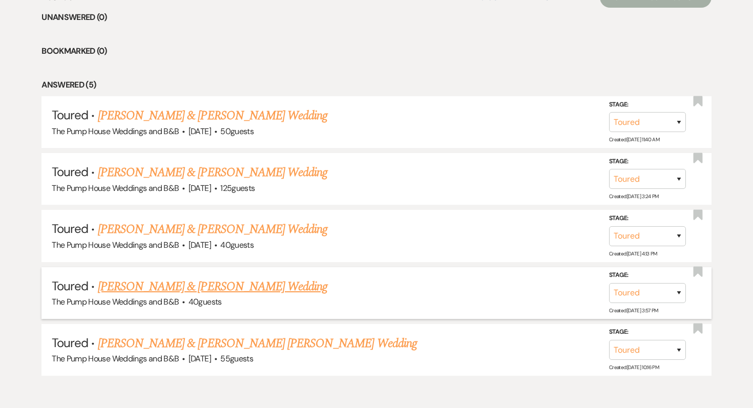
scroll to position [431, 0]
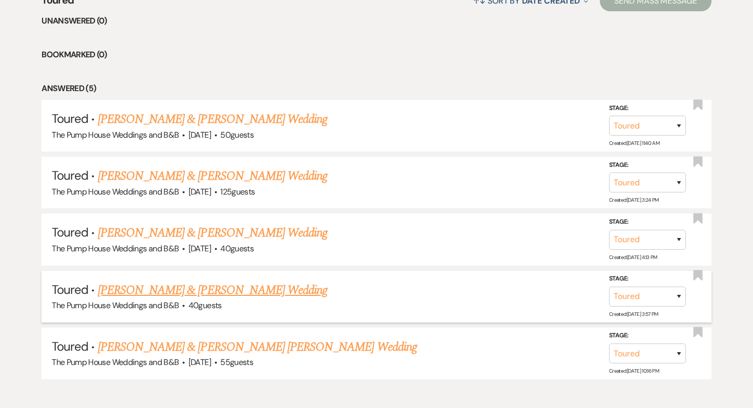
click at [196, 238] on link "[PERSON_NAME] & [PERSON_NAME] Wedding" at bounding box center [213, 233] width 230 height 18
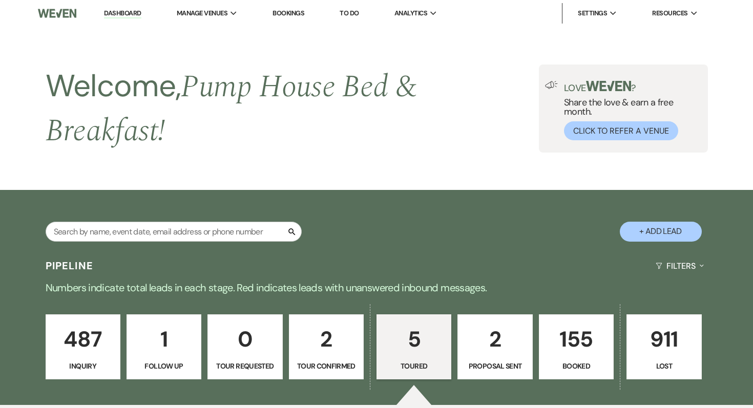
select select "5"
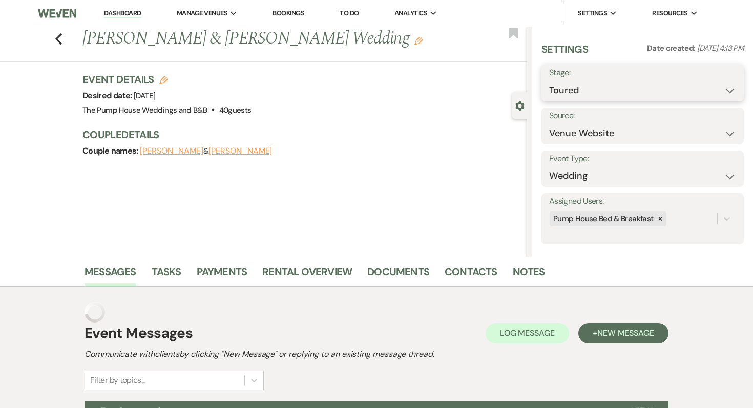
click at [360, 86] on select "Inquiry Follow Up Tour Requested Tour Confirmed Toured Proposal Sent Booked Lost" at bounding box center [642, 90] width 187 height 20
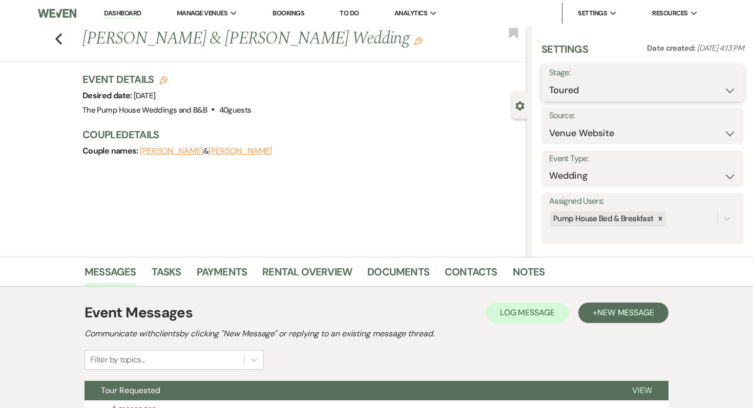
select select "8"
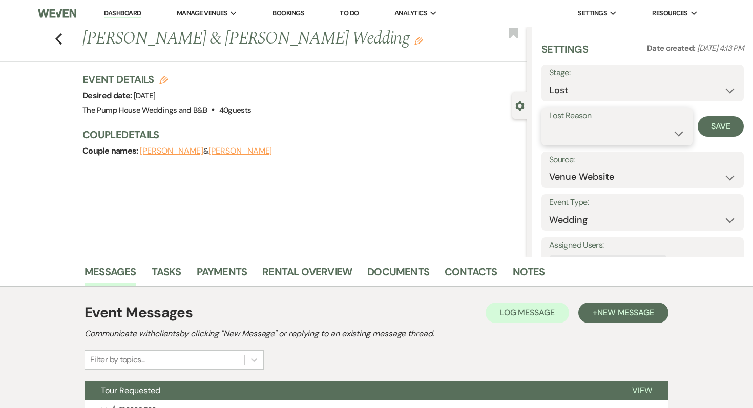
click at [360, 134] on select "Booked Elsewhere Budget Date Unavailable No Response Not a Good Match Capacity …" at bounding box center [617, 134] width 136 height 20
select select "5"
click at [360, 127] on button "Save" at bounding box center [721, 126] width 46 height 21
click at [58, 36] on use "button" at bounding box center [58, 38] width 7 height 11
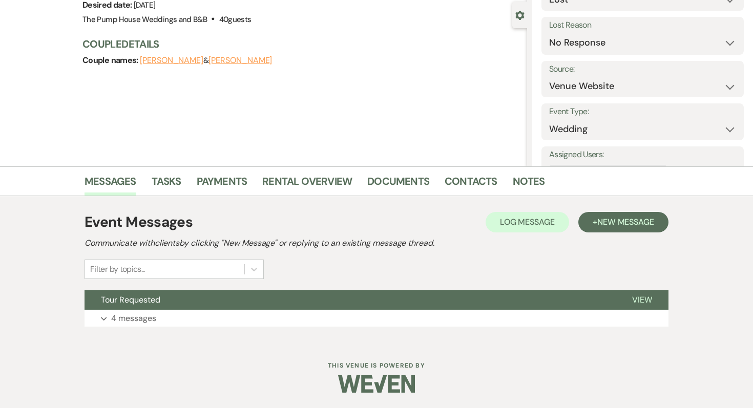
select select "5"
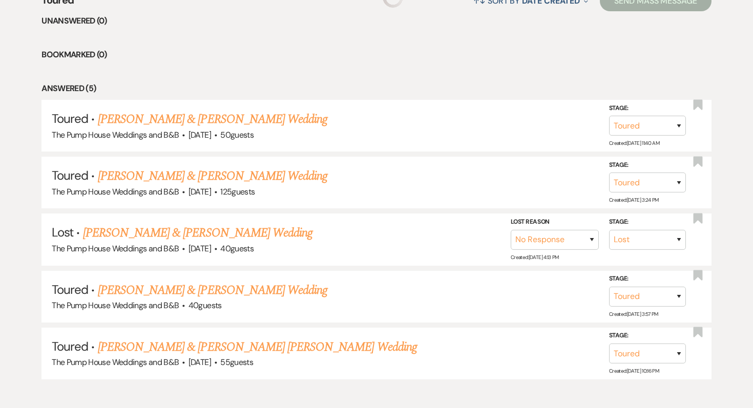
scroll to position [427, 0]
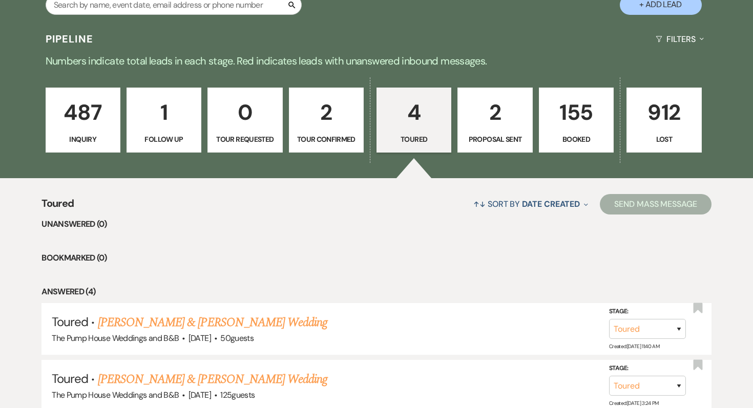
click at [360, 103] on p "2" at bounding box center [495, 112] width 62 height 34
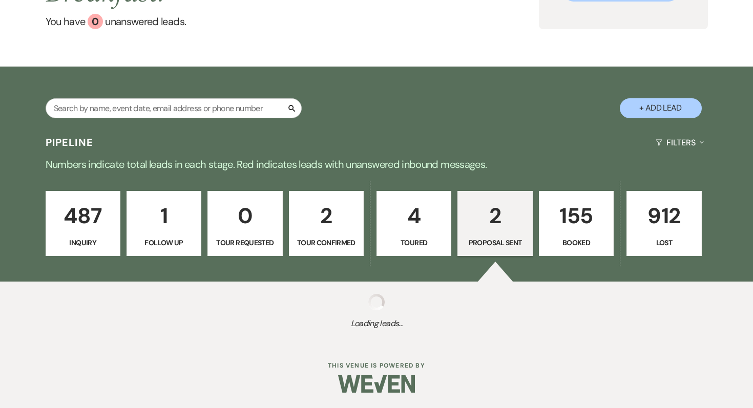
scroll to position [140, 0]
select select "6"
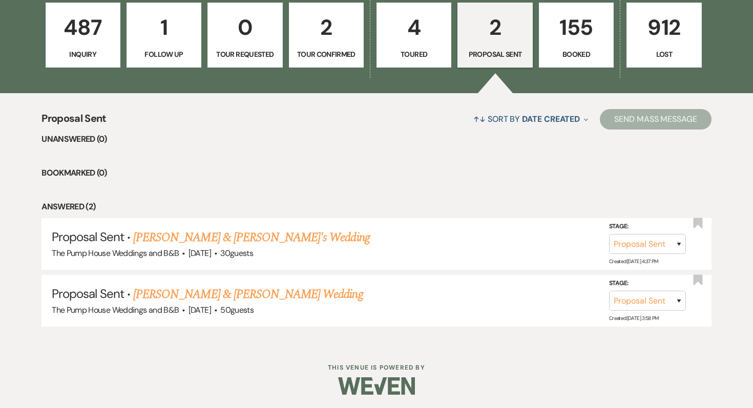
scroll to position [330, 0]
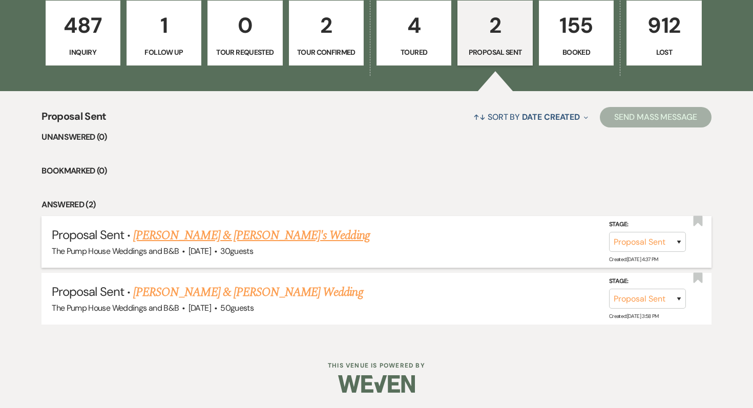
click at [210, 237] on link "Haylie & Tom's Wedding" at bounding box center [251, 236] width 237 height 18
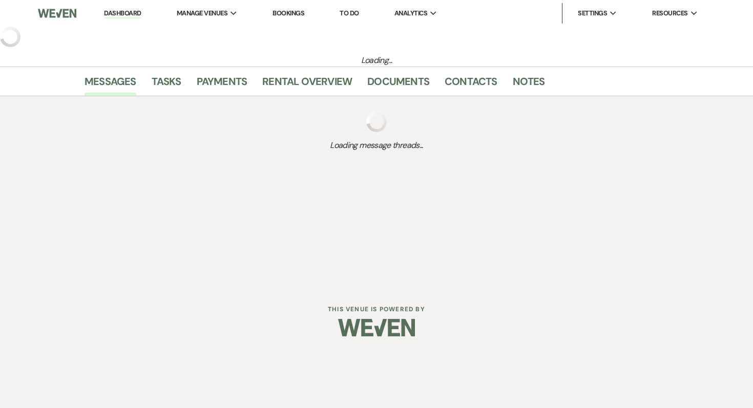
select select "6"
select select "20"
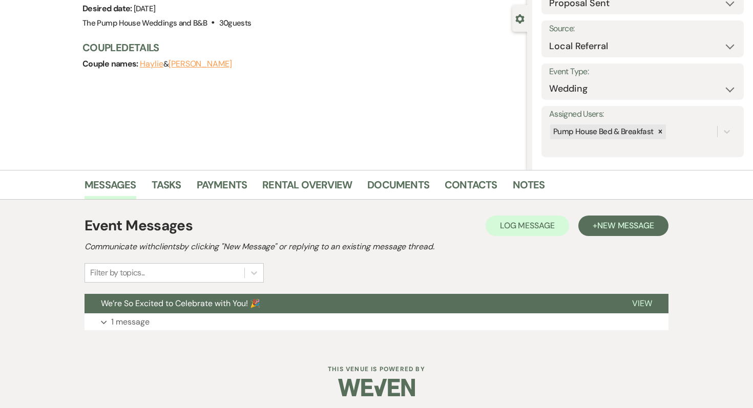
scroll to position [91, 0]
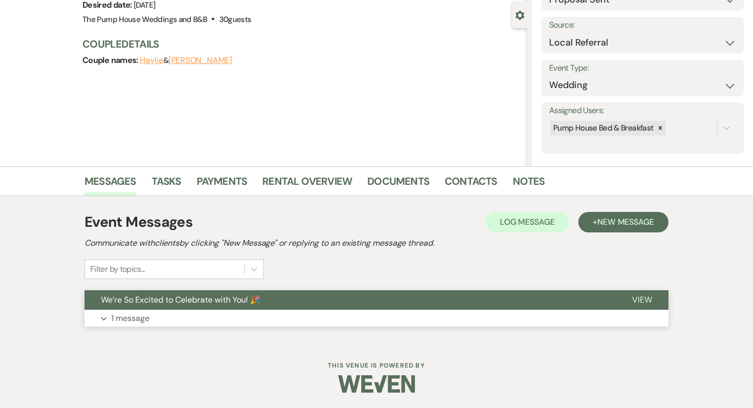
click at [124, 317] on p "1 message" at bounding box center [130, 318] width 38 height 13
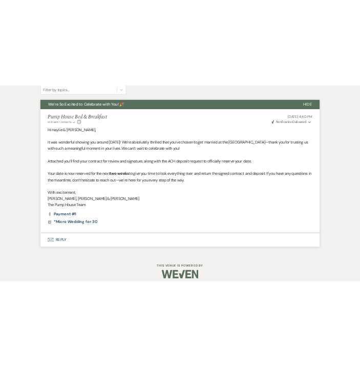
scroll to position [361, 0]
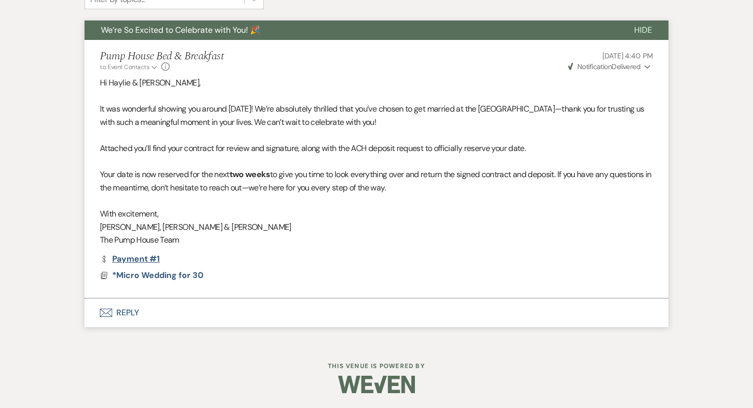
click at [139, 258] on link "Dollar Payment Payment #1" at bounding box center [130, 259] width 60 height 8
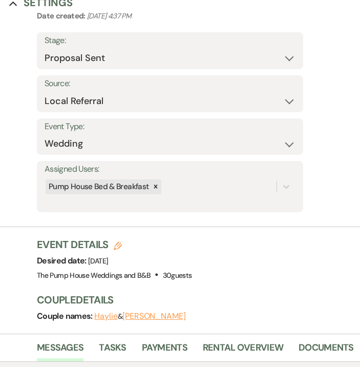
scroll to position [0, 0]
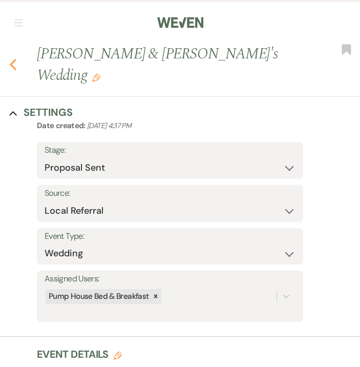
click at [11, 59] on use "button" at bounding box center [13, 64] width 7 height 11
select select "6"
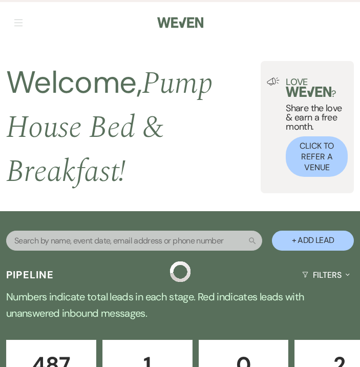
scroll to position [330, 0]
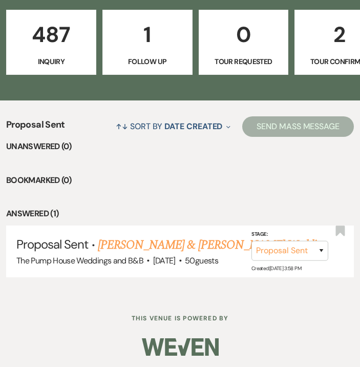
click at [125, 212] on li "Answered (1)" at bounding box center [180, 213] width 348 height 13
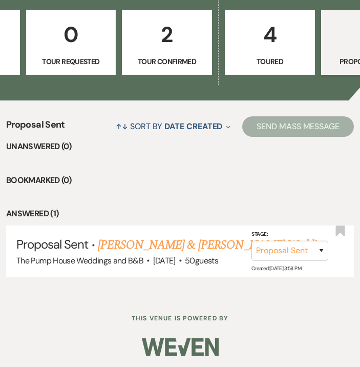
scroll to position [0, 176]
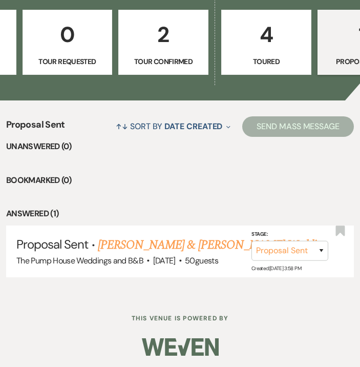
click at [276, 60] on p "Toured" at bounding box center [266, 61] width 77 height 11
select select "5"
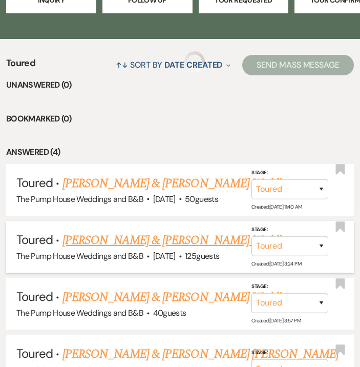
scroll to position [397, 0]
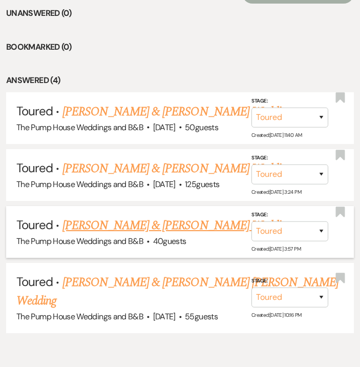
click at [197, 229] on link "[PERSON_NAME] & [PERSON_NAME] Wedding" at bounding box center [178, 225] width 230 height 18
select select "5"
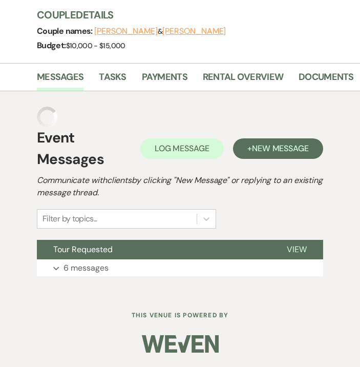
scroll to position [360, 0]
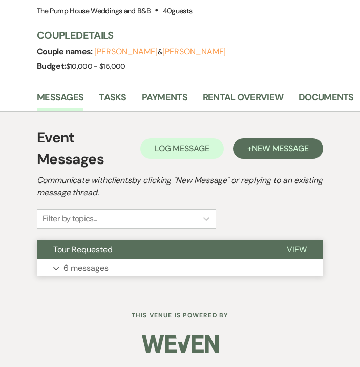
click at [103, 264] on p "6 messages" at bounding box center [86, 267] width 45 height 13
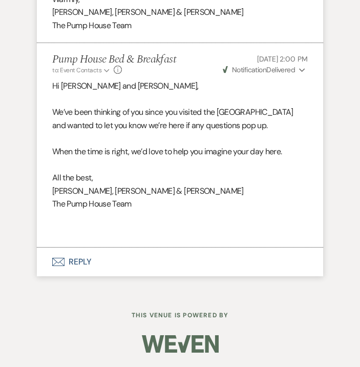
scroll to position [2207, 0]
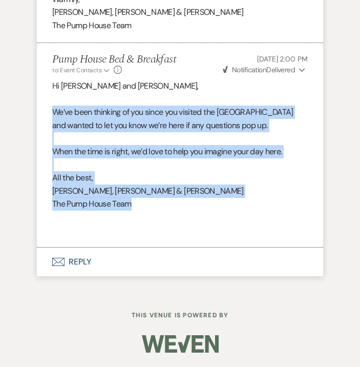
drag, startPoint x: 140, startPoint y: 206, endPoint x: 43, endPoint y: 111, distance: 136.3
click at [43, 111] on li "Pump House Bed & Breakfast to: Event Contacts Expand Info Aug 11, 2025, 2:00 PM…" at bounding box center [180, 145] width 286 height 205
copy div "We’ve been thinking of you since you visited the [GEOGRAPHIC_DATA] and wanted t…"
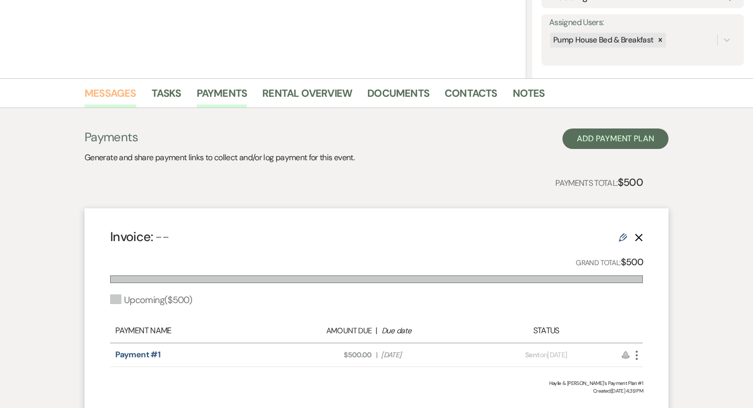
scroll to position [179, 0]
click at [104, 96] on link "Messages" at bounding box center [111, 96] width 52 height 23
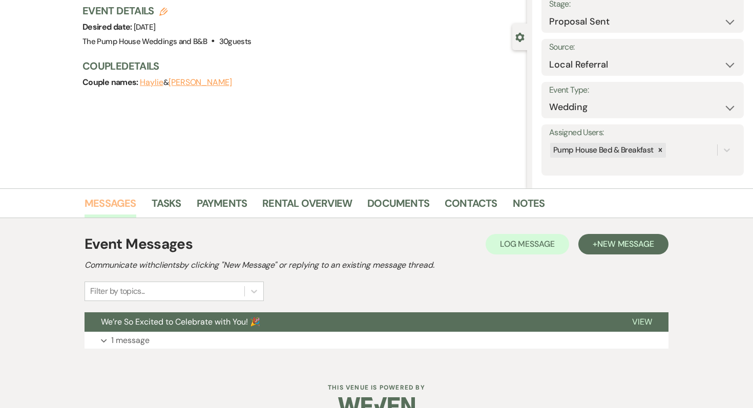
scroll to position [91, 0]
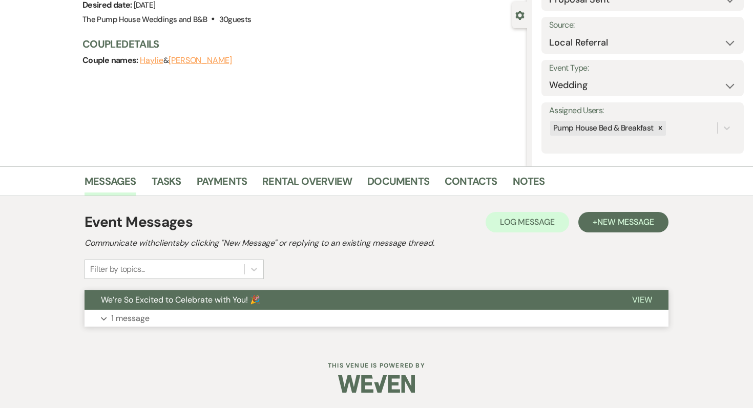
click at [132, 319] on p "1 message" at bounding box center [130, 318] width 38 height 13
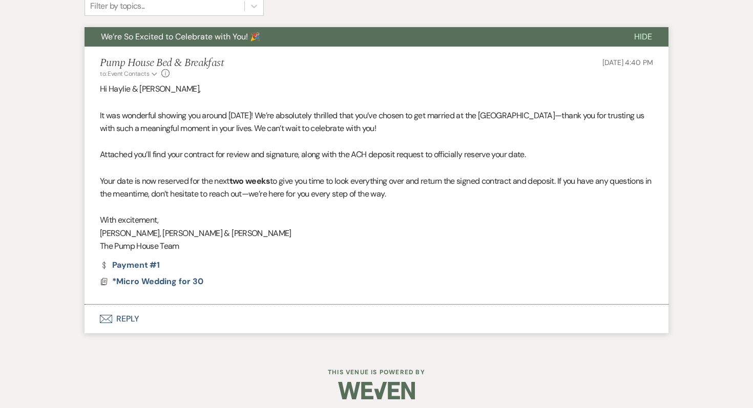
scroll to position [361, 0]
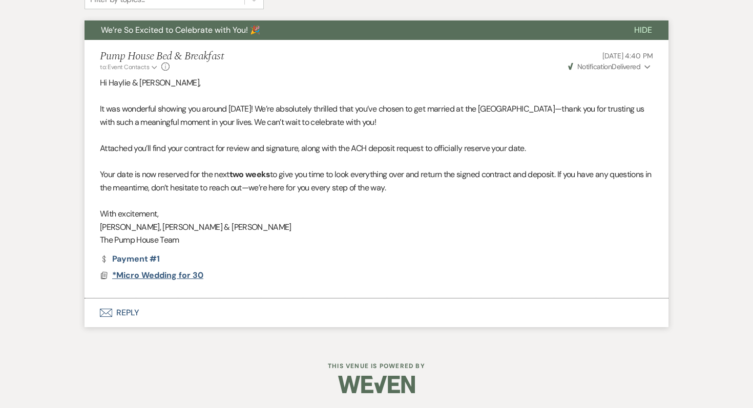
click at [156, 273] on span "*Micro Wedding for 30" at bounding box center [157, 275] width 91 height 11
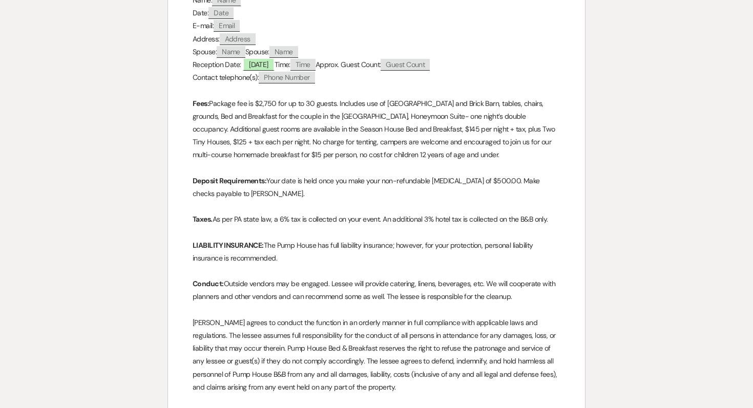
scroll to position [0, 0]
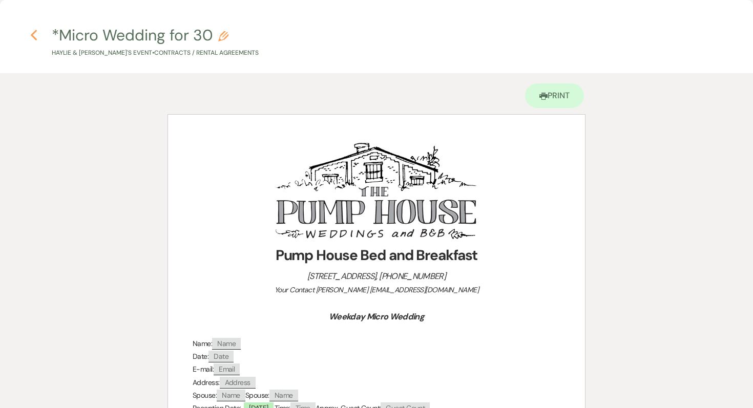
click at [34, 39] on use "button" at bounding box center [33, 35] width 7 height 11
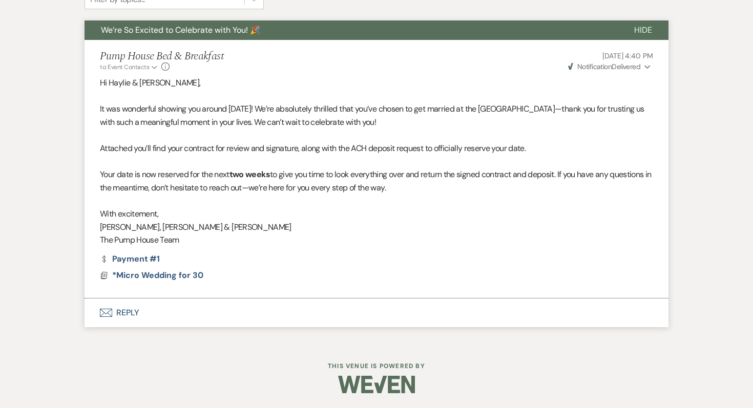
click at [134, 313] on button "Envelope Reply" at bounding box center [377, 313] width 584 height 29
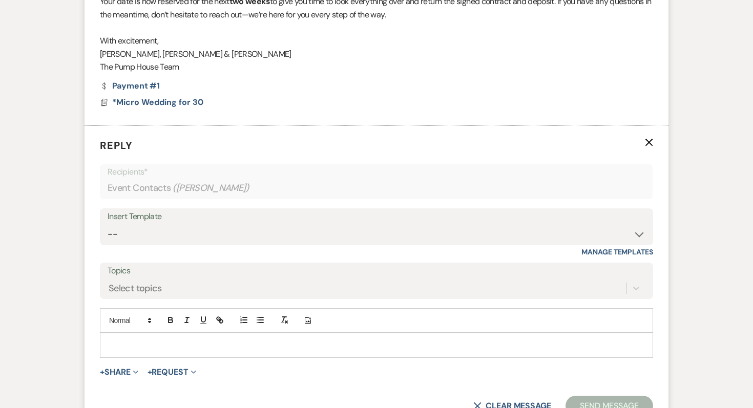
scroll to position [580, 0]
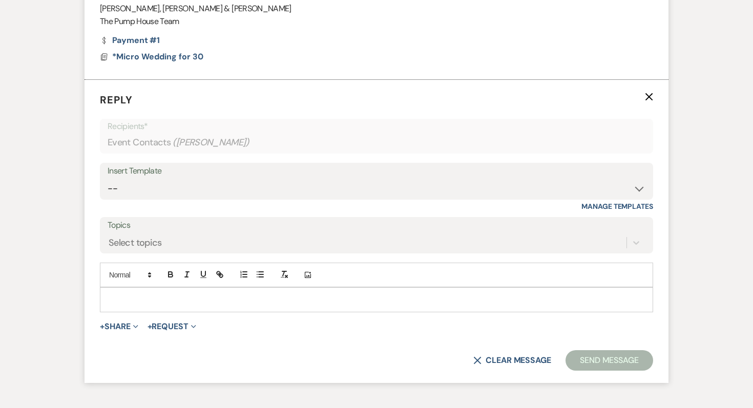
click at [127, 300] on p at bounding box center [376, 299] width 537 height 11
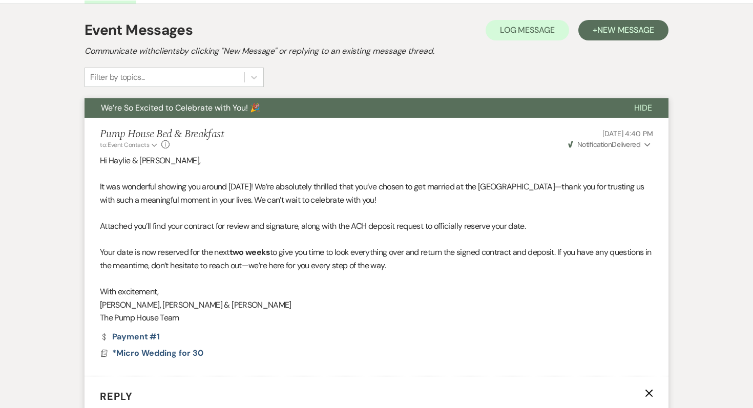
scroll to position [246, 0]
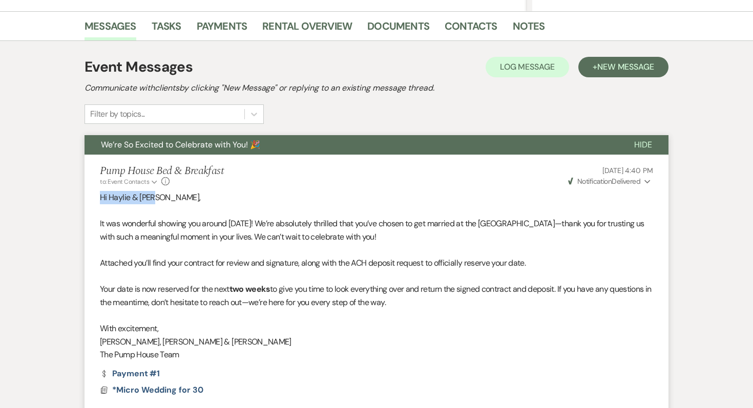
drag, startPoint x: 162, startPoint y: 193, endPoint x: 91, endPoint y: 199, distance: 72.0
click at [91, 199] on li "Pump House Bed & Breakfast to: Event Contacts Expand Info Aug 06, 2025, 4:40 PM…" at bounding box center [377, 284] width 584 height 259
copy p "Hi Haylie & Tom,"
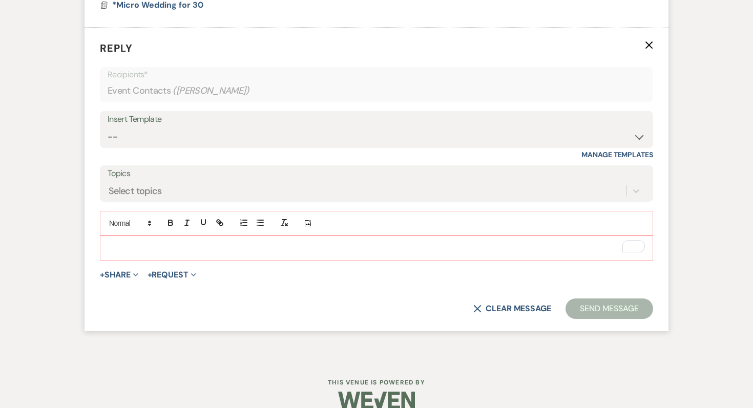
scroll to position [648, 0]
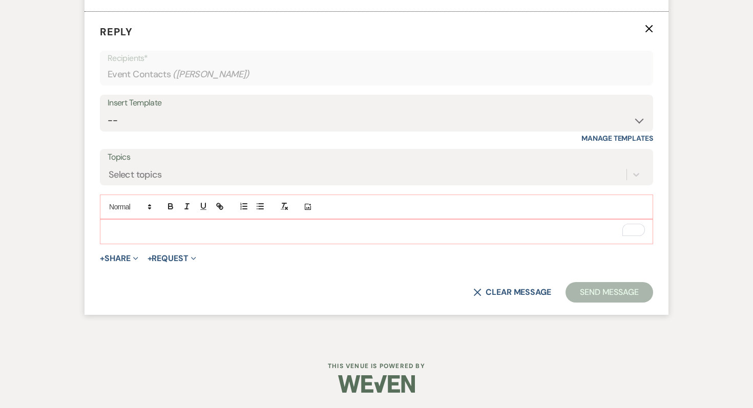
click at [170, 229] on p "To enrich screen reader interactions, please activate Accessibility in Grammarl…" at bounding box center [376, 231] width 537 height 11
paste div "To enrich screen reader interactions, please activate Accessibility in Grammarl…"
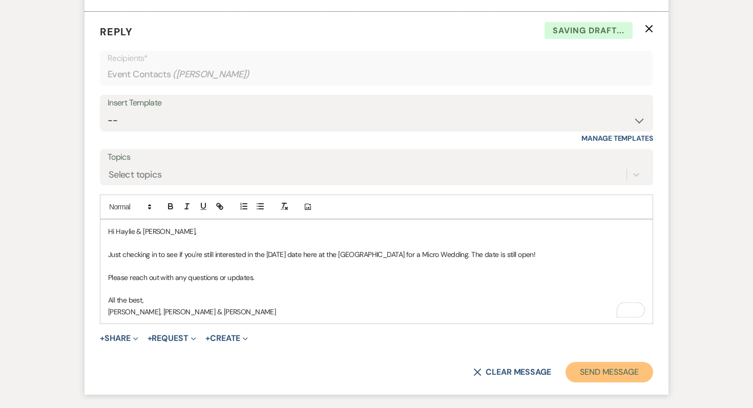
click at [626, 378] on button "Send Message" at bounding box center [610, 372] width 88 height 21
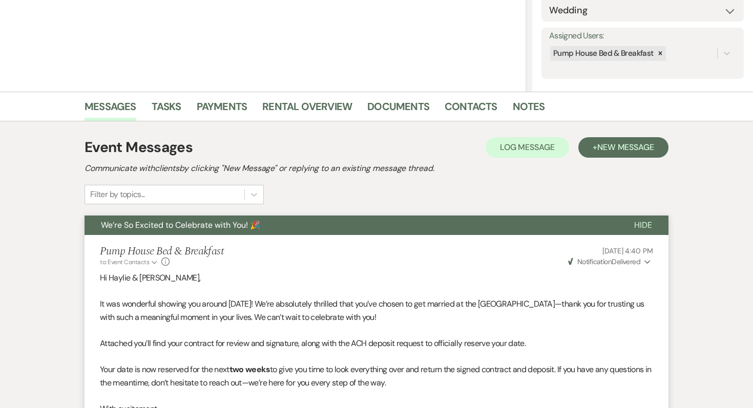
scroll to position [0, 0]
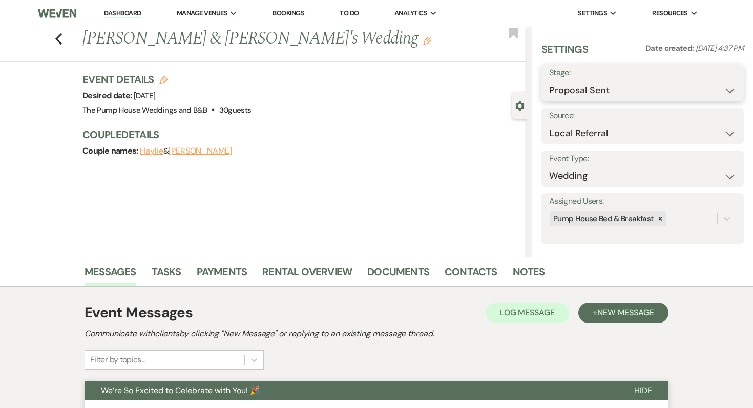
click at [639, 81] on select "Inquiry Follow Up Tour Requested Tour Confirmed Toured Proposal Sent Booked Lost" at bounding box center [642, 90] width 187 height 20
select select "8"
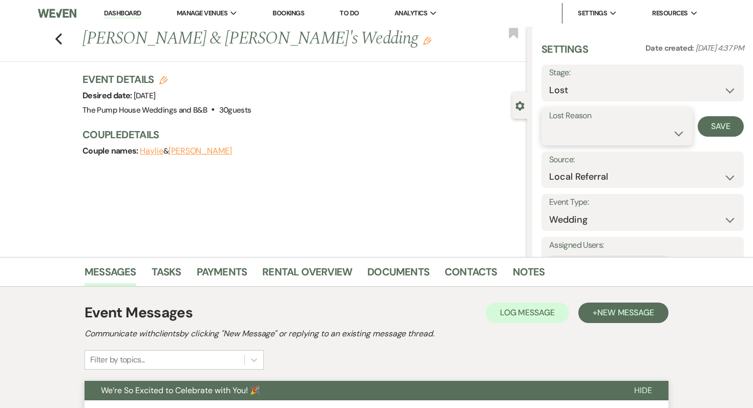
click at [607, 128] on select "Booked Elsewhere Budget Date Unavailable No Response Not a Good Match Capacity …" at bounding box center [617, 134] width 136 height 20
select select "5"
click at [718, 123] on button "Save" at bounding box center [721, 126] width 46 height 21
click at [59, 36] on use "button" at bounding box center [58, 38] width 7 height 11
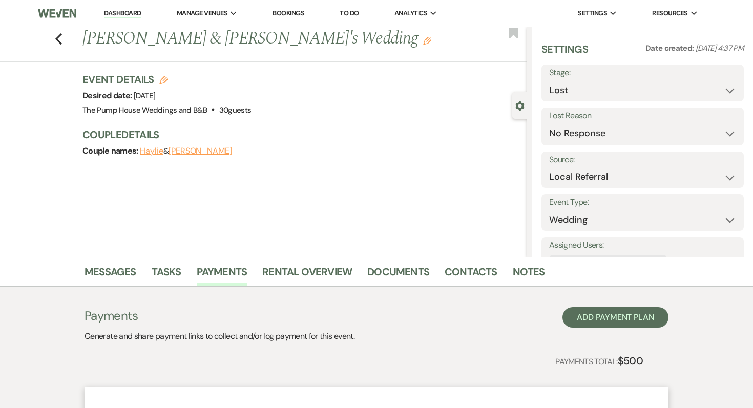
click at [131, 7] on li "Dashboard" at bounding box center [122, 13] width 47 height 21
click at [131, 12] on link "Dashboard" at bounding box center [122, 14] width 37 height 10
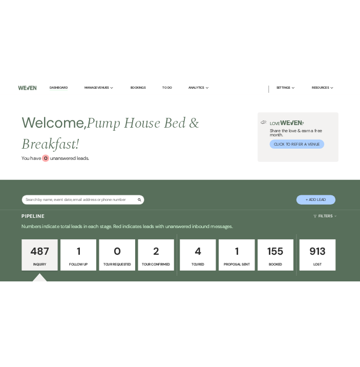
scroll to position [7, 0]
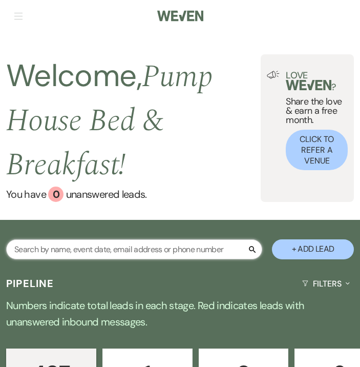
click at [69, 248] on input "text" at bounding box center [134, 249] width 256 height 20
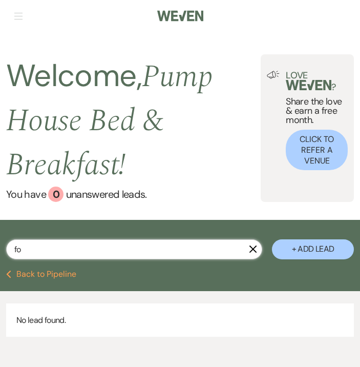
type input "f"
type input "flick"
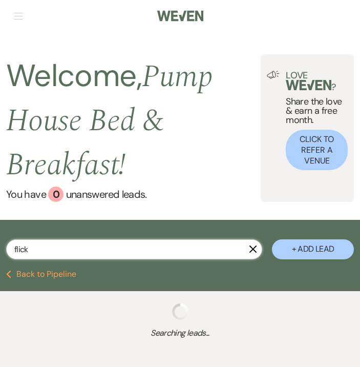
select select "8"
select select "4"
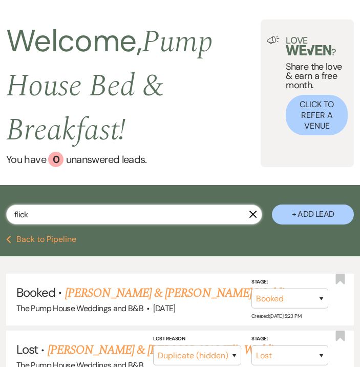
scroll to position [46, 0]
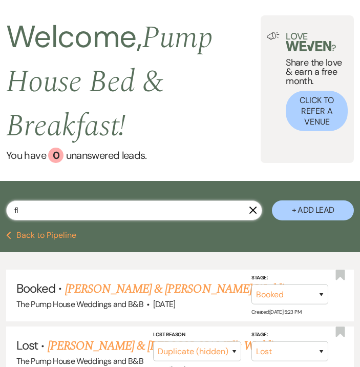
type input "f"
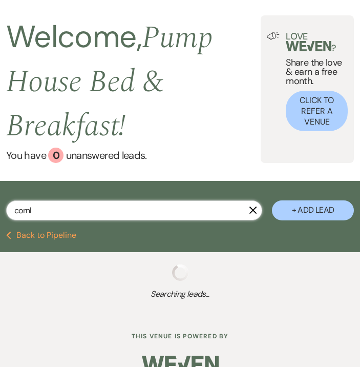
type input "cornll"
select select "8"
select select "5"
select select "8"
select select "5"
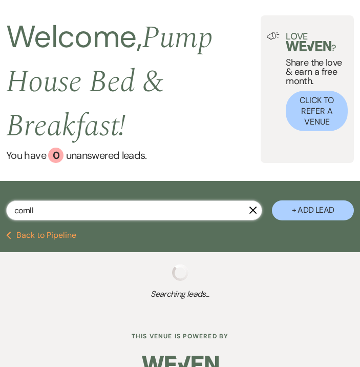
select select "8"
select select "5"
select select "8"
select select "4"
select select "8"
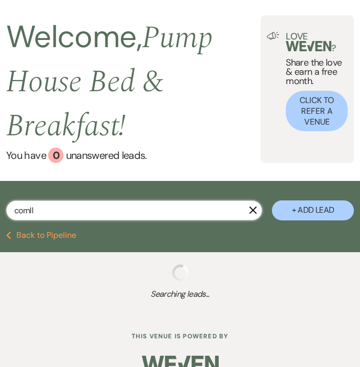
select select "10"
select select "8"
select select "5"
select select "8"
select select "5"
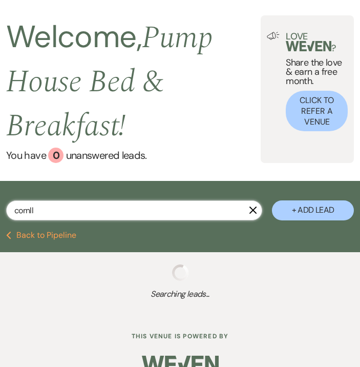
select select "4"
select select "8"
select select "5"
select select "8"
select select "5"
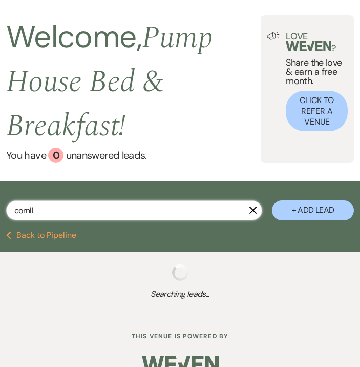
select select "8"
select select "1"
select select "8"
select select "6"
select select "8"
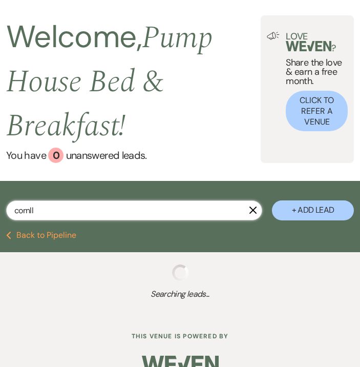
select select "8"
select select "5"
select select "8"
select select "4"
select select "8"
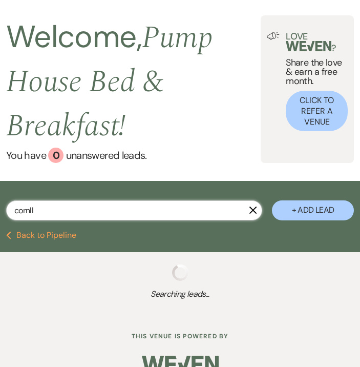
select select "5"
select select "8"
select select "5"
select select "8"
select select "5"
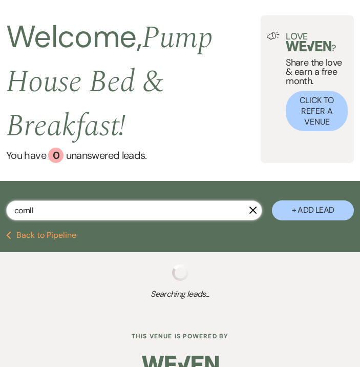
select select "8"
select select "5"
select select "8"
select select "5"
select select "8"
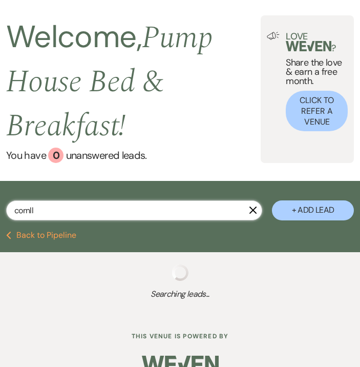
select select "1"
select select "8"
select select "5"
select select "8"
select select "5"
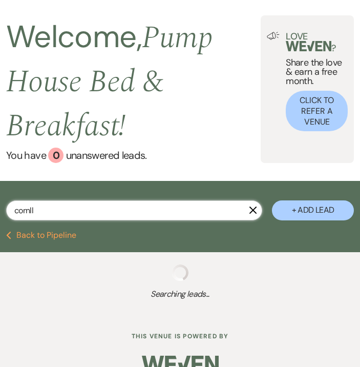
select select "8"
select select "5"
select select "8"
select select "5"
select select "8"
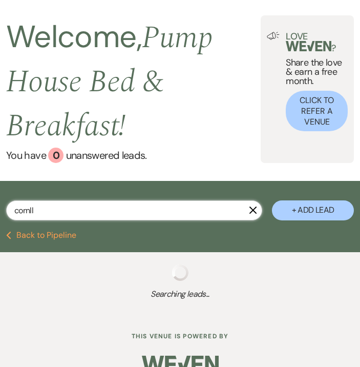
select select "6"
select select "8"
select select "5"
select select "8"
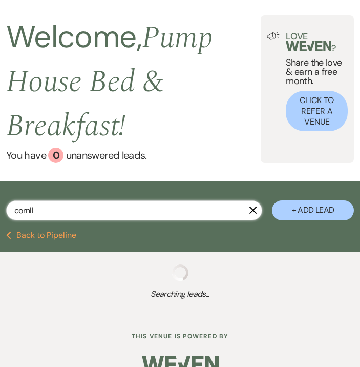
select select "8"
select select "5"
select select "8"
select select "5"
select select "8"
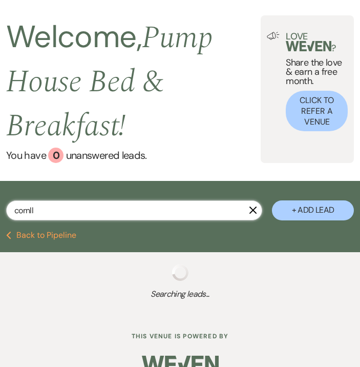
select select "6"
select select "8"
select select "5"
select select "8"
select select "4"
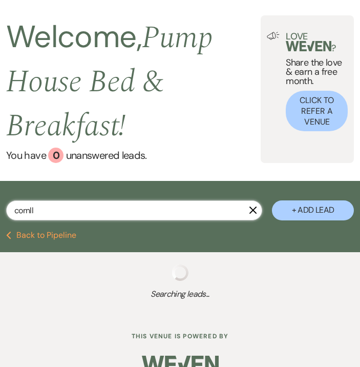
select select "8"
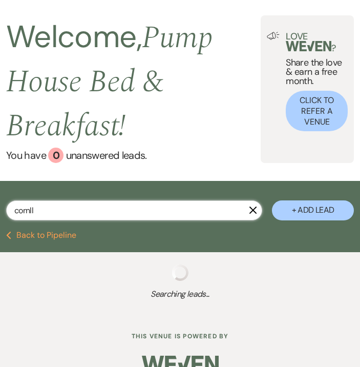
select select "8"
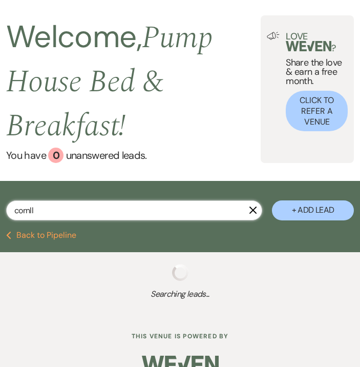
select select "8"
select select "5"
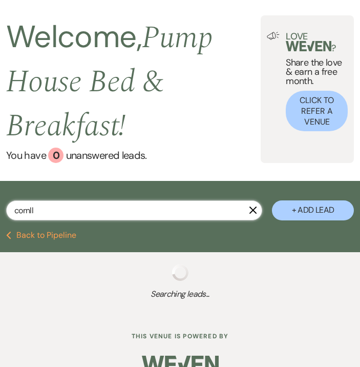
select select "8"
select select "5"
select select "8"
select select "5"
select select "8"
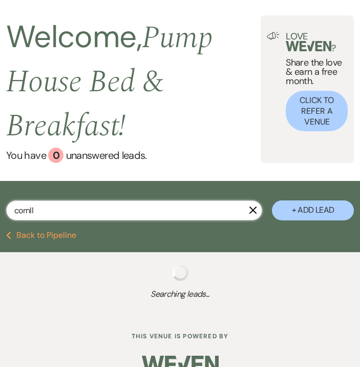
select select "5"
select select "8"
select select "5"
select select "8"
select select "5"
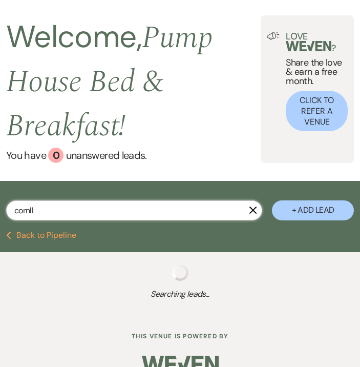
select select "8"
select select "6"
select select "8"
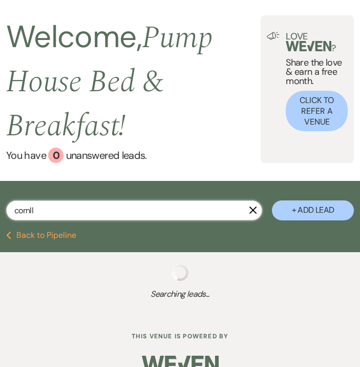
select select "8"
select select "5"
select select "8"
select select "5"
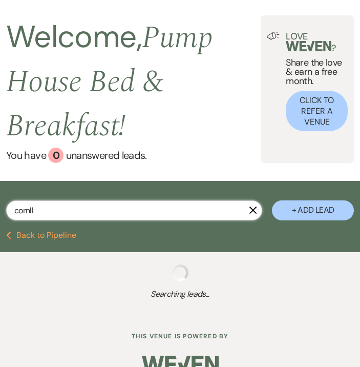
select select "8"
select select "5"
select select "8"
select select "5"
select select "8"
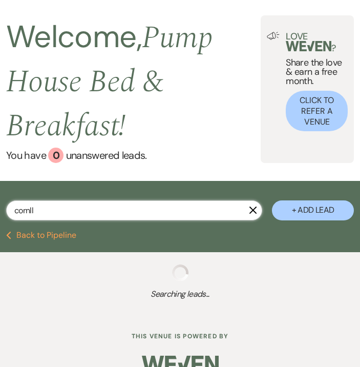
select select "5"
select select "8"
select select "5"
select select "8"
select select "5"
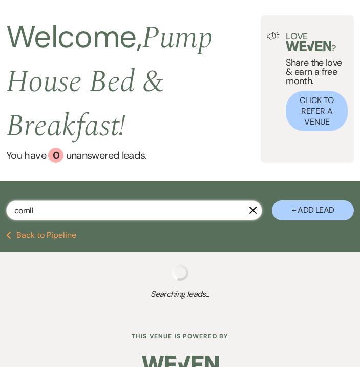
select select "8"
select select "4"
select select "8"
select select "6"
select select "8"
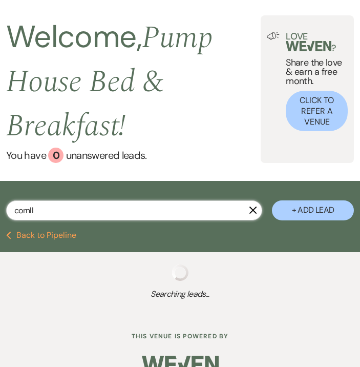
select select "8"
select select "5"
select select "8"
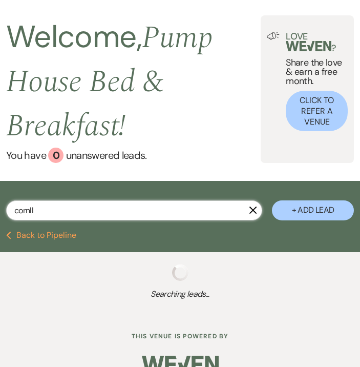
select select "8"
select select "5"
select select "8"
select select "5"
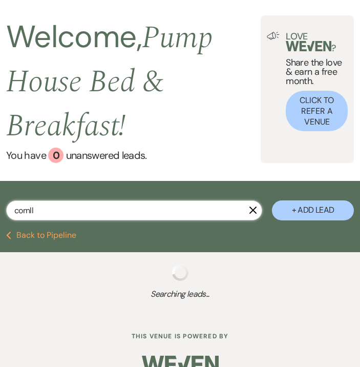
select select "8"
select select "5"
select select "8"
select select "4"
select select "8"
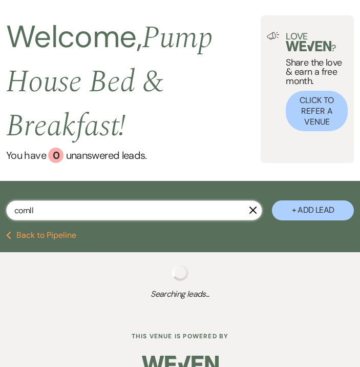
select select "10"
select select "8"
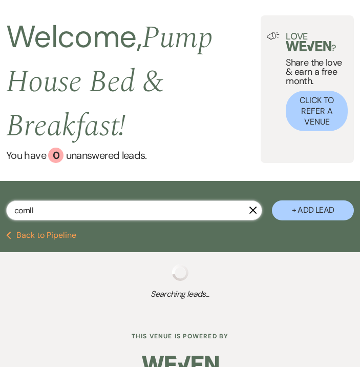
select select "8"
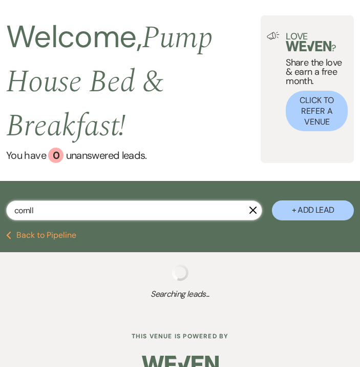
select select "8"
select select "5"
select select "8"
select select "4"
select select "8"
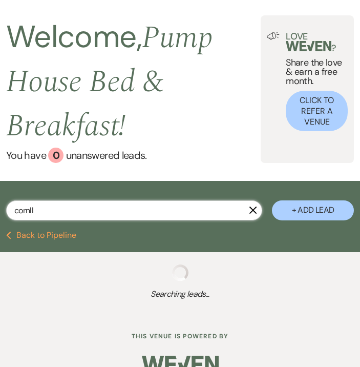
select select "8"
select select "10"
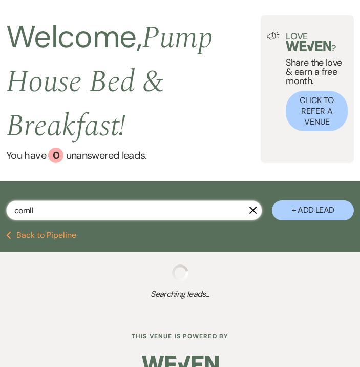
select select "8"
select select "5"
select select "8"
select select "5"
select select "8"
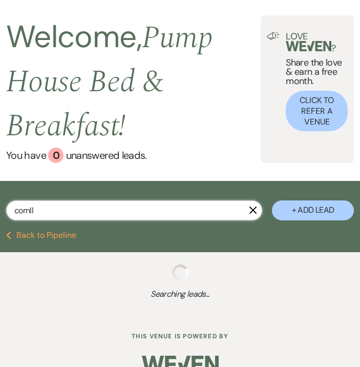
select select "5"
select select "8"
select select "5"
select select "8"
select select "5"
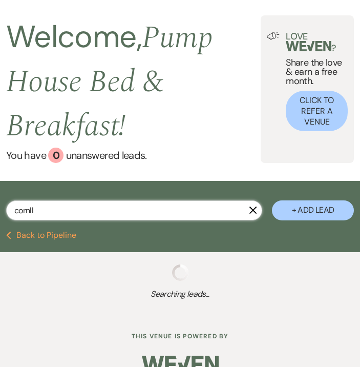
select select "8"
select select "5"
select select "8"
select select "6"
select select "8"
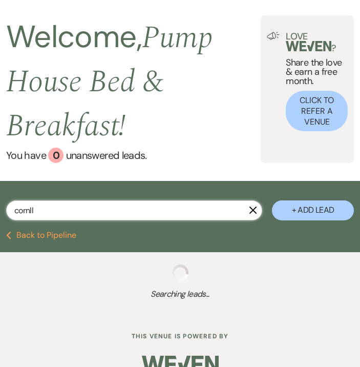
select select "8"
select select "5"
select select "8"
select select "5"
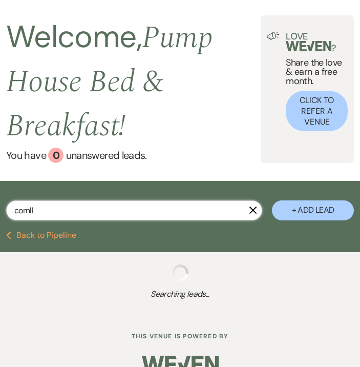
select select "8"
select select "5"
select select "8"
select select "5"
select select "8"
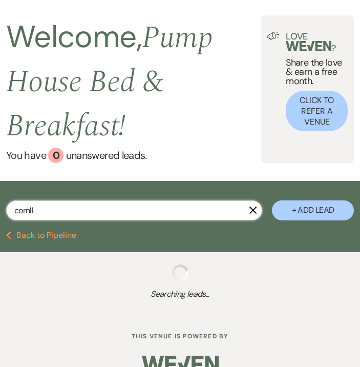
select select "4"
select select "8"
select select "5"
select select "8"
select select "5"
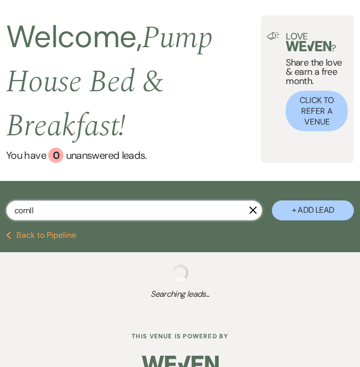
select select "8"
select select "5"
select select "8"
select select "4"
select select "8"
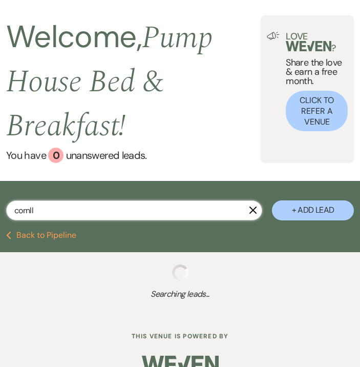
select select "5"
select select "8"
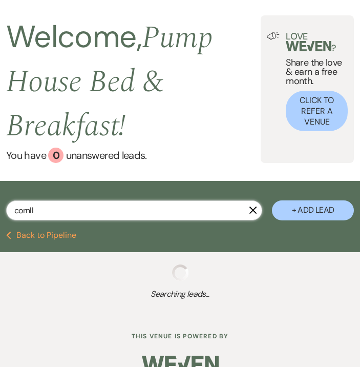
select select "8"
select select "10"
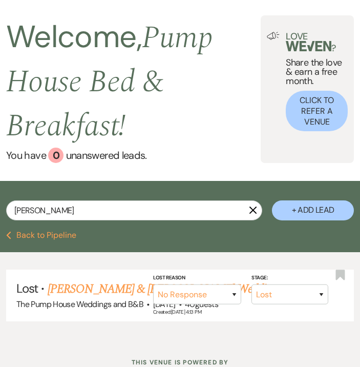
click at [90, 347] on div "Dashboard Manage Venues Expand The Pump House Weddings and B&B Bookings To Do A…" at bounding box center [180, 184] width 360 height 460
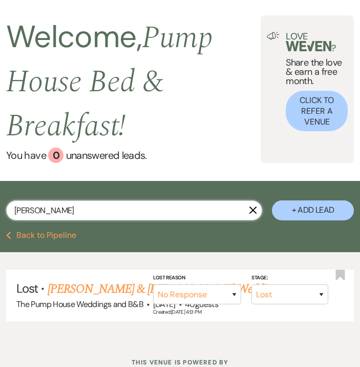
click at [90, 213] on input "bellanco" at bounding box center [134, 210] width 256 height 20
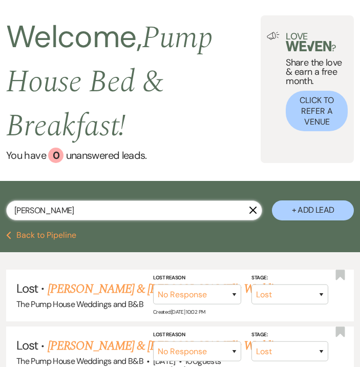
drag, startPoint x: 65, startPoint y: 208, endPoint x: -5, endPoint y: 216, distance: 70.2
click at [0, 216] on html "Weven Check Log Out Pinterest Instagram Facebook Terms of Use Privacy Policy Da…" at bounding box center [180, 241] width 360 height 574
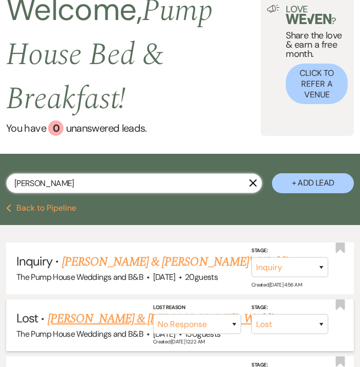
scroll to position [71, 0]
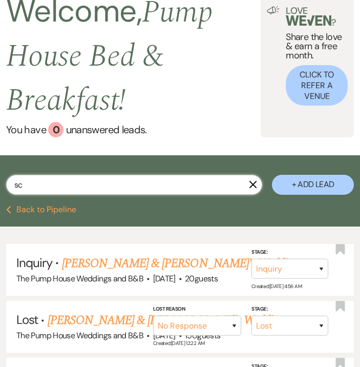
scroll to position [68, 0]
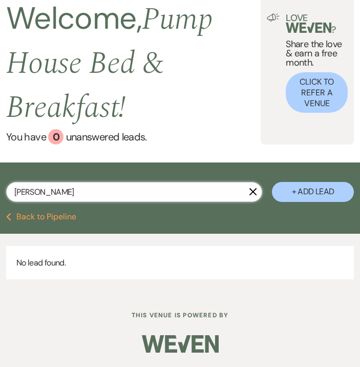
scroll to position [66, 0]
